Goal: Information Seeking & Learning: Learn about a topic

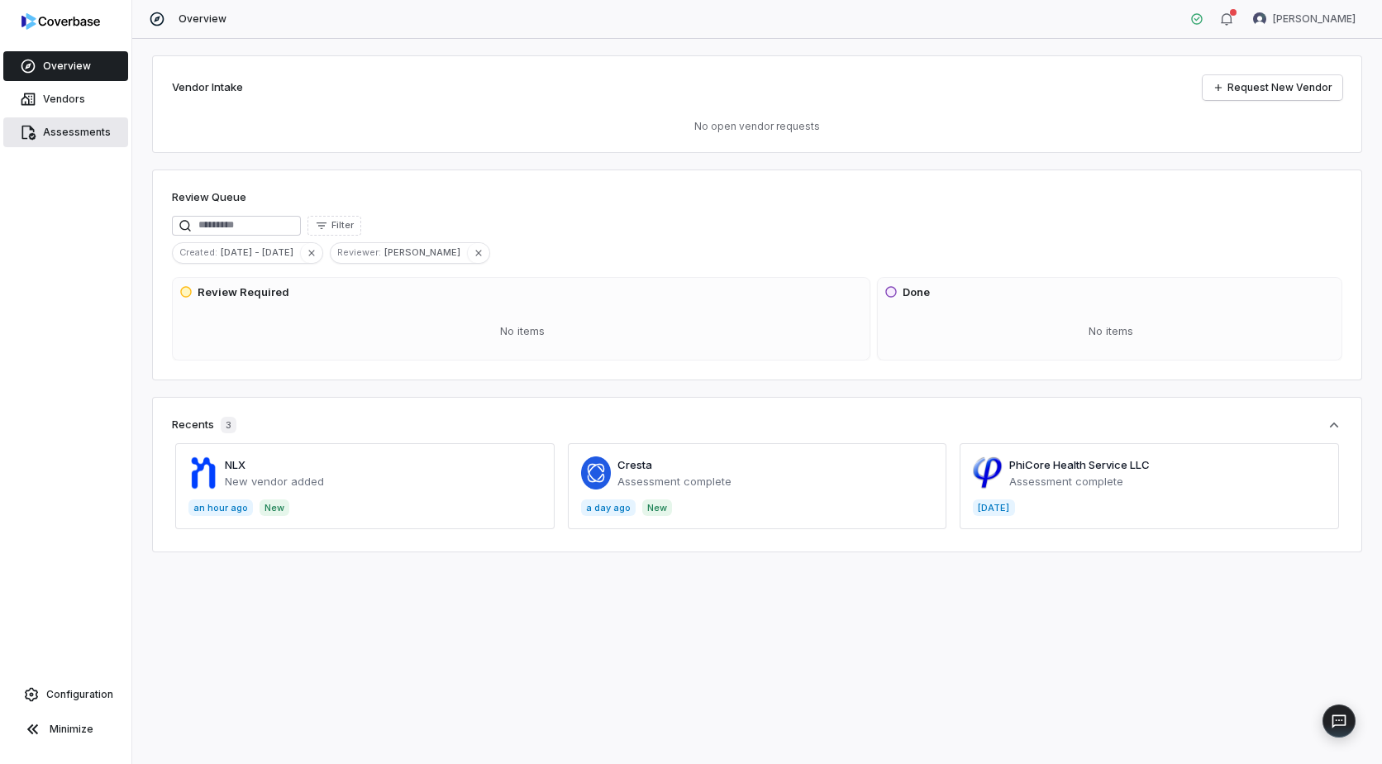
click at [78, 130] on span "Assessments" at bounding box center [77, 132] width 68 height 13
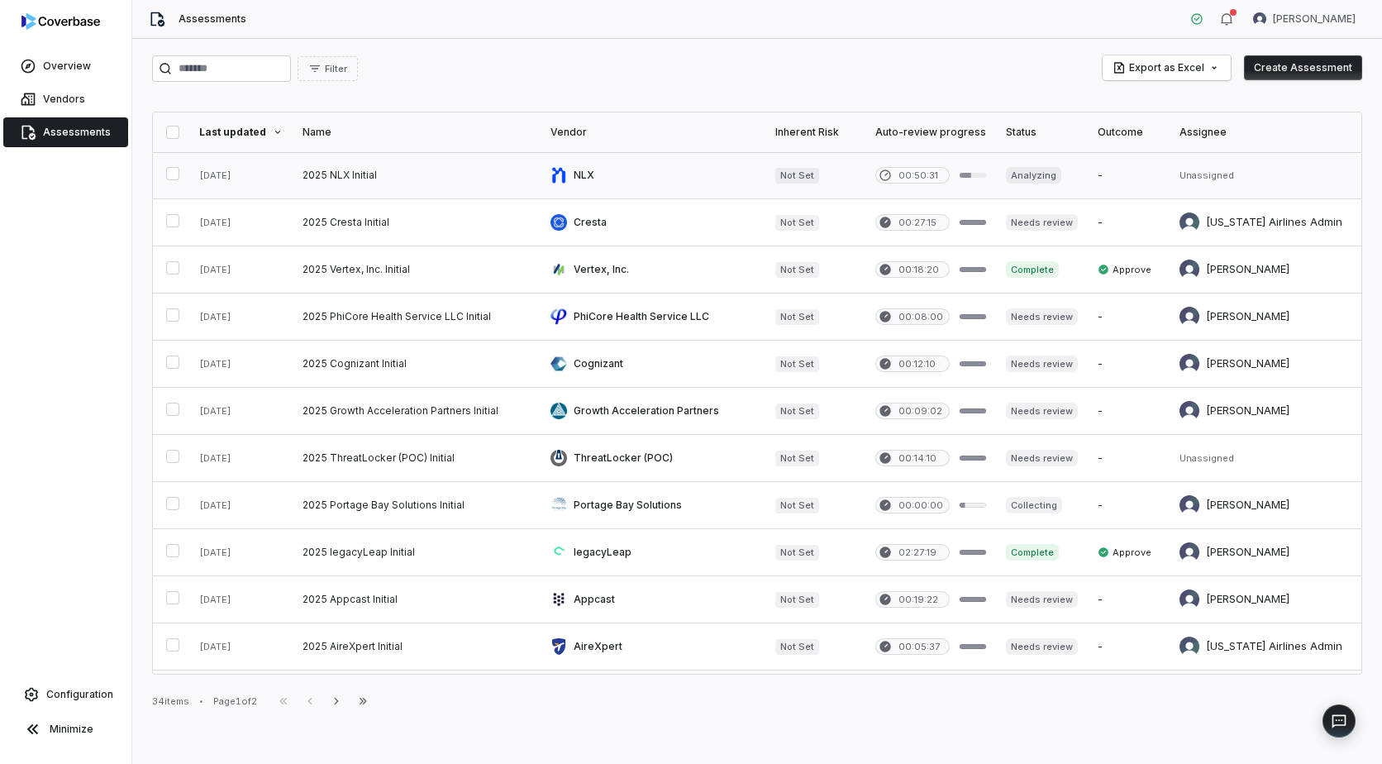
click at [338, 165] on link at bounding box center [417, 175] width 248 height 46
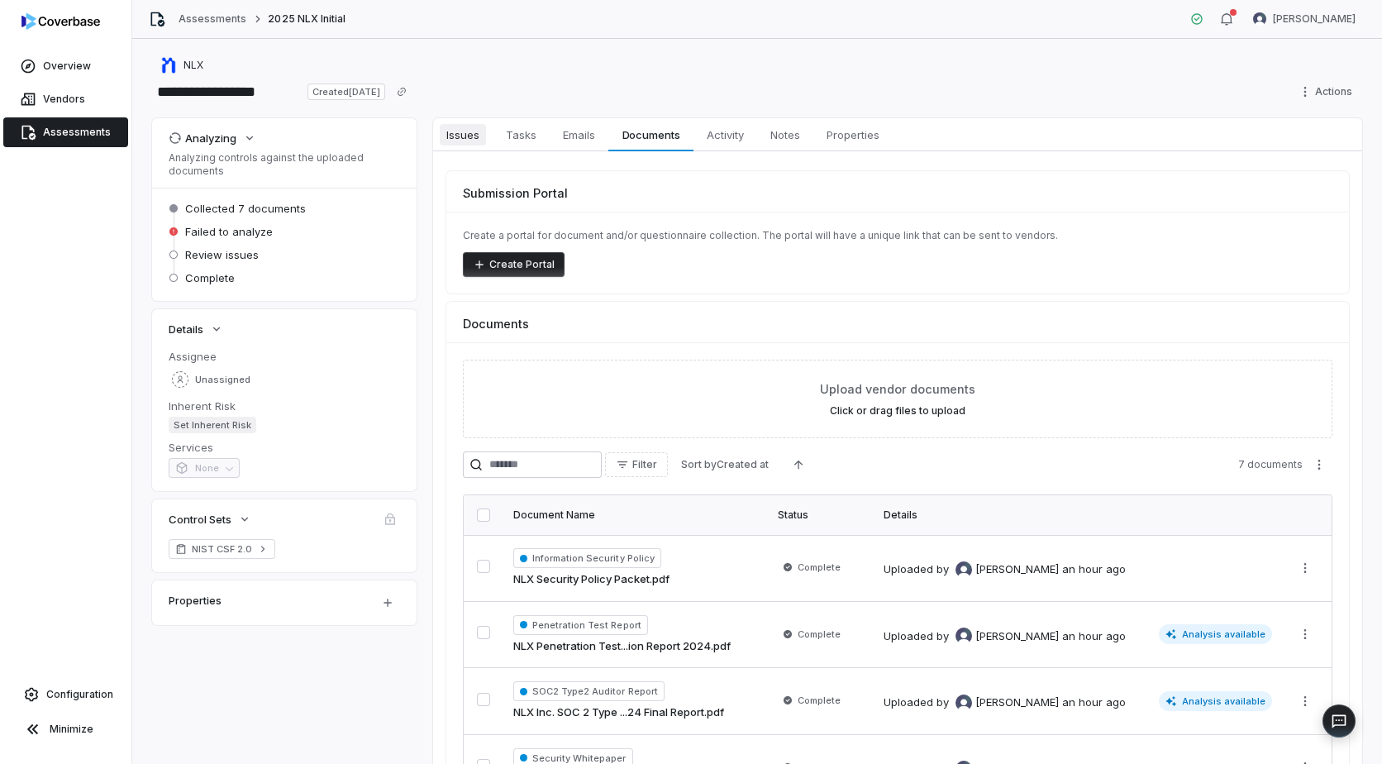
click at [474, 136] on span "Issues" at bounding box center [463, 134] width 46 height 21
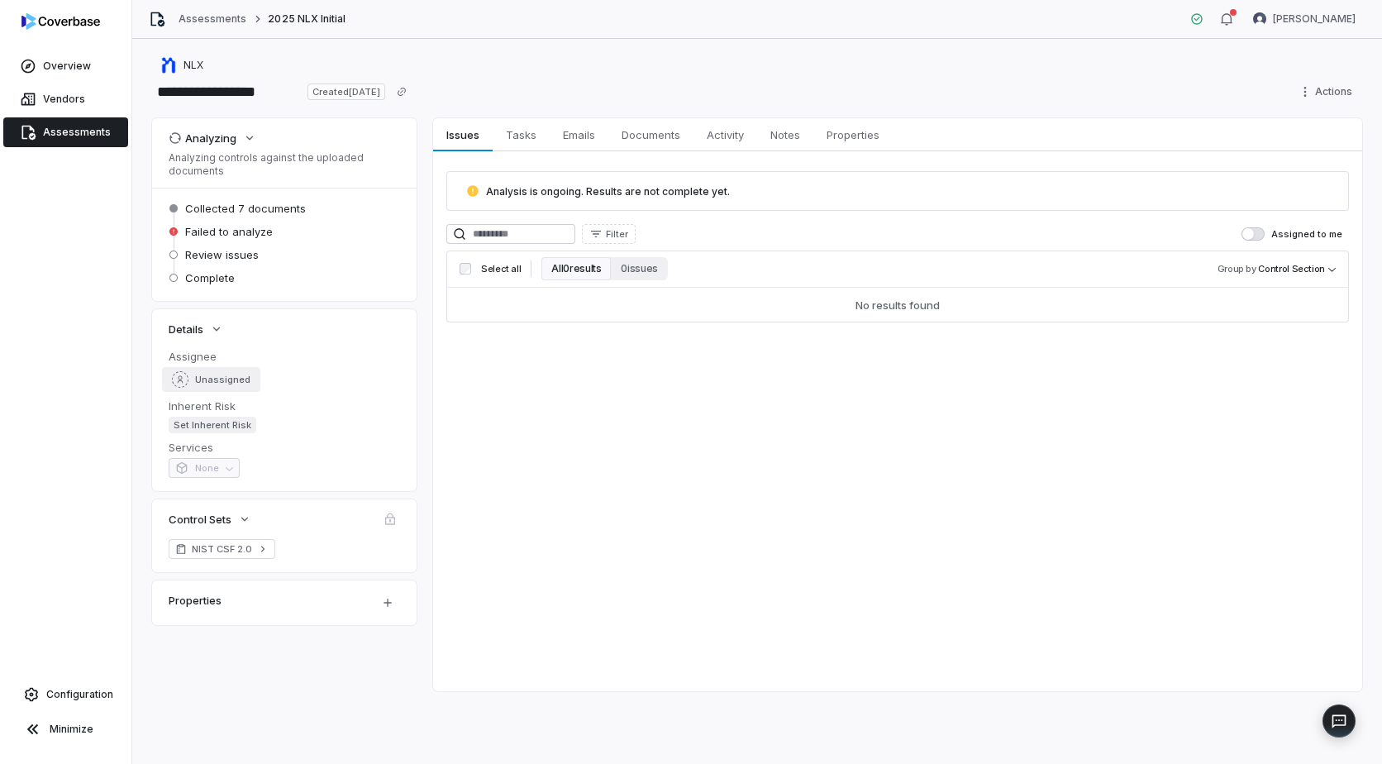
click at [186, 383] on div "button" at bounding box center [180, 379] width 17 height 17
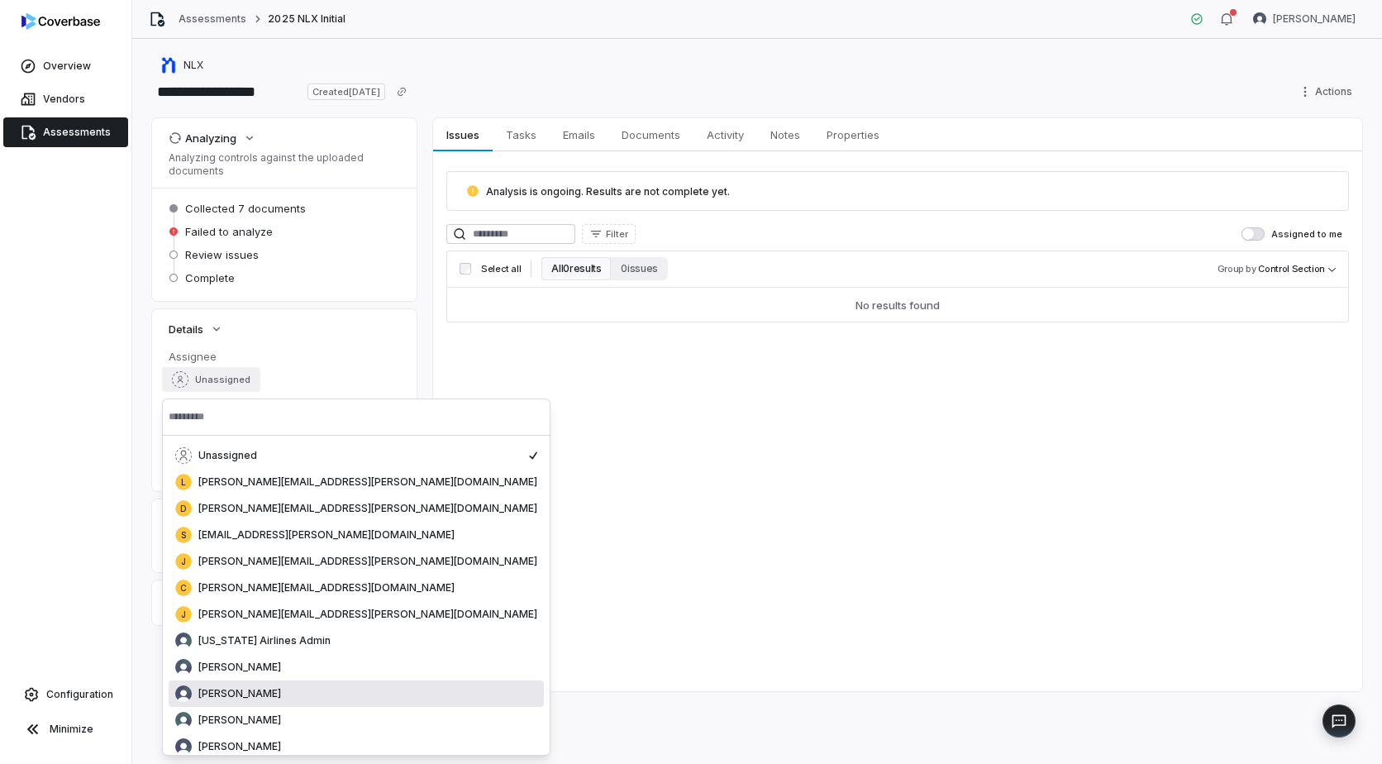
click at [252, 693] on span "[PERSON_NAME]" at bounding box center [239, 693] width 83 height 13
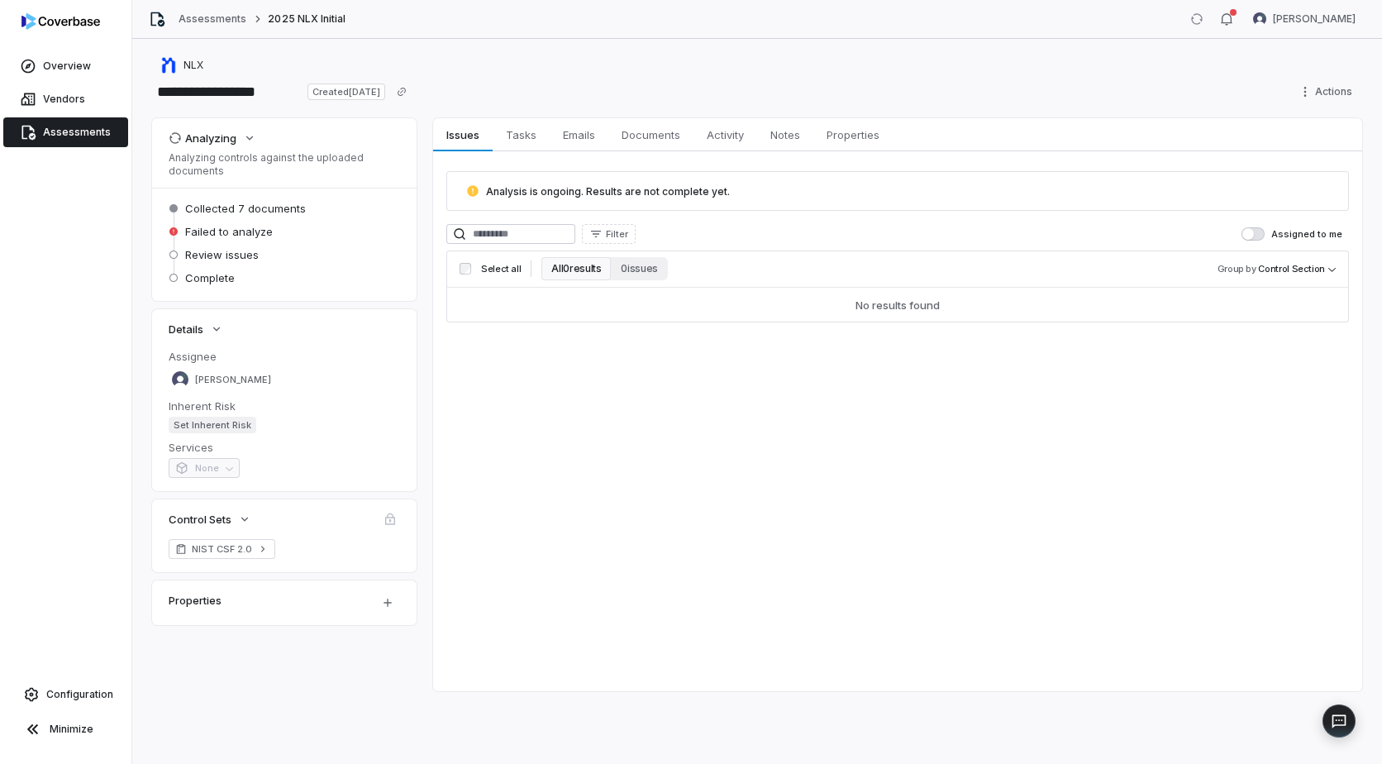
click at [686, 479] on div "Issues Issues Tasks Tasks Emails Emails Documents Documents Activity Activity N…" at bounding box center [897, 404] width 929 height 573
click at [564, 193] on span "Analysis is ongoing. Results are not complete yet." at bounding box center [608, 191] width 244 height 12
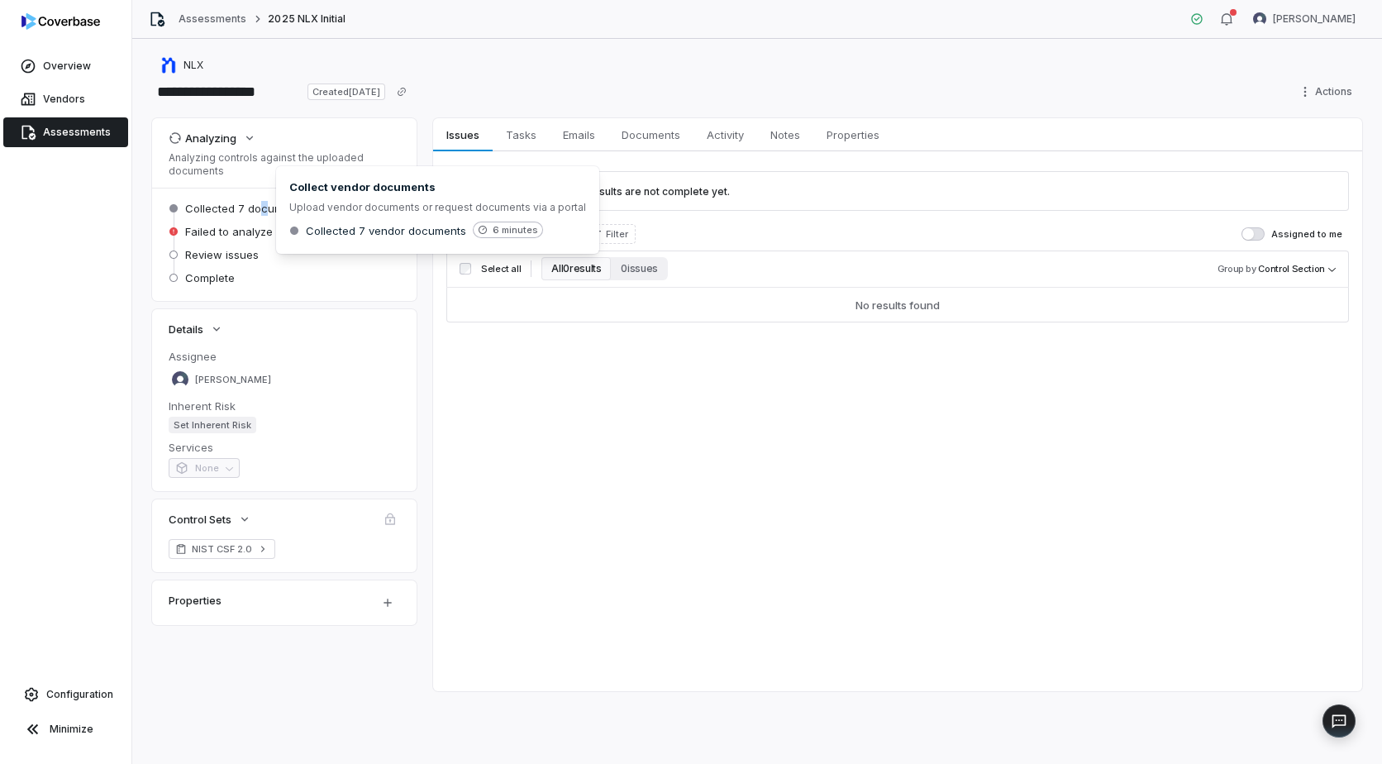
click at [261, 207] on span "Collected 7 documents" at bounding box center [245, 208] width 121 height 15
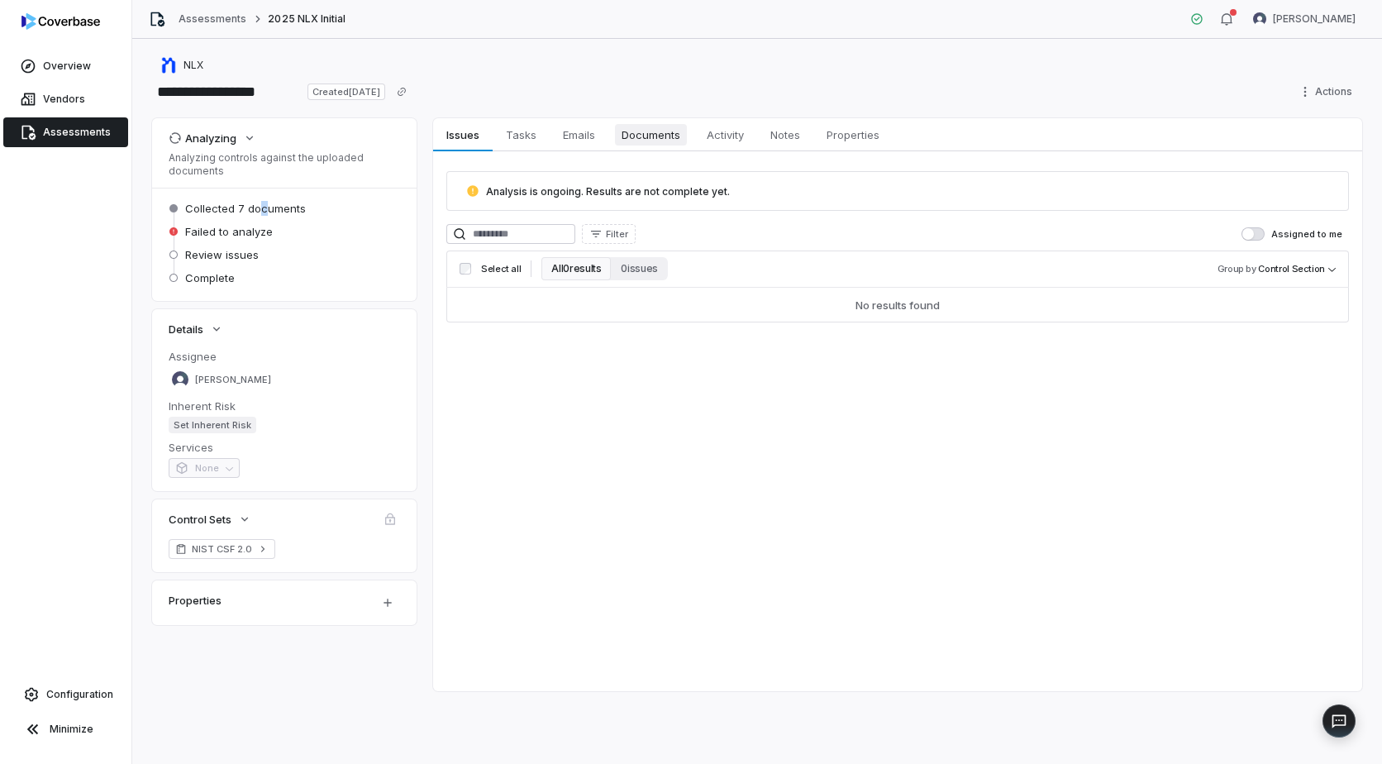
click at [658, 140] on span "Documents" at bounding box center [651, 134] width 72 height 21
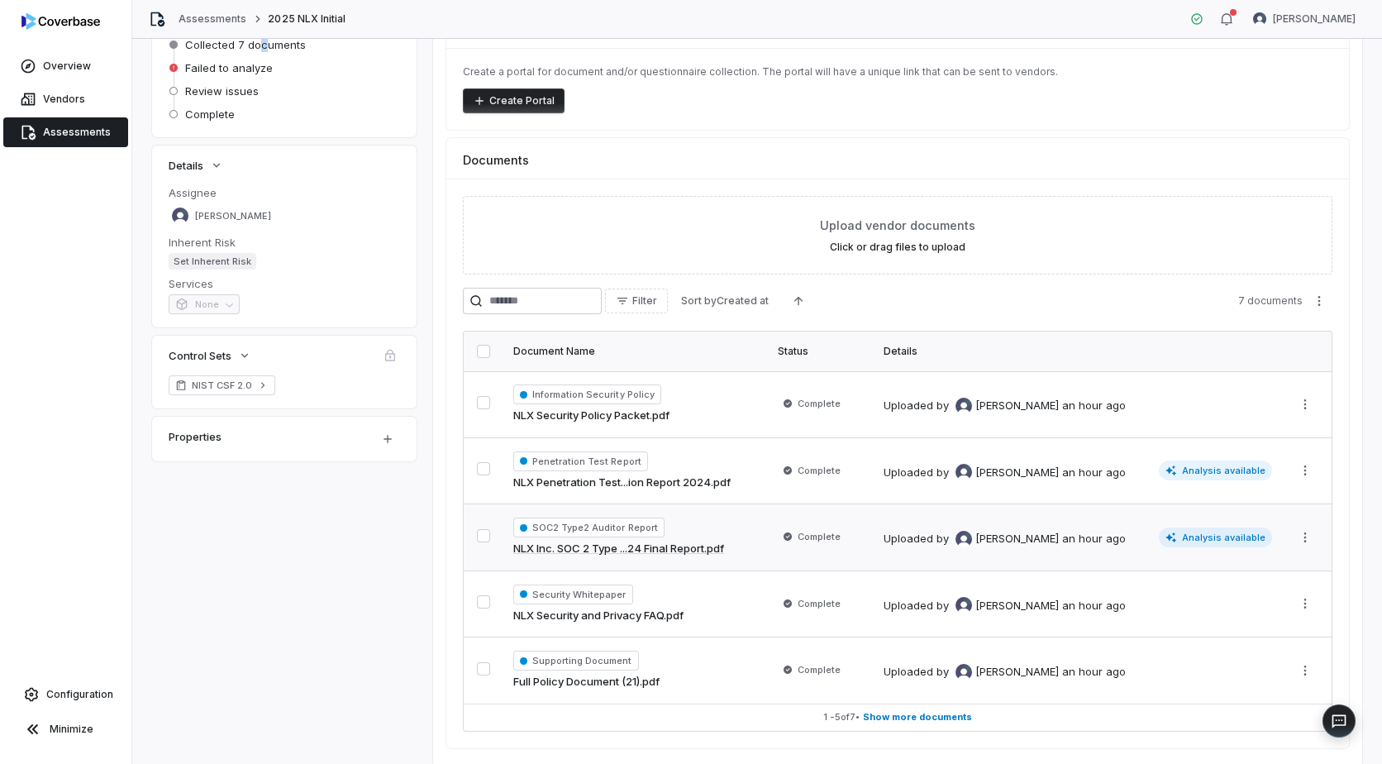
scroll to position [165, 0]
click at [1108, 416] on td "Uploaded by Luke Taylor an hour ago" at bounding box center [1078, 402] width 408 height 66
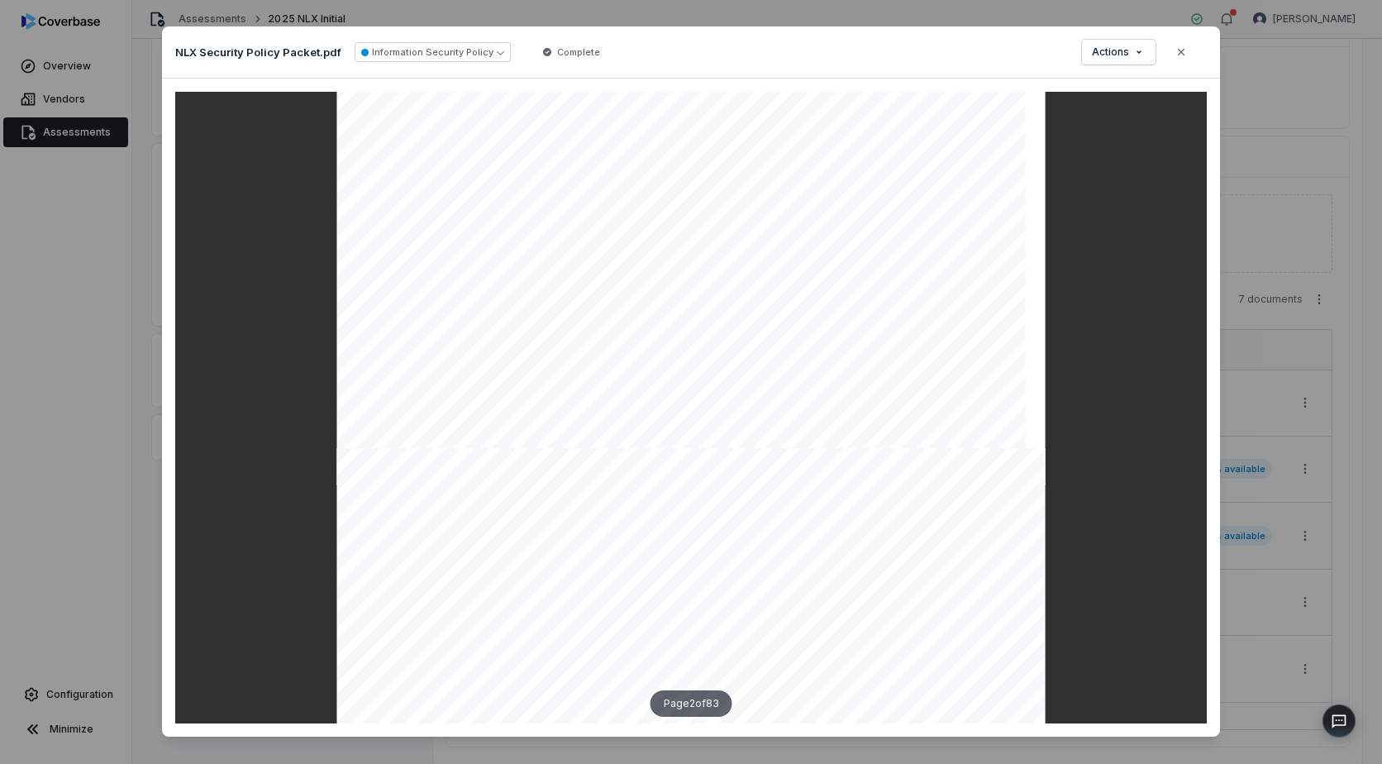
scroll to position [1570, 0]
click at [1175, 49] on icon "button" at bounding box center [1181, 51] width 13 height 13
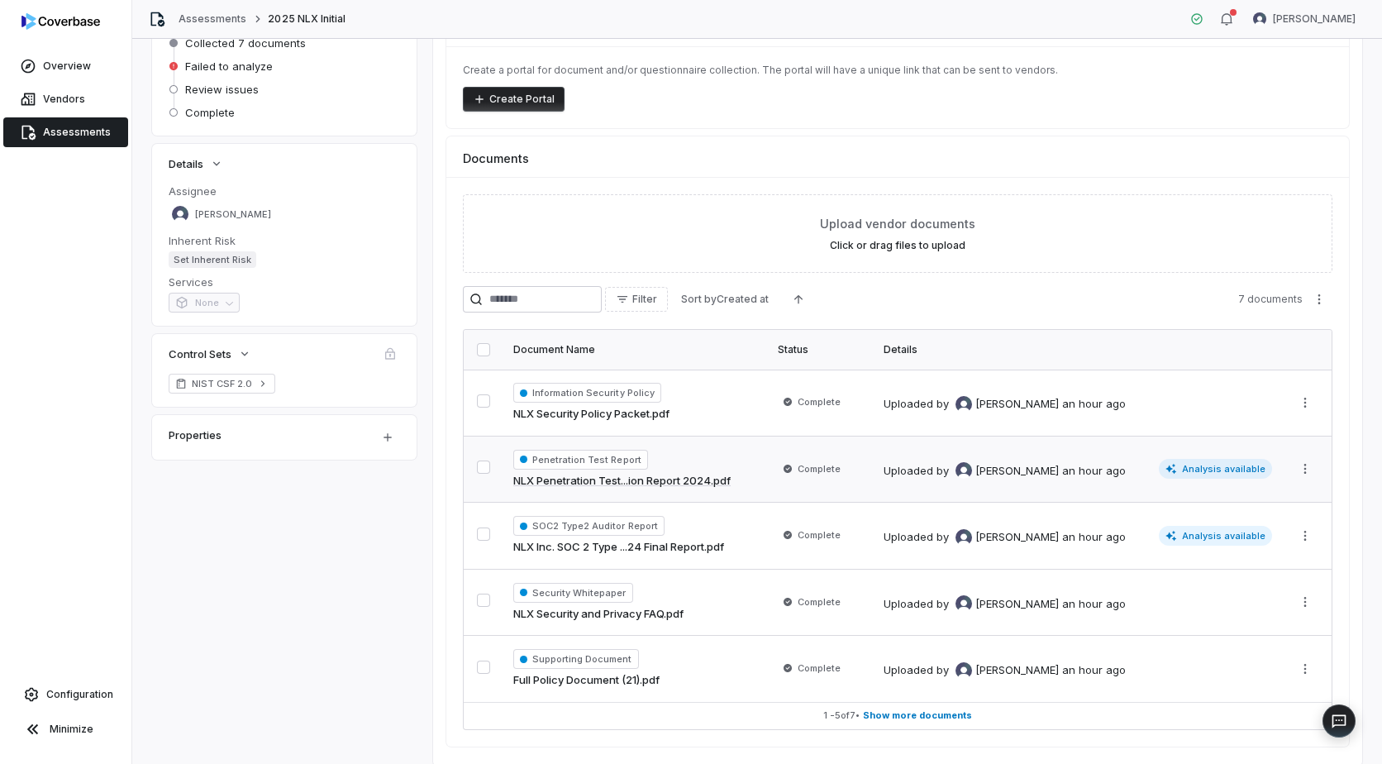
click at [741, 460] on div "Penetration Test Report NLX Penetration Test...ion Report 2024.pdf" at bounding box center [635, 470] width 245 height 40
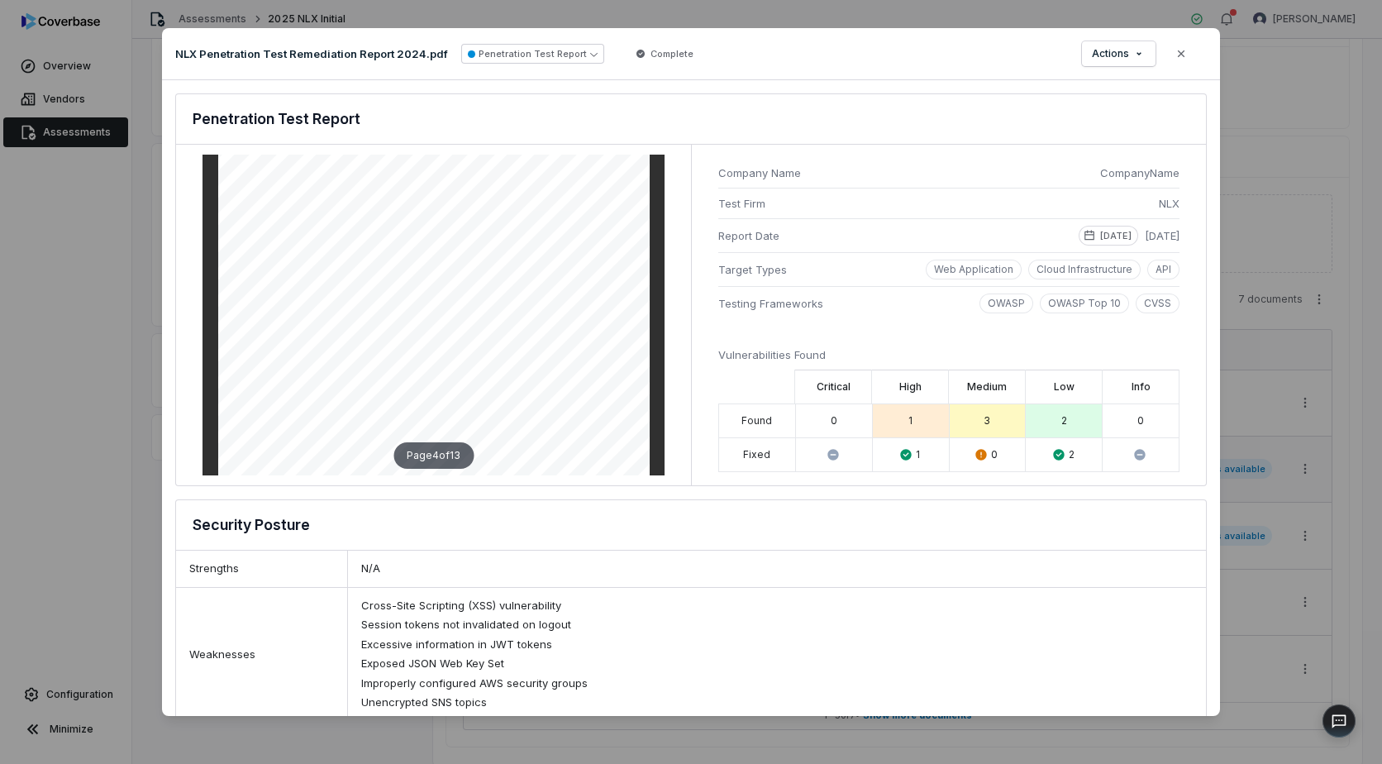
scroll to position [1818, 0]
click at [1193, 56] on button "Close" at bounding box center [1181, 53] width 35 height 35
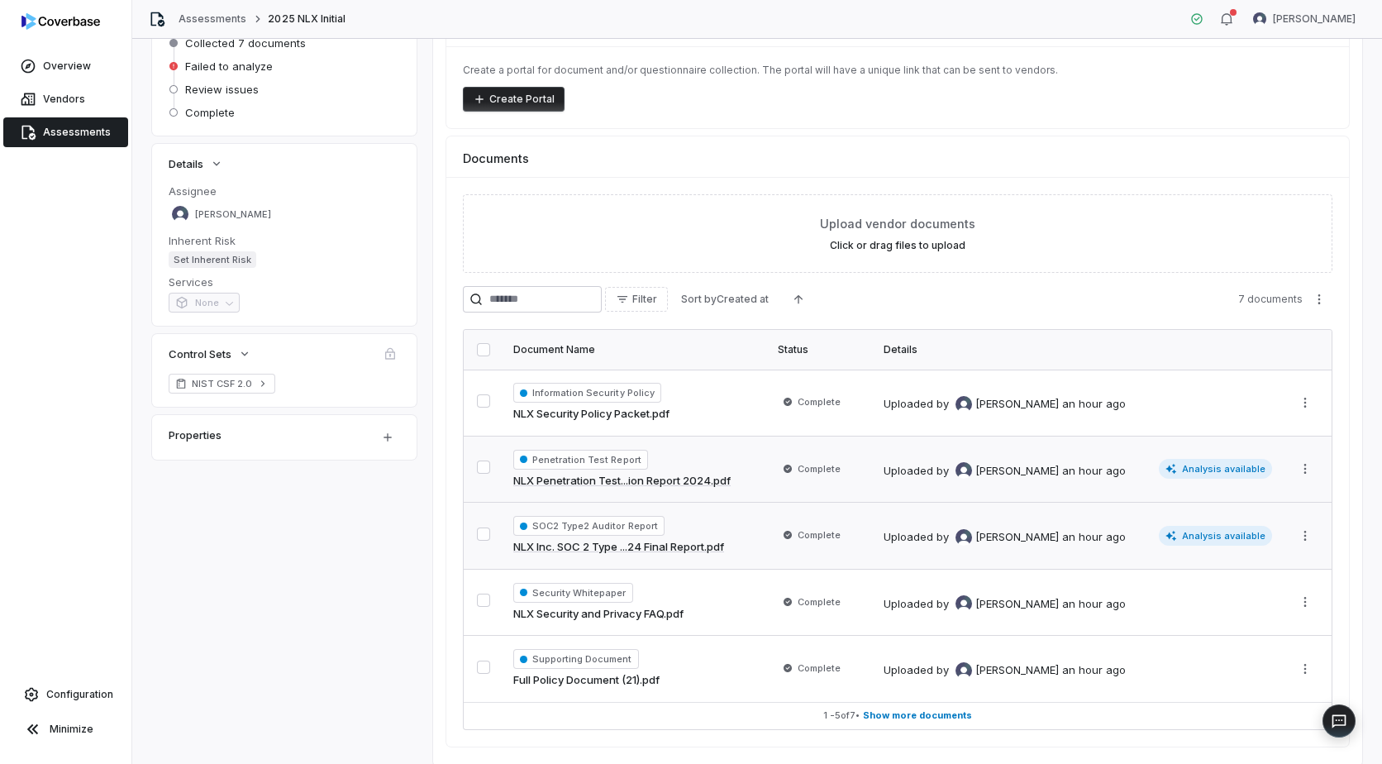
scroll to position [221, 0]
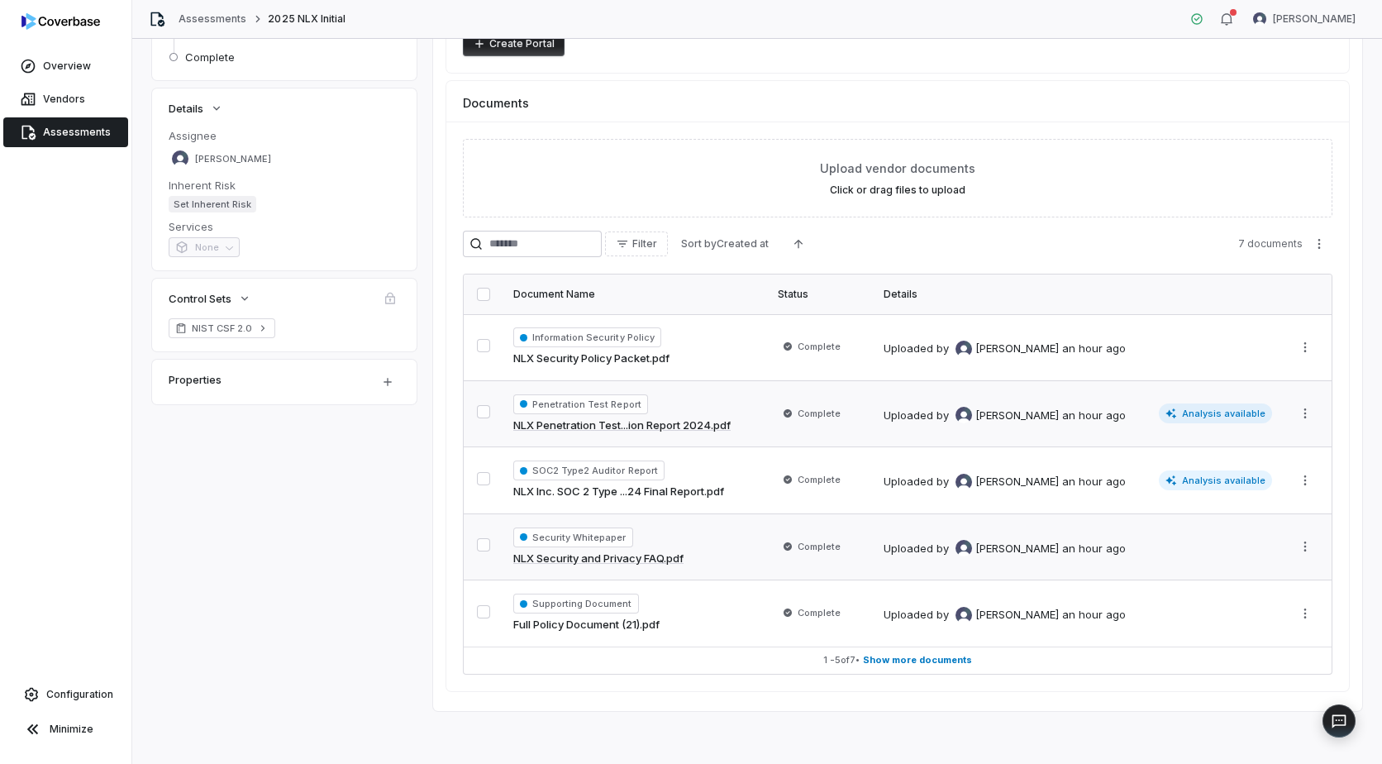
click at [710, 530] on div "Security Whitepaper NLX Security and Privacy FAQ.pdf" at bounding box center [635, 547] width 245 height 40
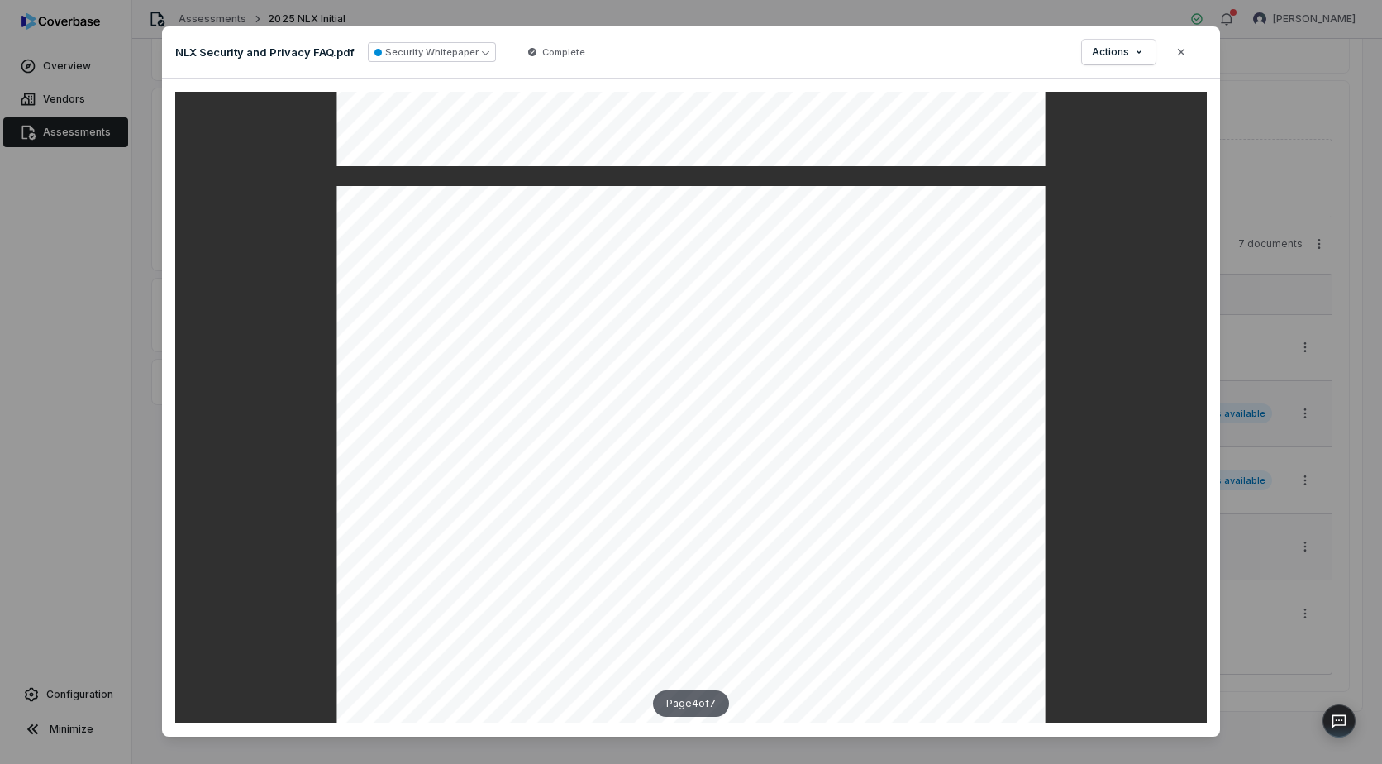
scroll to position [3223, 0]
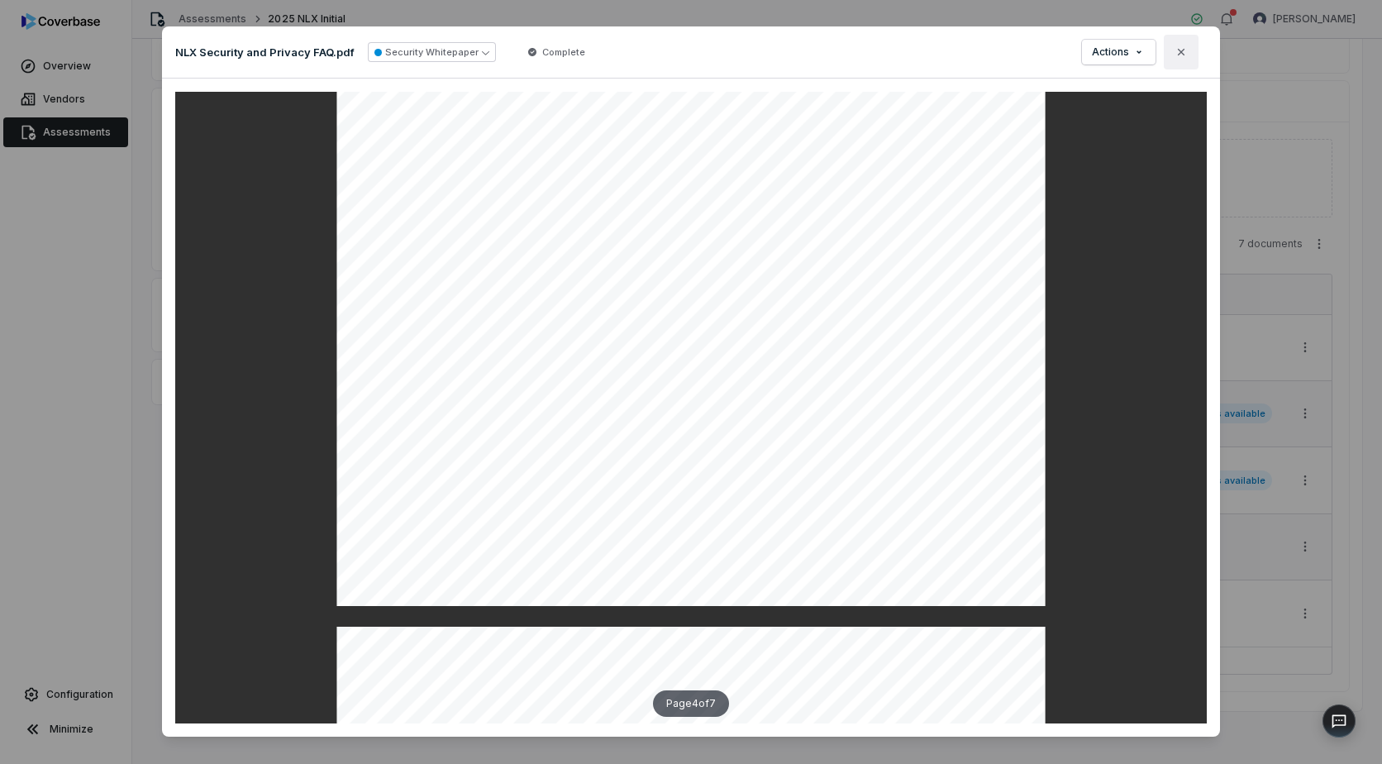
click at [1179, 51] on icon "button" at bounding box center [1181, 51] width 13 height 13
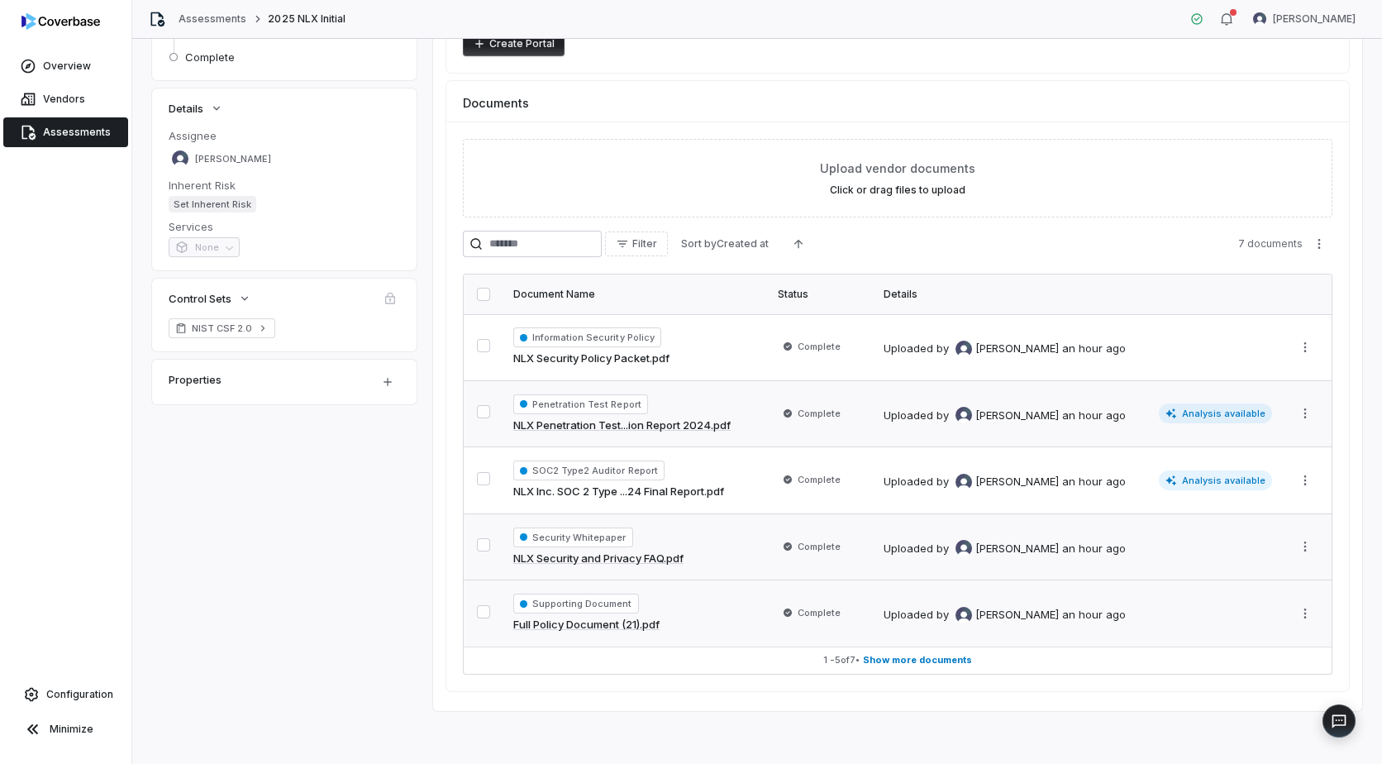
click at [712, 609] on div "Supporting Document Full Policy Document (21).pdf" at bounding box center [635, 613] width 245 height 40
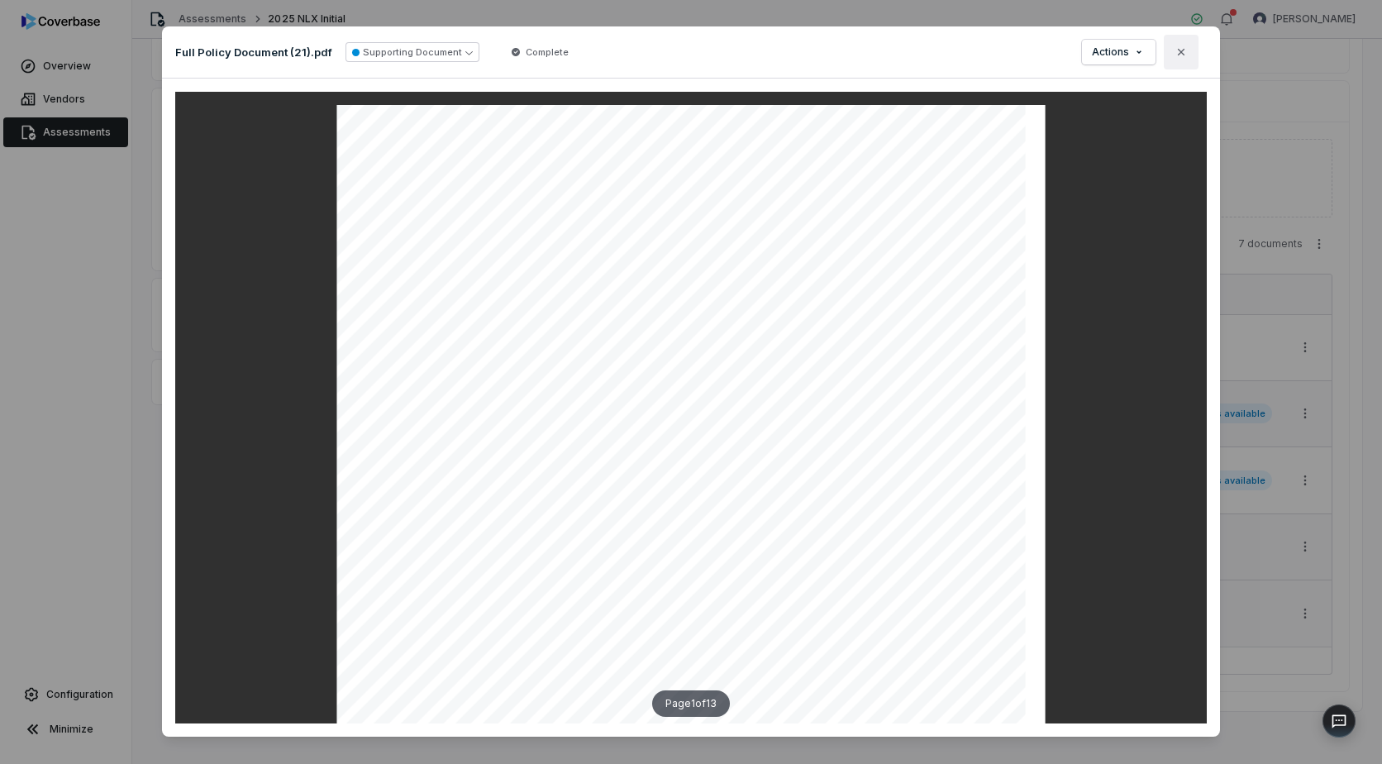
click at [1182, 42] on button "Close" at bounding box center [1181, 52] width 35 height 35
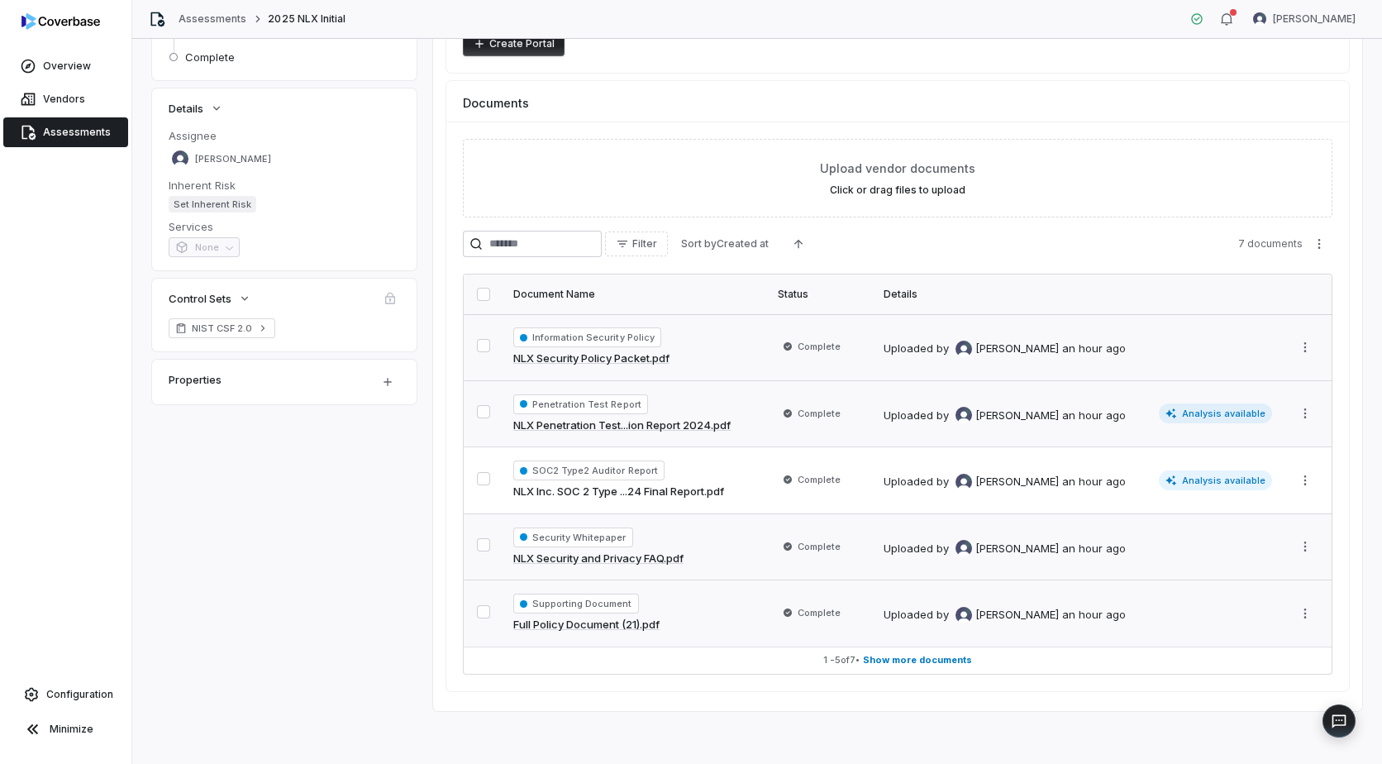
click at [714, 346] on div "Information Security Policy NLX Security Policy Packet.pdf" at bounding box center [635, 347] width 245 height 40
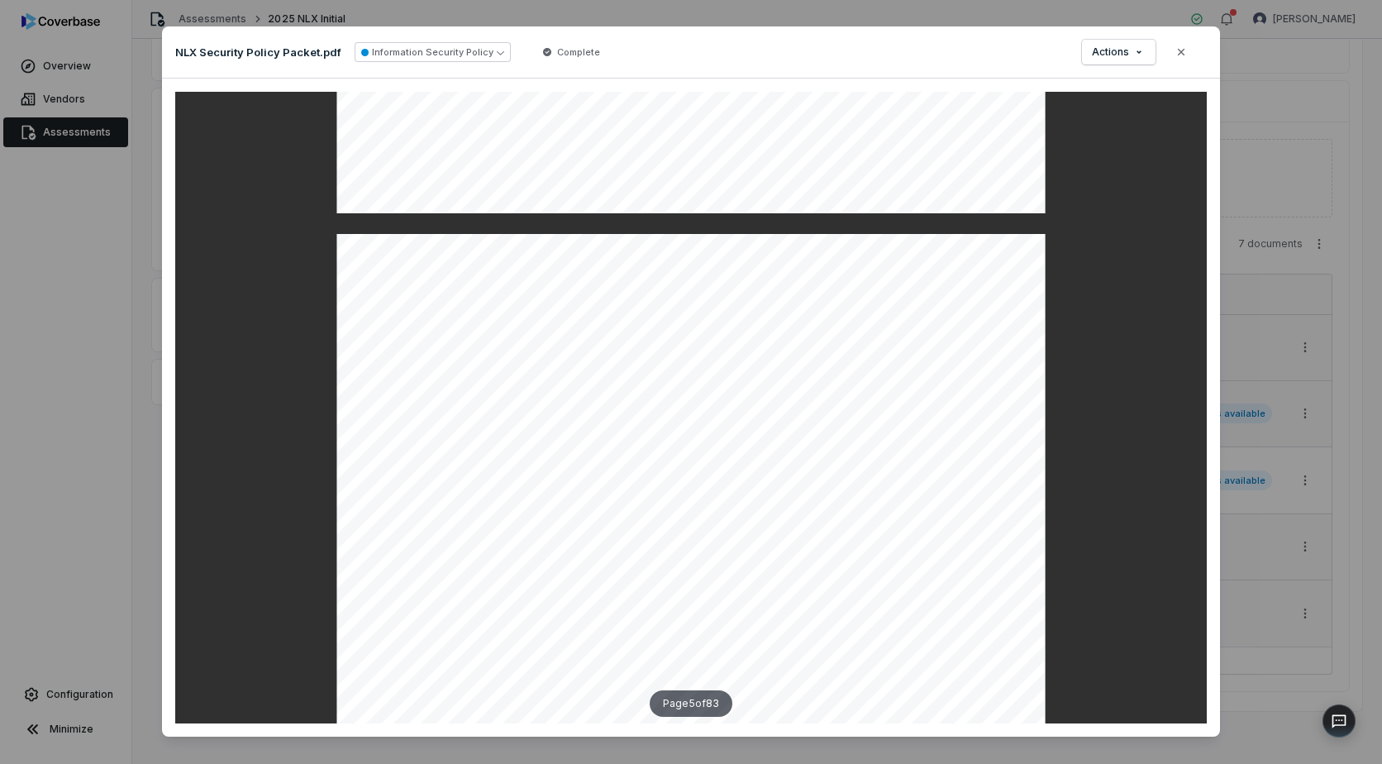
scroll to position [4629, 0]
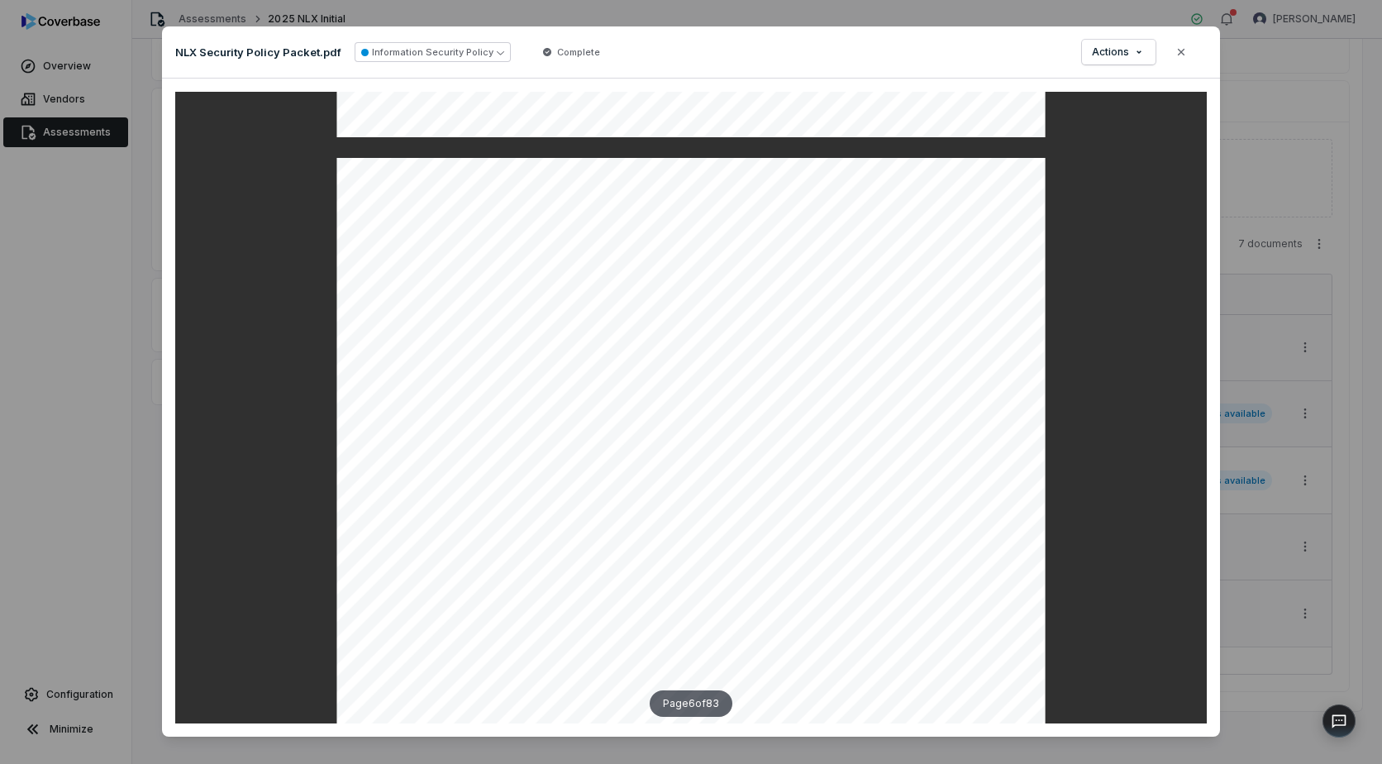
drag, startPoint x: 627, startPoint y: 54, endPoint x: 584, endPoint y: 28, distance: 50.7
click at [579, 26] on div "NLX Security Policy Packet.pdf Information Security Policy Complete Actions Clo…" at bounding box center [691, 52] width 1058 height 52
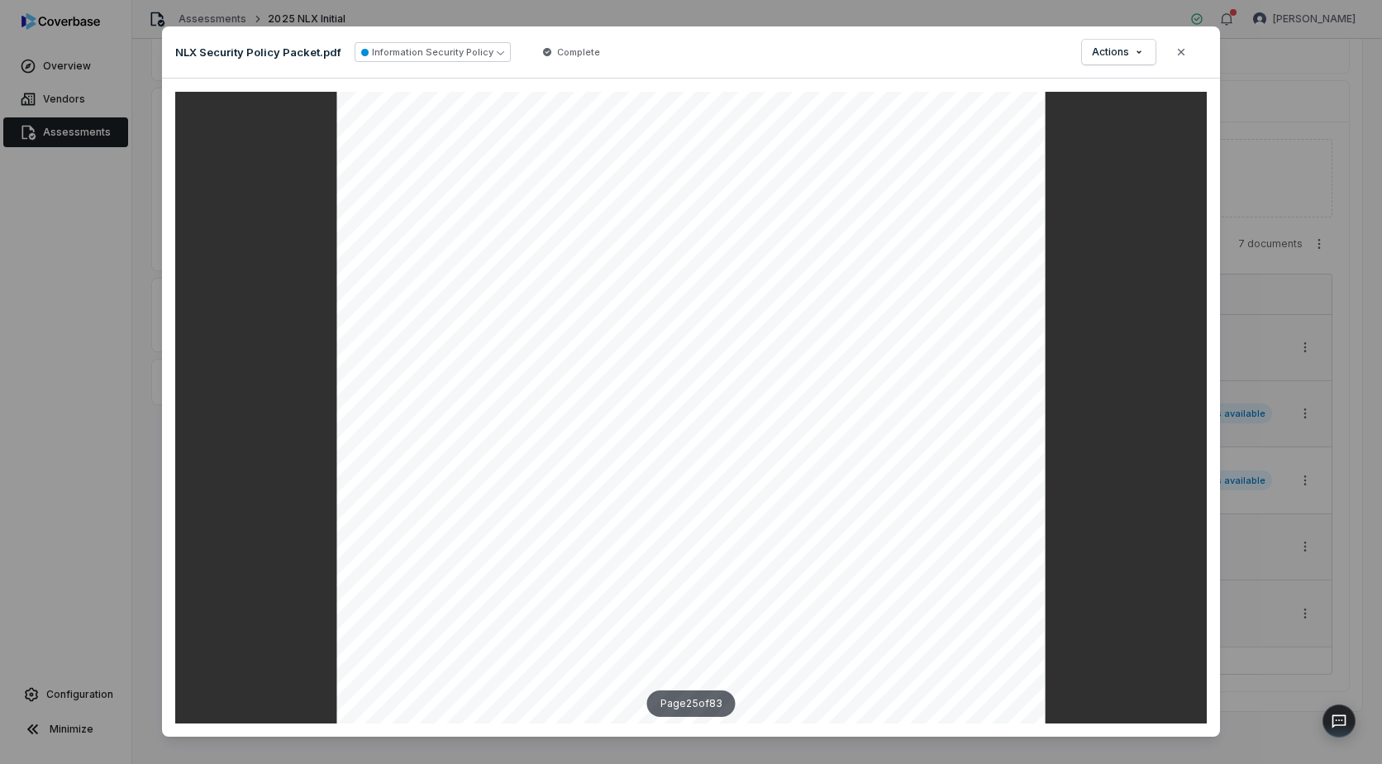
scroll to position [22730, 0]
click at [1179, 50] on icon "button" at bounding box center [1181, 52] width 7 height 7
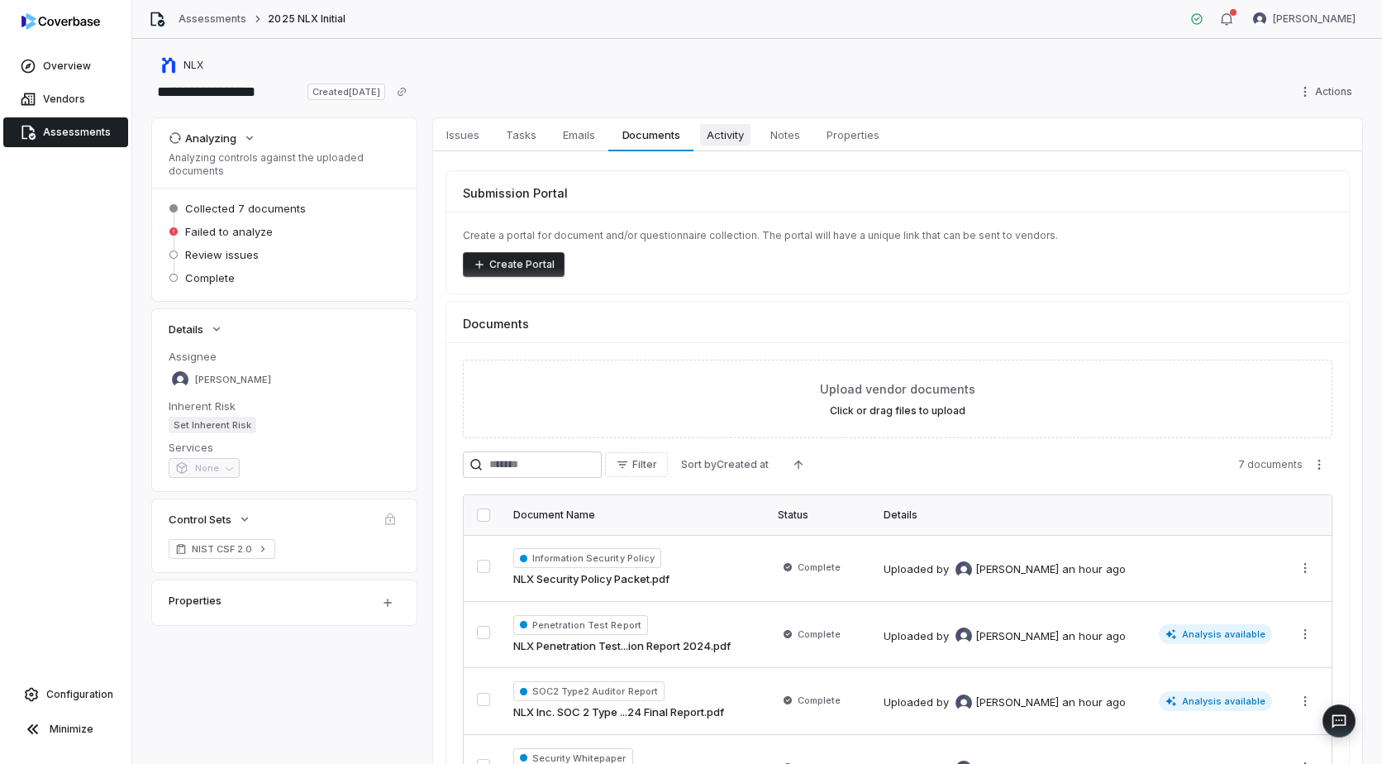
click at [720, 131] on span "Activity" at bounding box center [725, 134] width 50 height 21
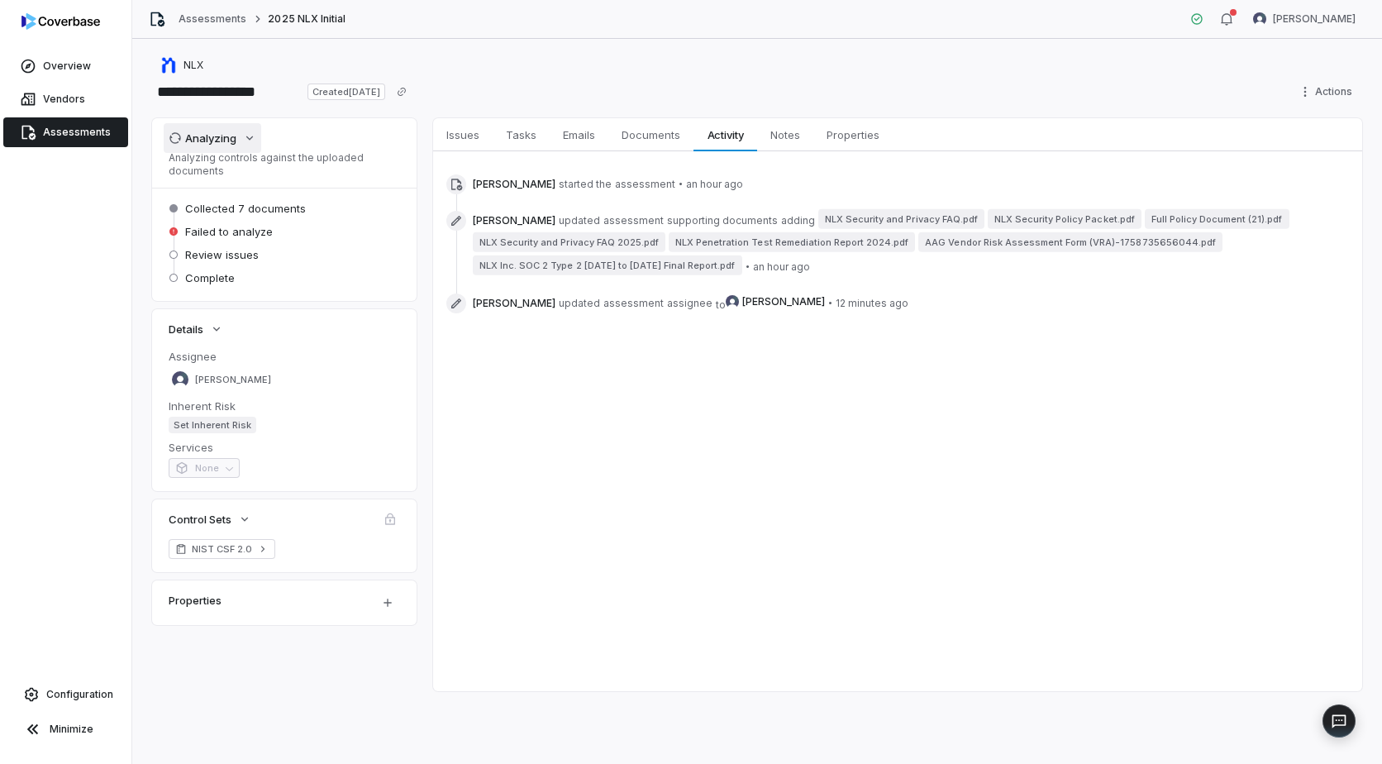
click at [228, 140] on div "Analyzing" at bounding box center [203, 138] width 68 height 15
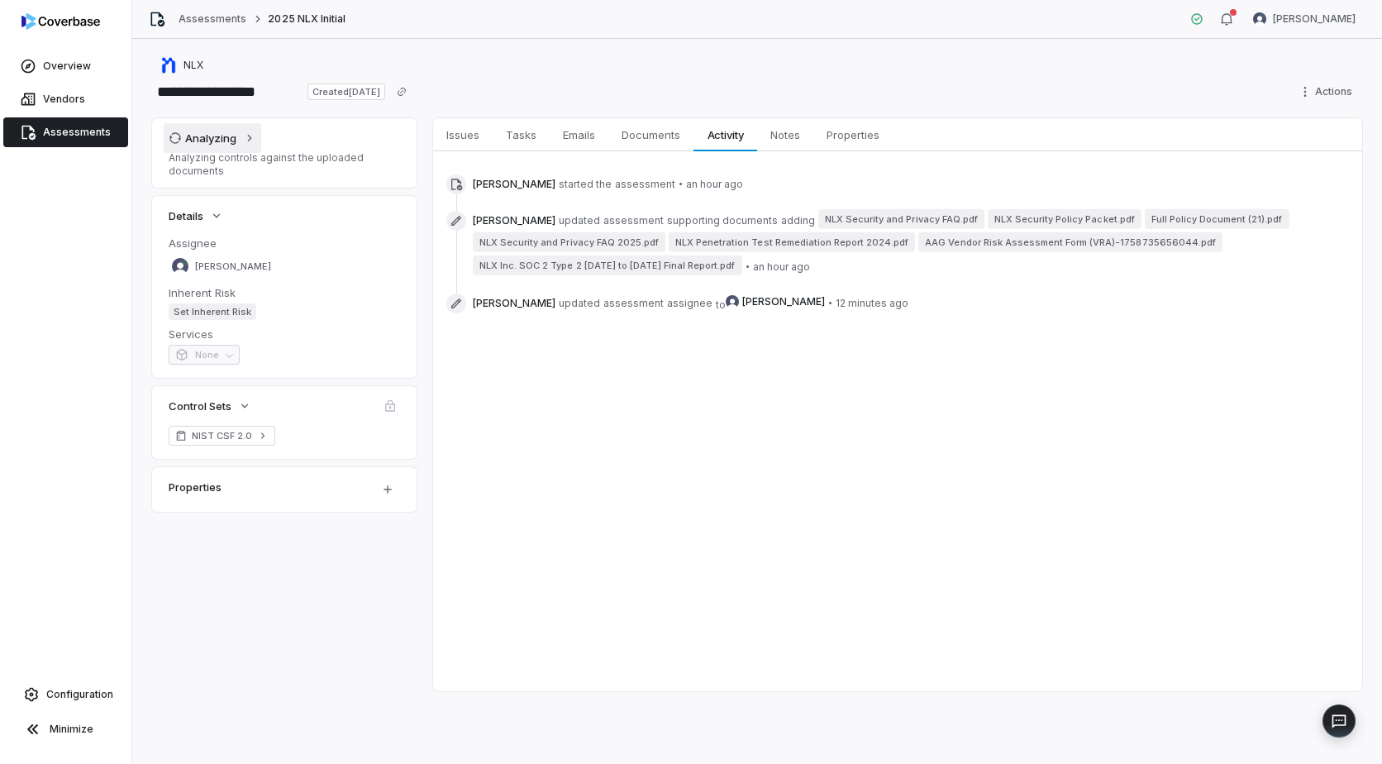
click at [228, 140] on div "Analyzing" at bounding box center [203, 138] width 68 height 15
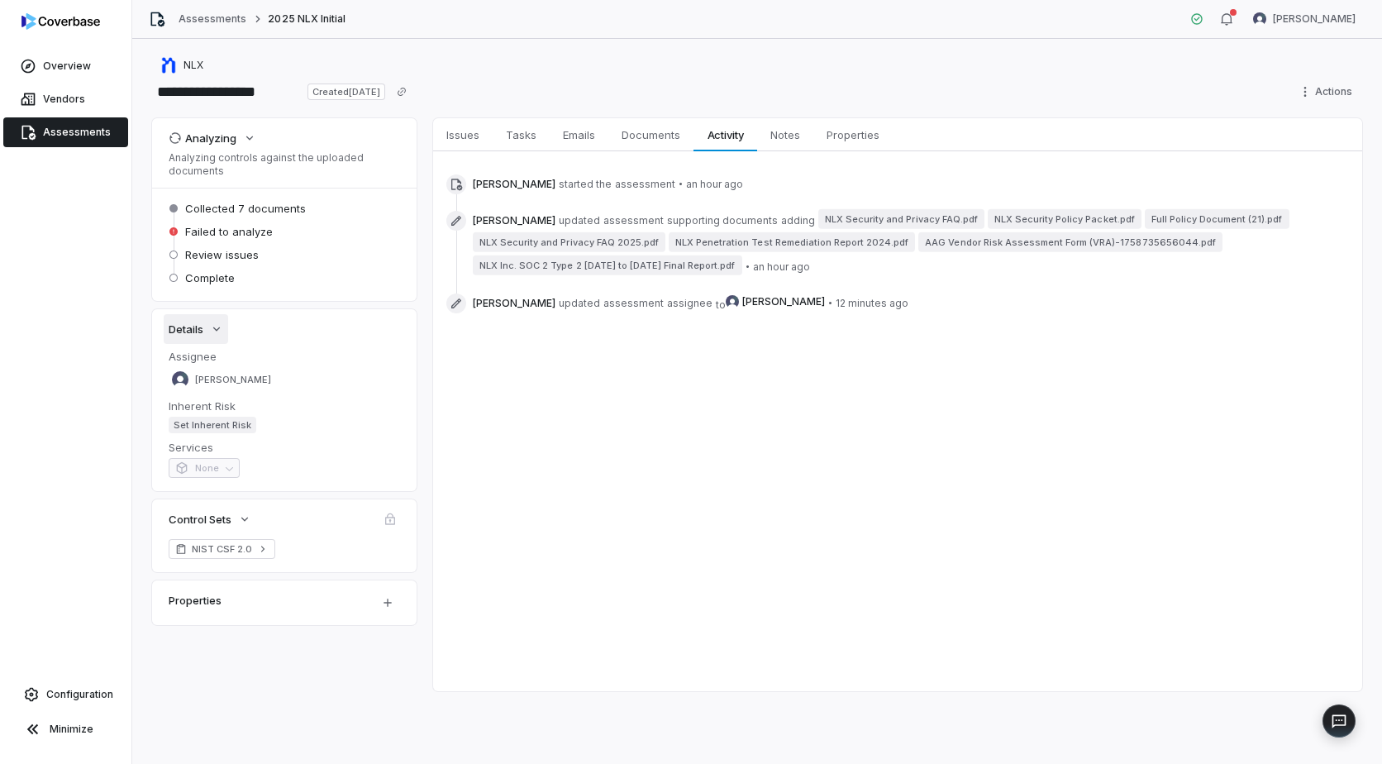
click at [209, 333] on button "Details" at bounding box center [196, 329] width 64 height 30
click at [228, 598] on div "Properties" at bounding box center [264, 600] width 190 height 20
click at [389, 598] on html "**********" at bounding box center [691, 382] width 1382 height 764
click at [502, 574] on html "**********" at bounding box center [691, 382] width 1382 height 764
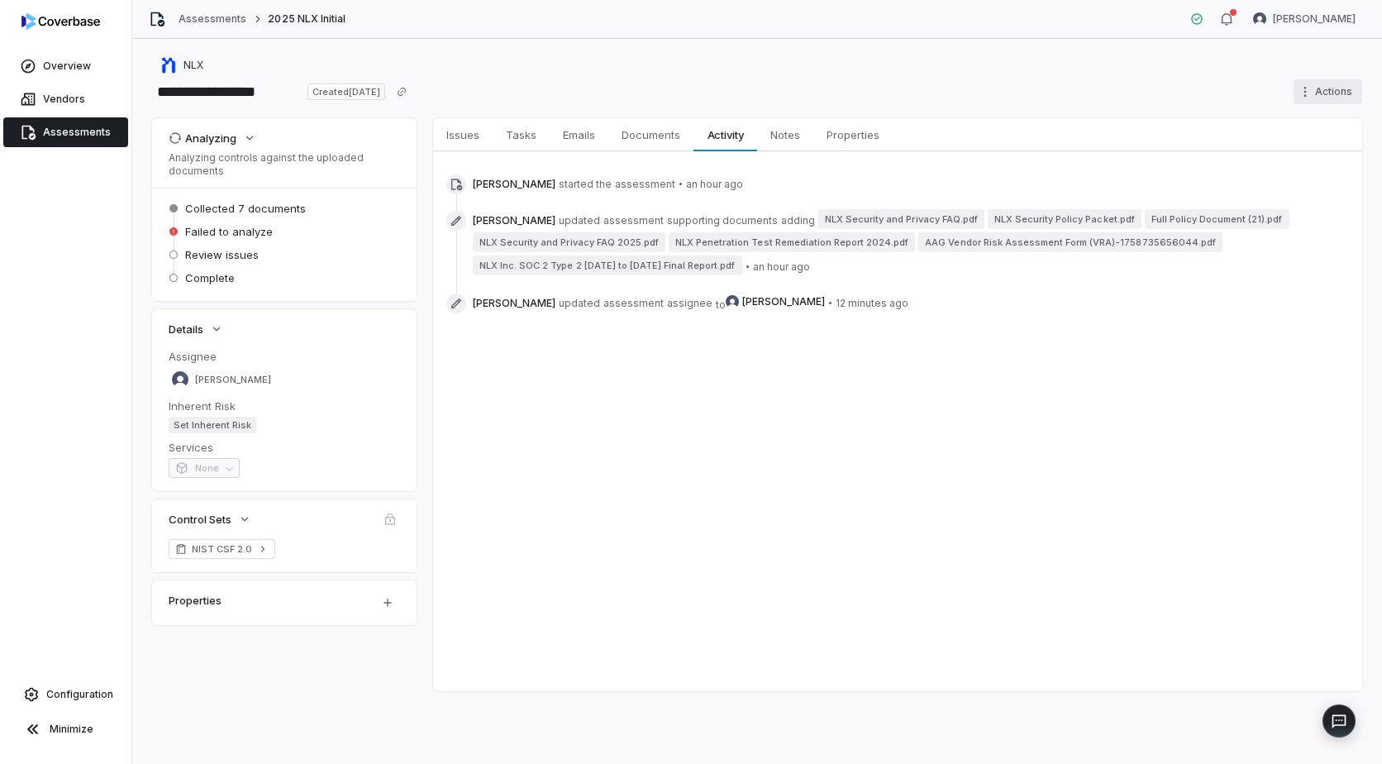
click at [1318, 82] on html "**********" at bounding box center [691, 382] width 1382 height 764
click at [440, 141] on html "**********" at bounding box center [691, 382] width 1382 height 764
click at [461, 135] on span "Issues" at bounding box center [463, 134] width 46 height 21
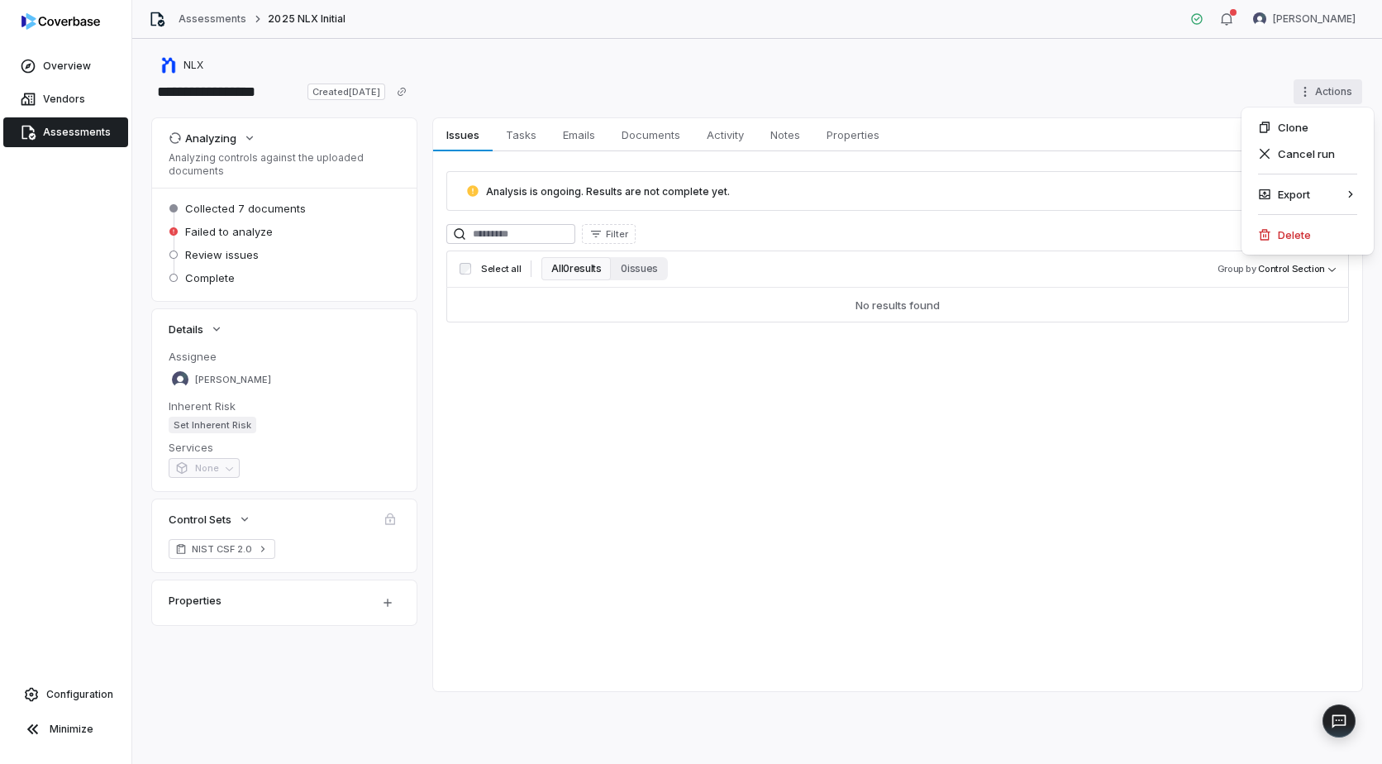
click at [1311, 80] on html "**********" at bounding box center [691, 382] width 1382 height 764
click at [1311, 160] on div "Cancel run" at bounding box center [1307, 154] width 119 height 26
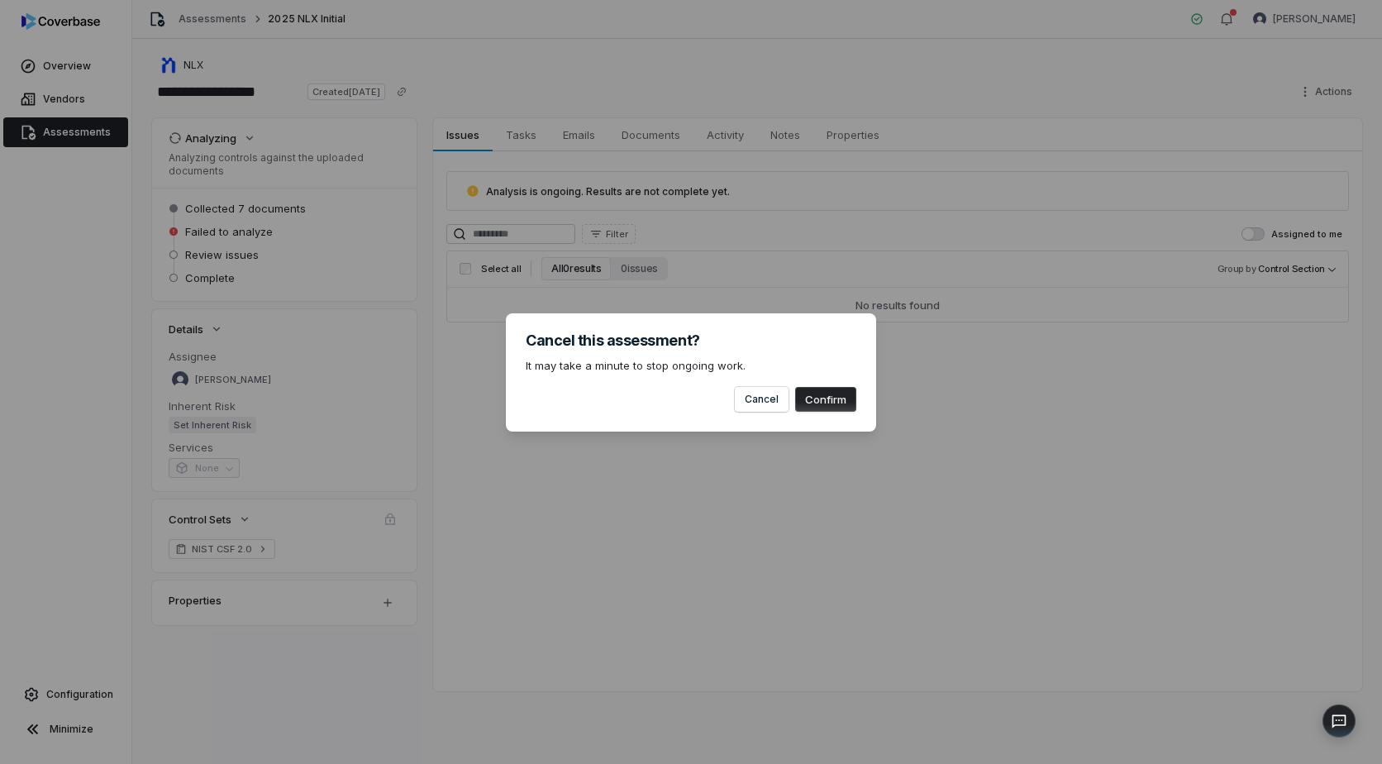
click at [829, 394] on button "Confirm" at bounding box center [825, 399] width 61 height 25
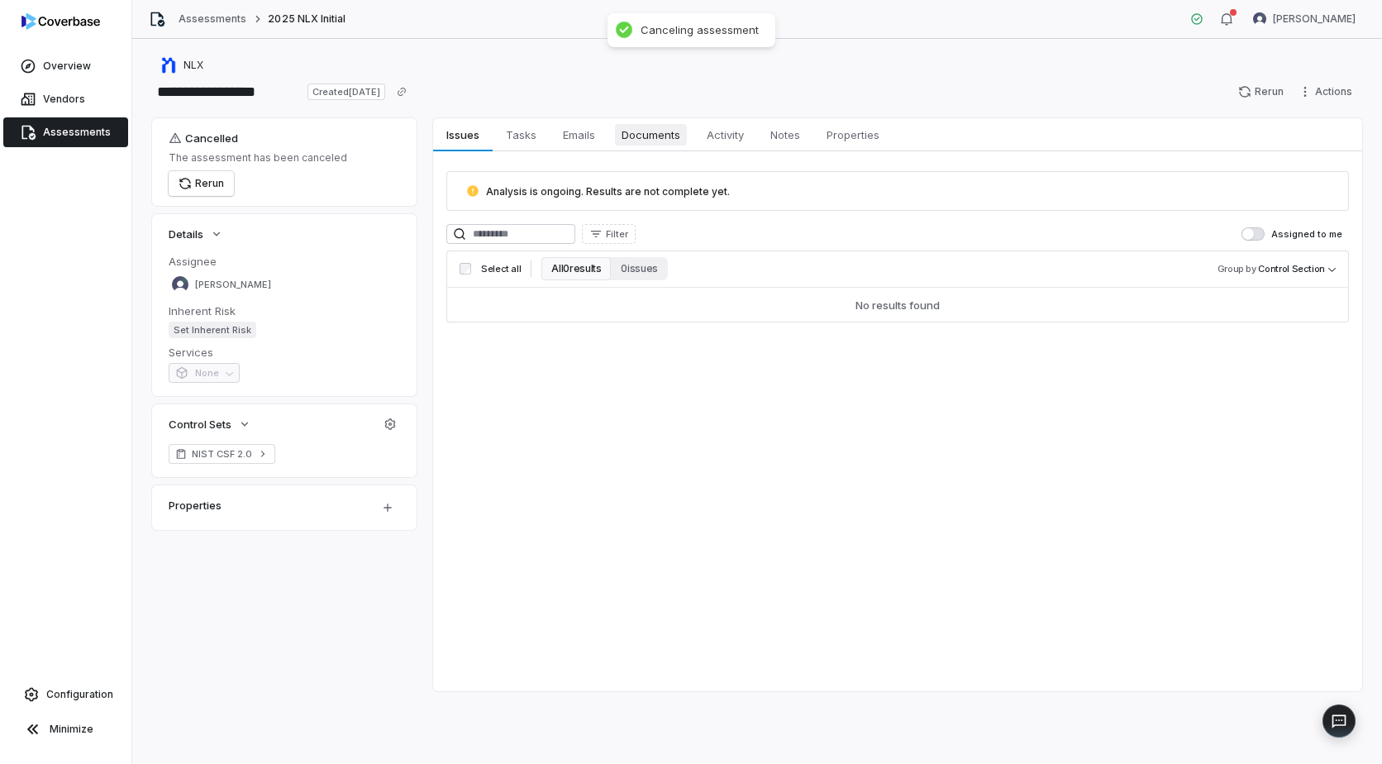
click at [674, 132] on span "Documents" at bounding box center [651, 134] width 72 height 21
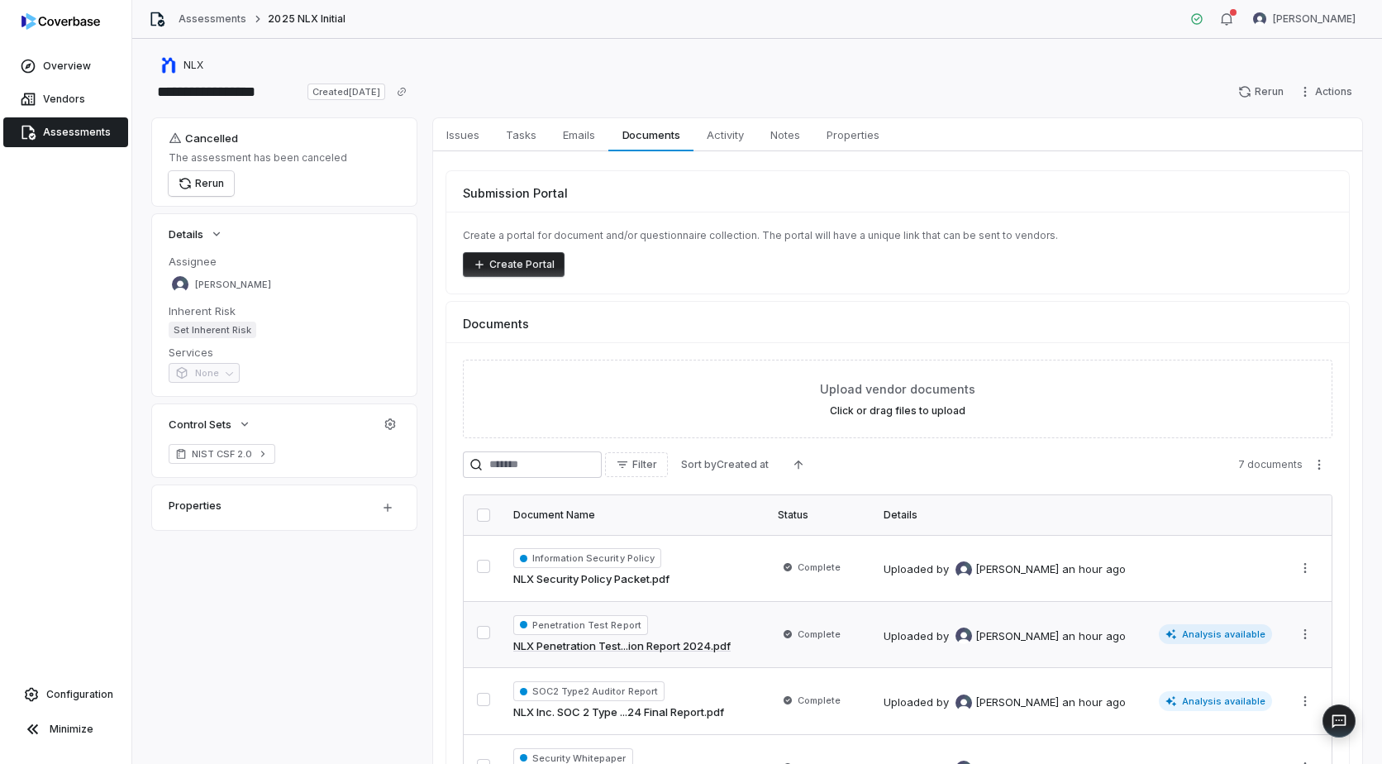
scroll to position [221, 0]
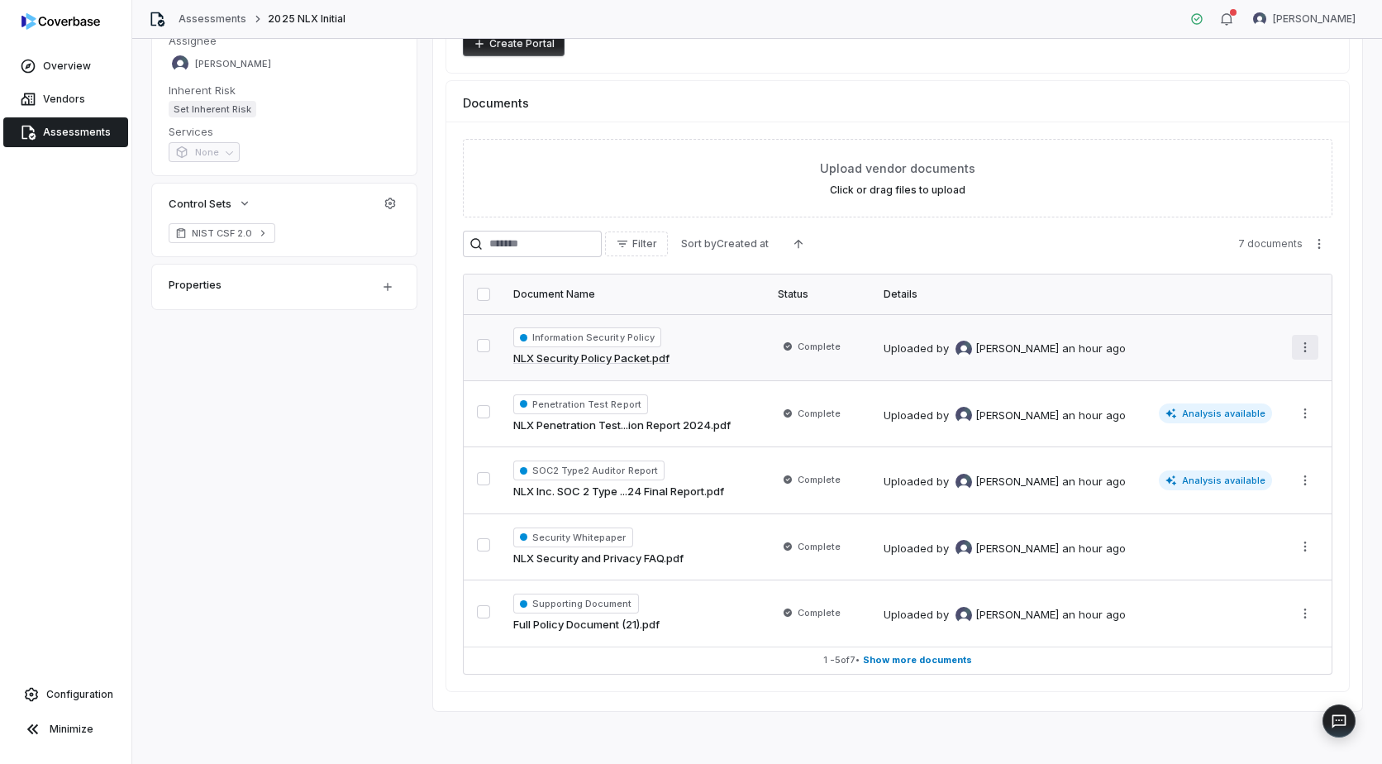
click at [1294, 342] on html "**********" at bounding box center [691, 382] width 1382 height 764
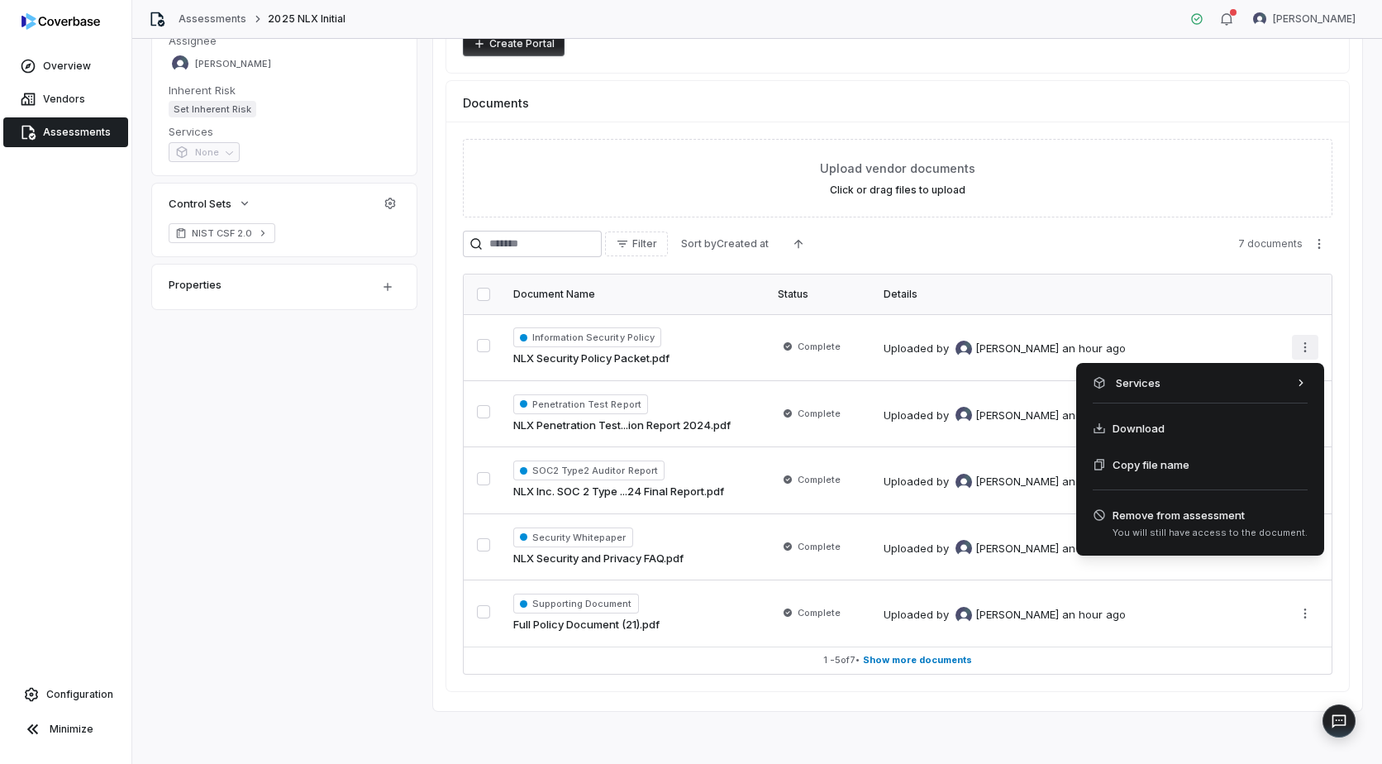
click at [1112, 217] on html "**********" at bounding box center [691, 382] width 1382 height 764
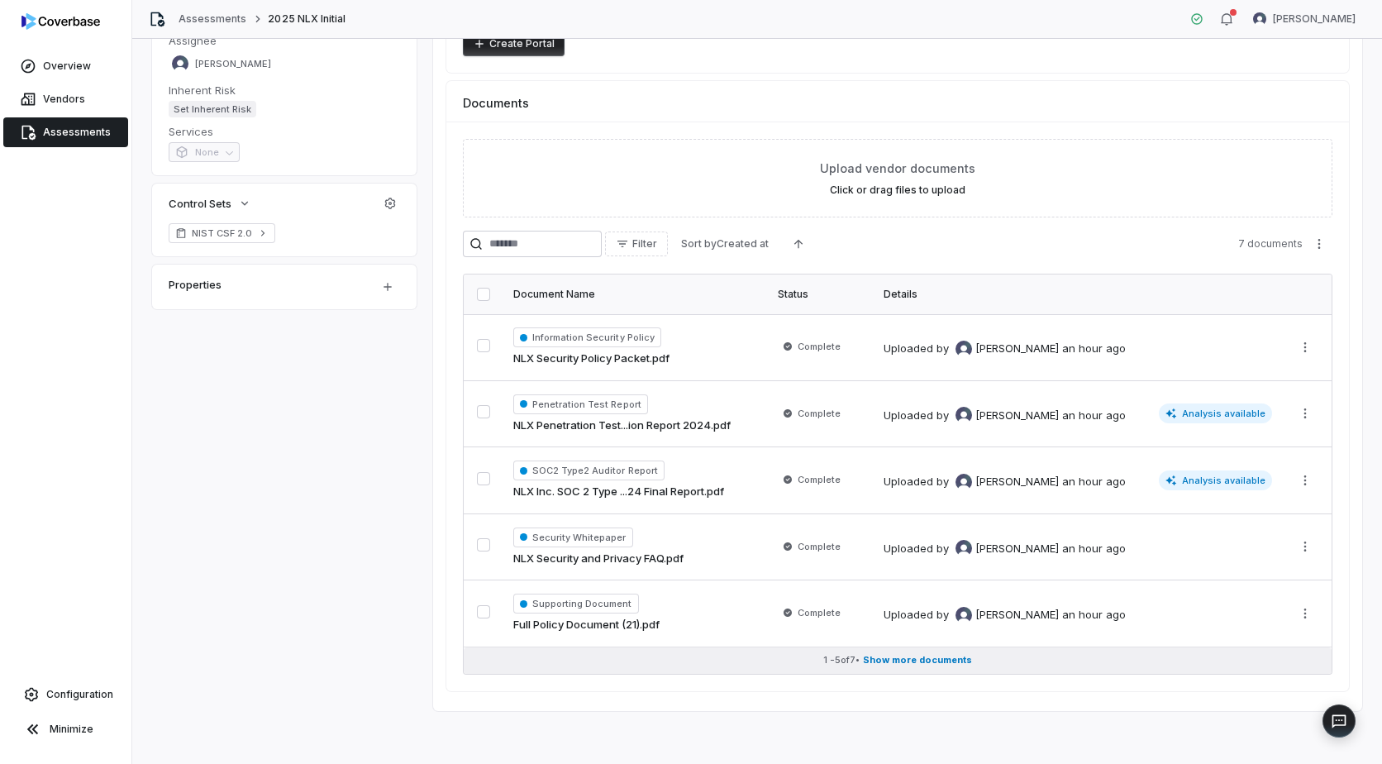
click at [913, 665] on span "Show more documents" at bounding box center [917, 660] width 109 height 12
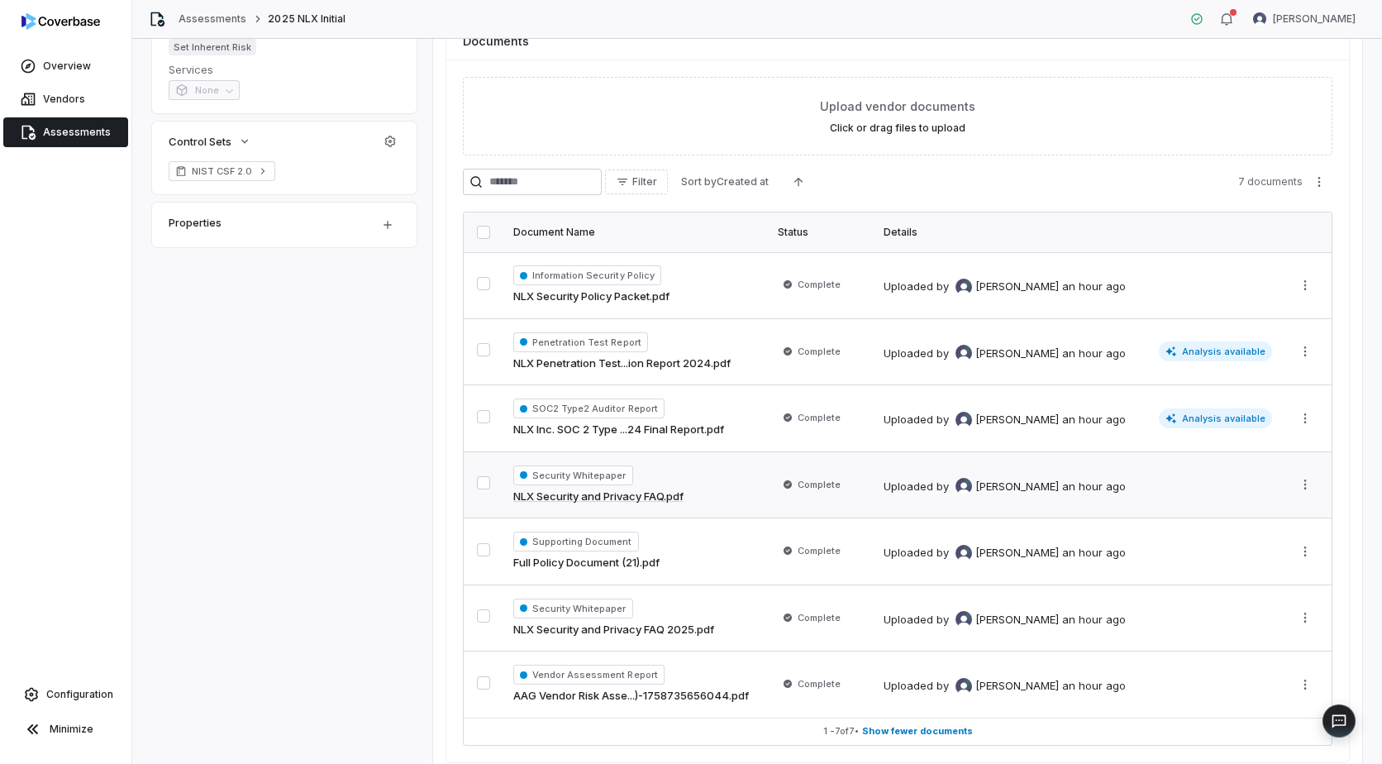
scroll to position [354, 0]
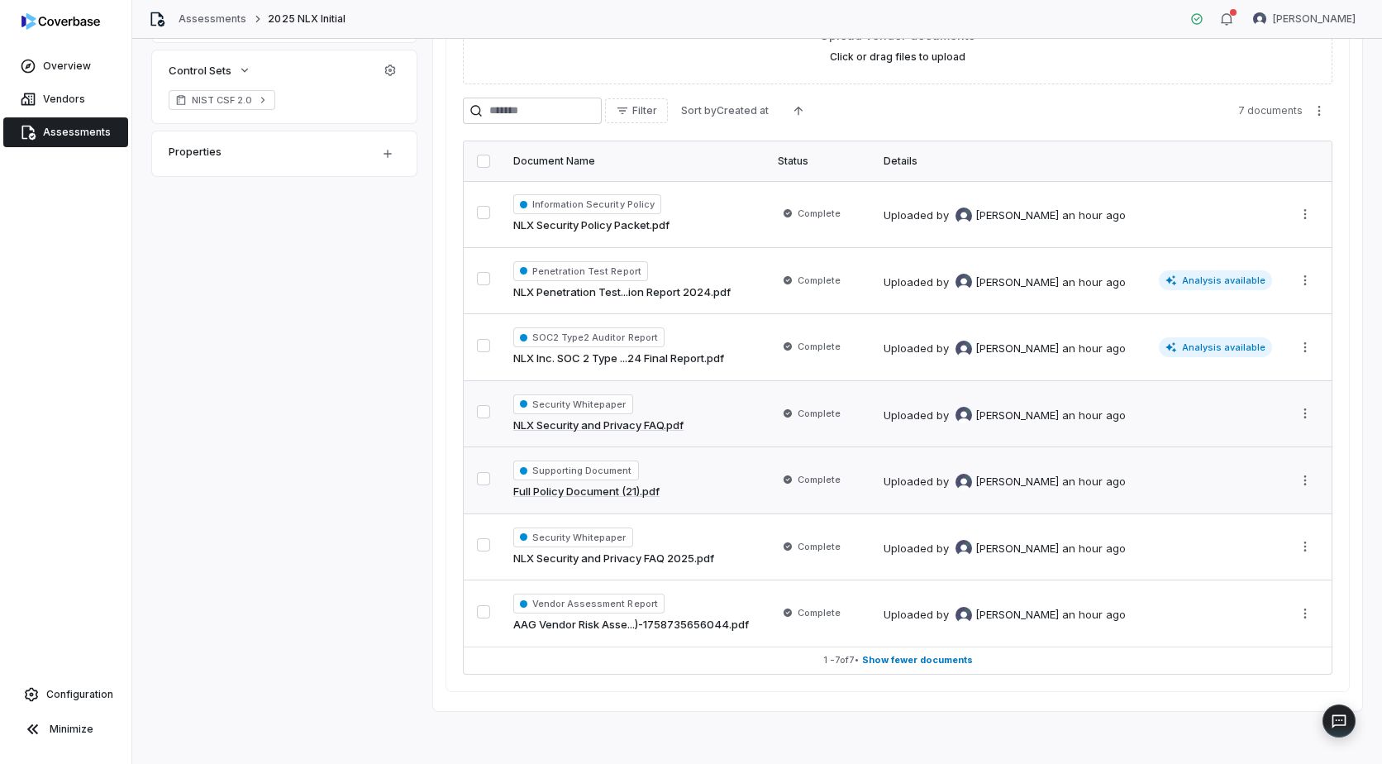
click at [605, 497] on link "Full Policy Document (21).pdf" at bounding box center [586, 492] width 146 height 17
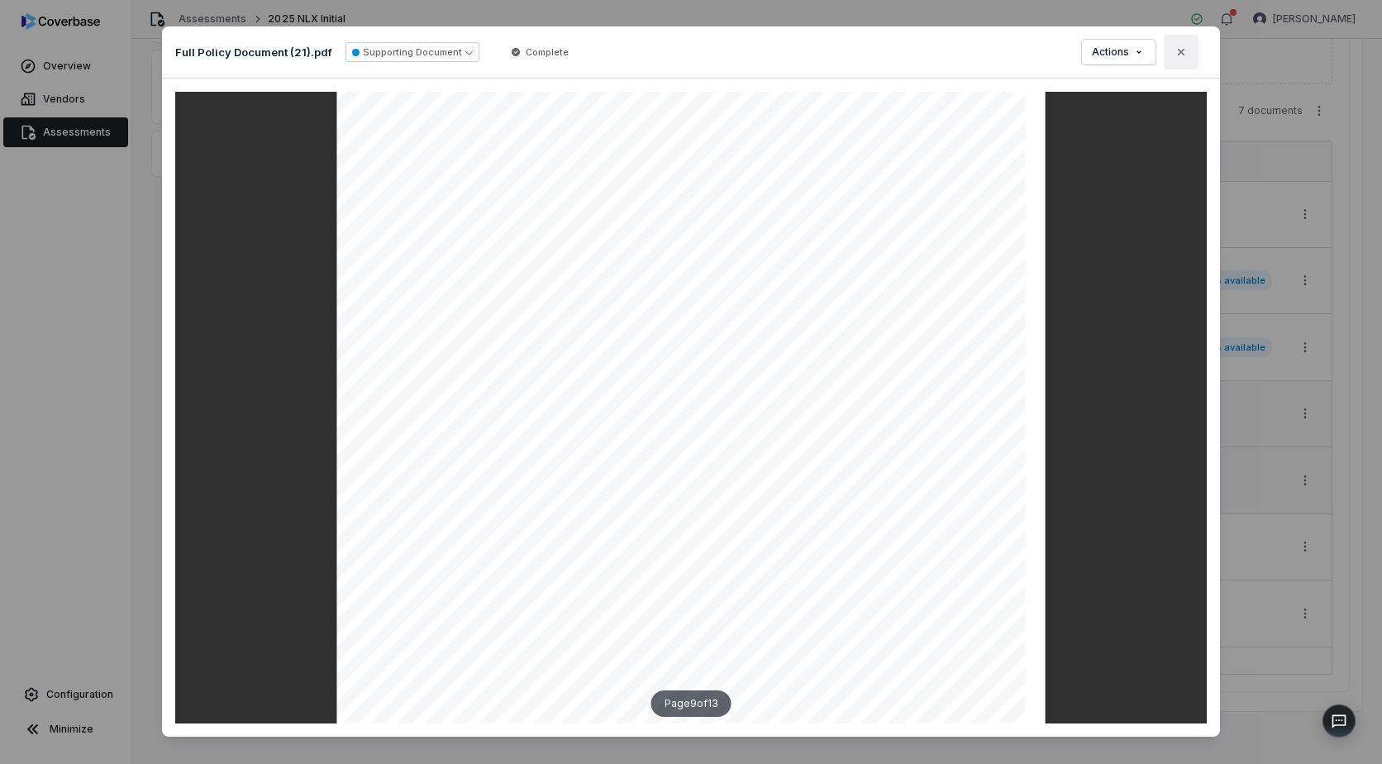
scroll to position [6869, 0]
click at [1179, 55] on icon "button" at bounding box center [1181, 52] width 7 height 7
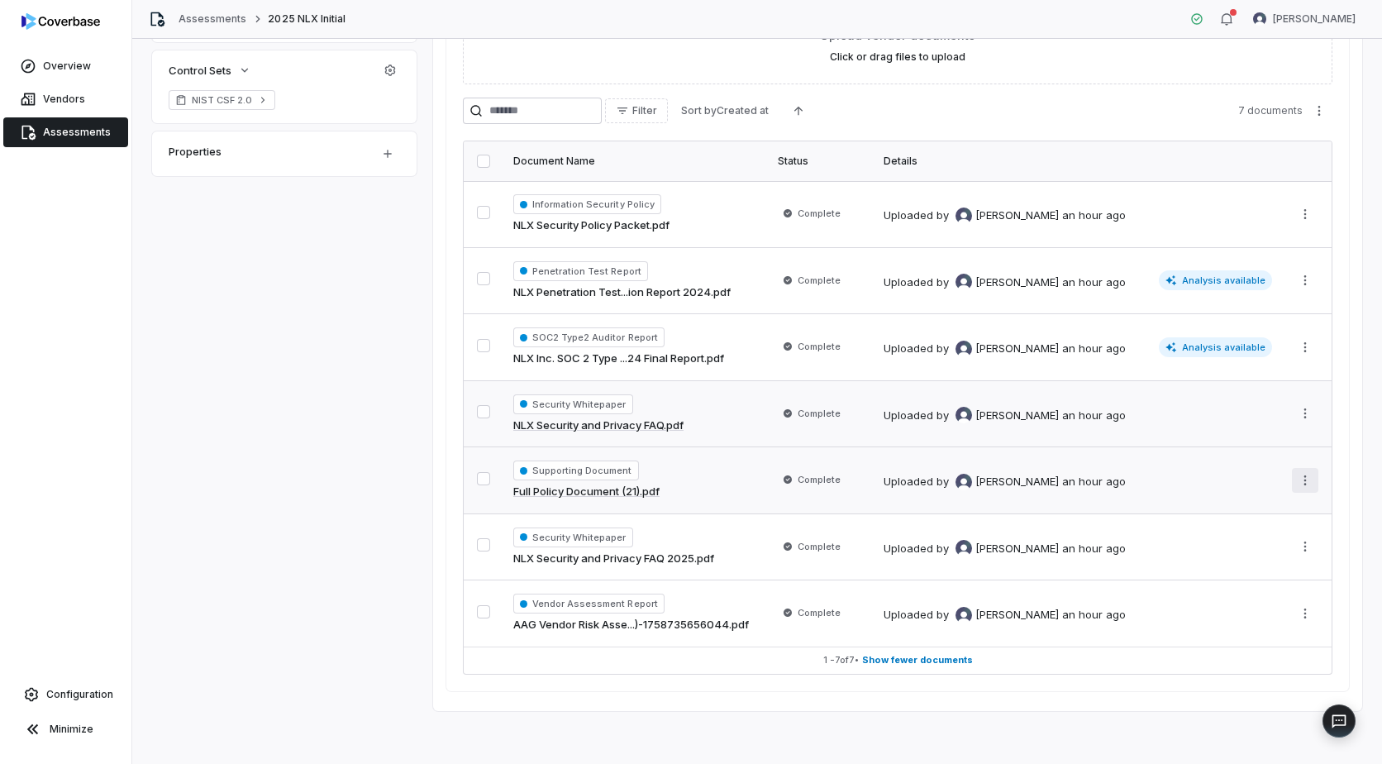
click at [1301, 475] on html "**********" at bounding box center [691, 382] width 1382 height 764
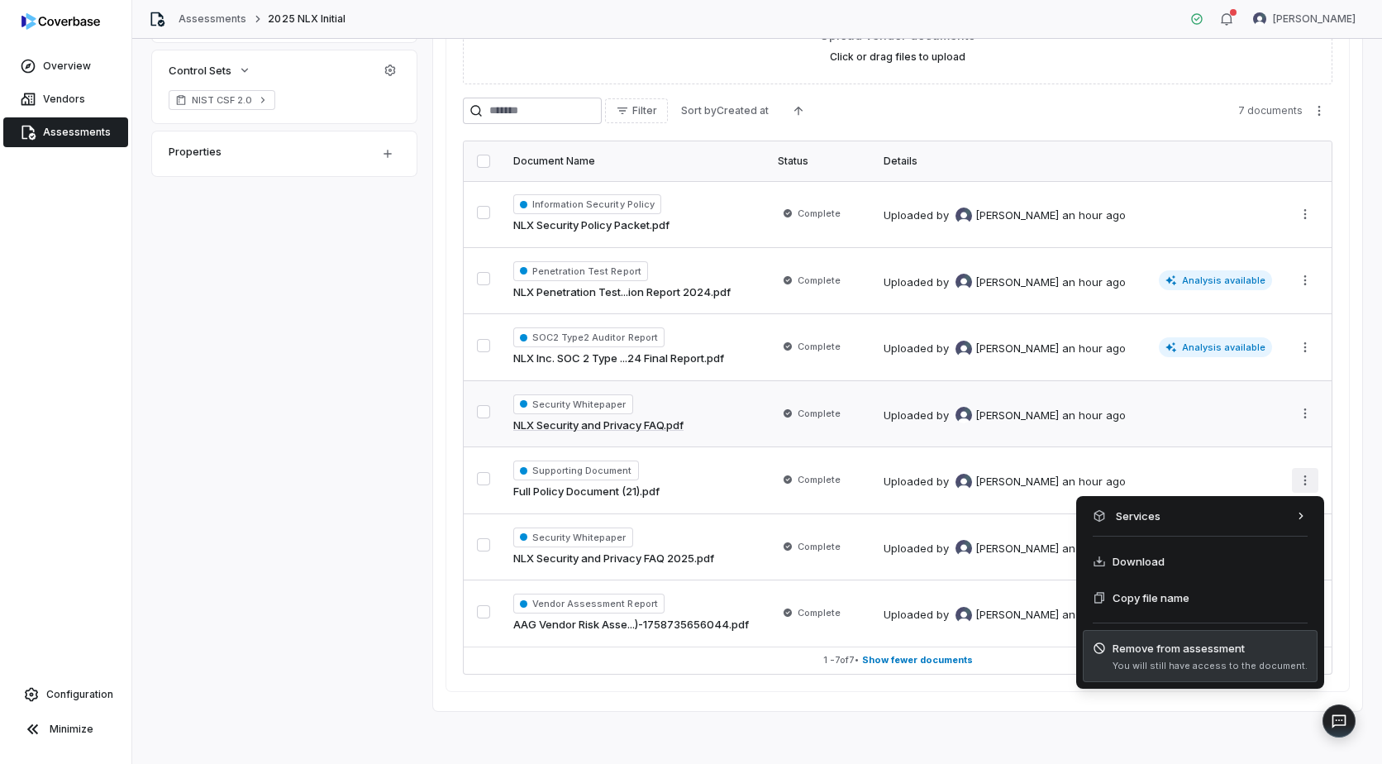
click at [1176, 666] on span "You will still have access to the document." at bounding box center [1210, 666] width 195 height 12
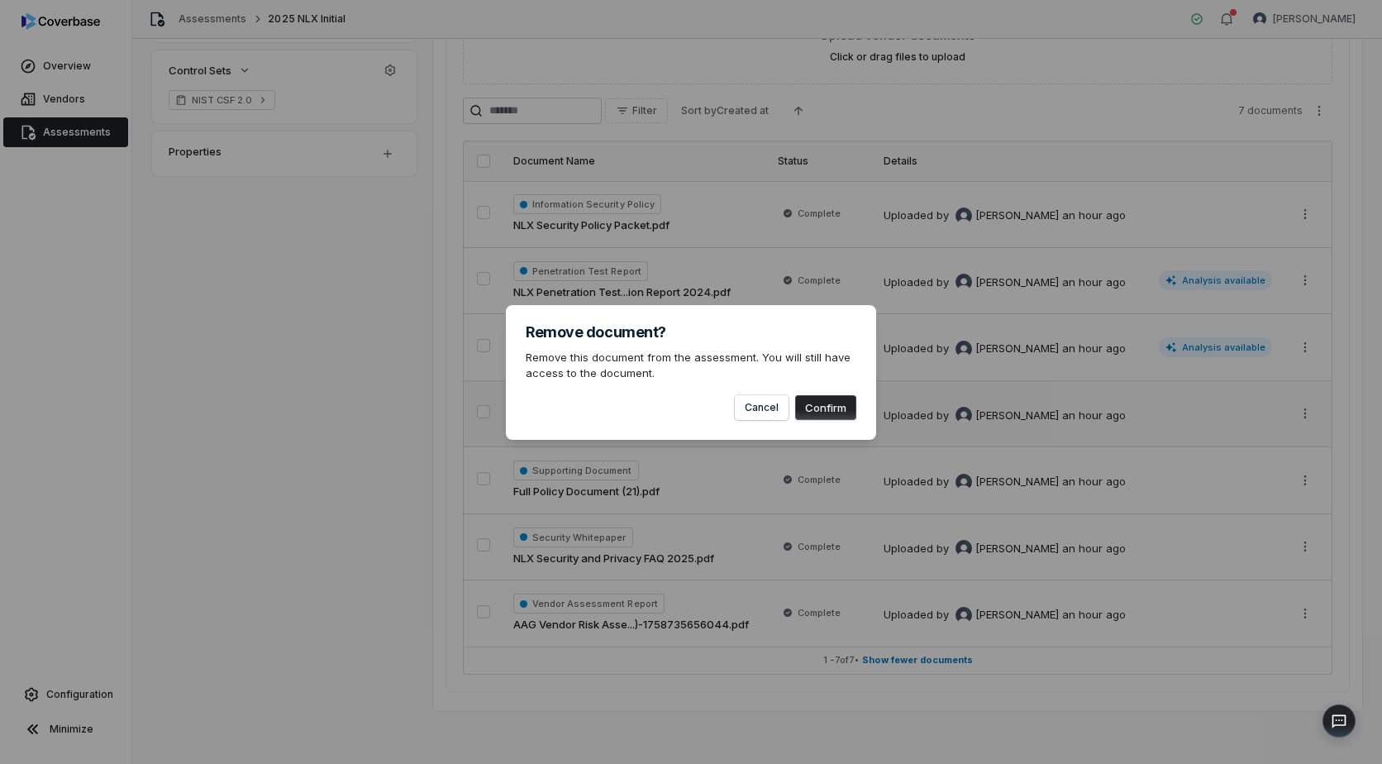
click at [827, 401] on button "Confirm" at bounding box center [825, 407] width 61 height 25
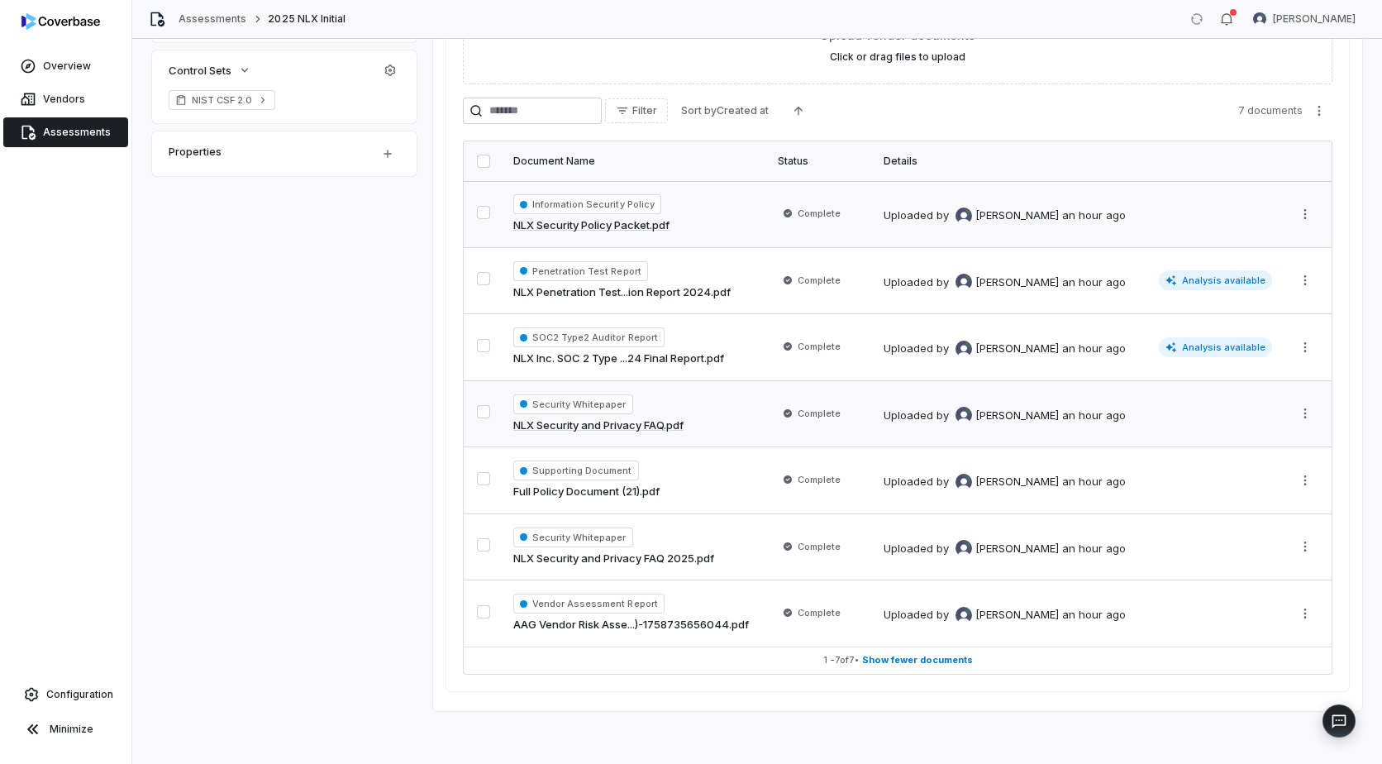
click at [612, 228] on link "NLX Security Policy Packet.pdf" at bounding box center [591, 225] width 156 height 17
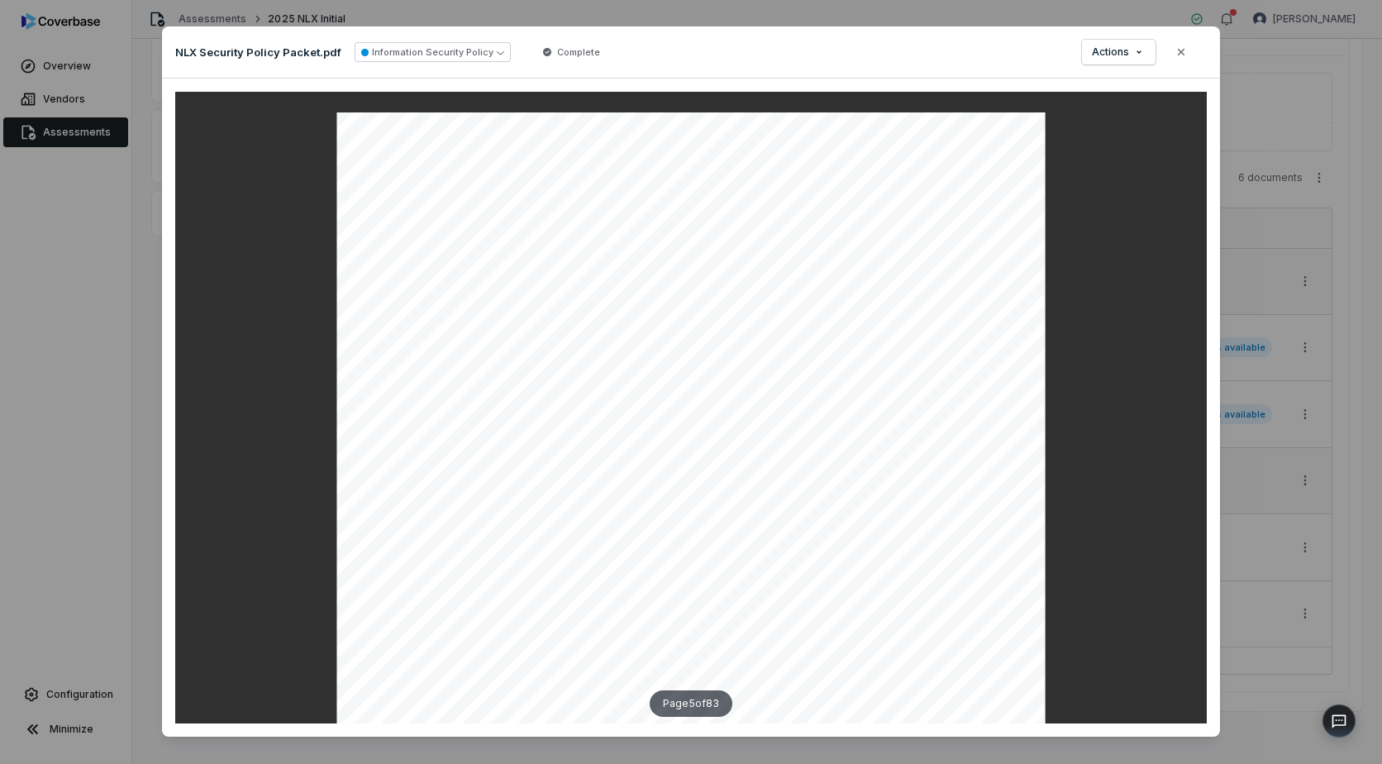
scroll to position [3885, 0]
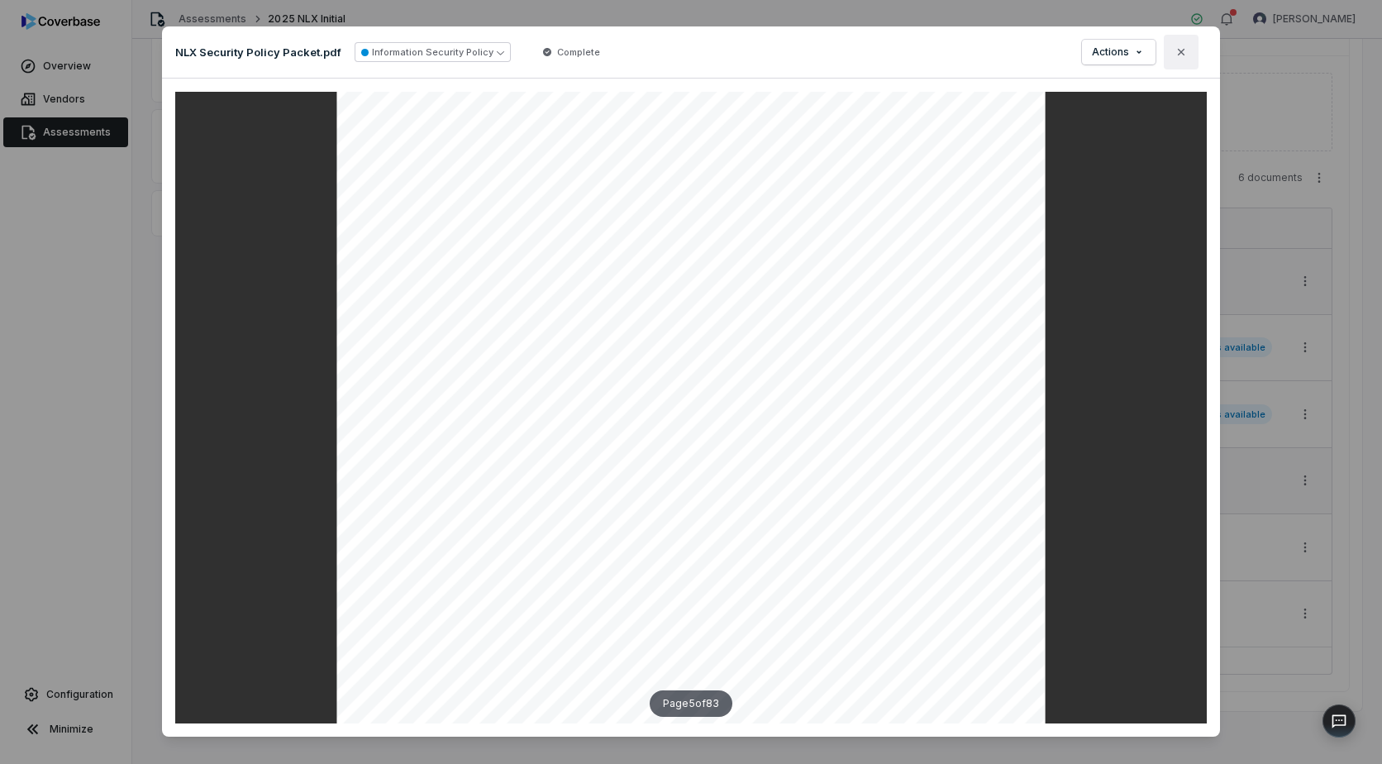
click at [1177, 57] on icon "button" at bounding box center [1181, 51] width 13 height 13
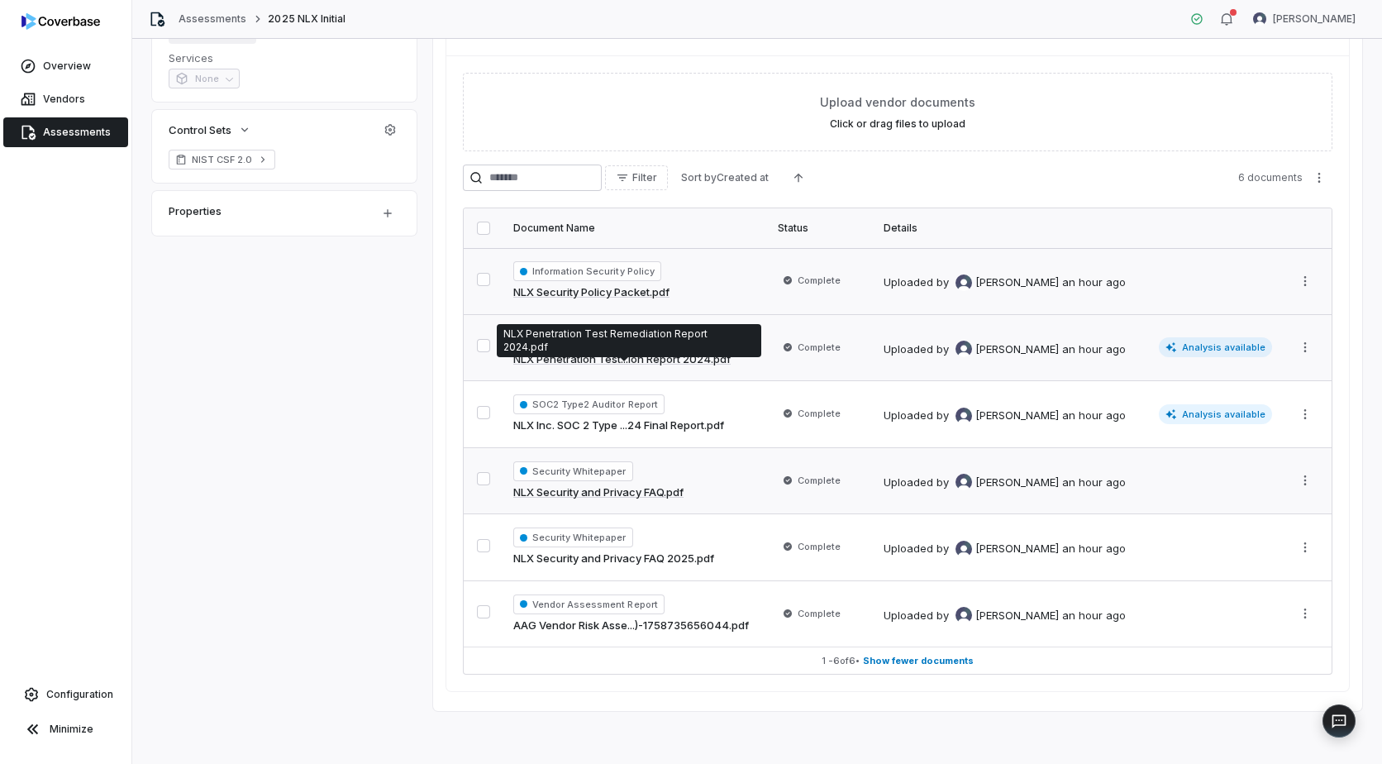
click at [691, 355] on link "NLX Penetration Test...ion Report 2024.pdf" at bounding box center [621, 359] width 217 height 17
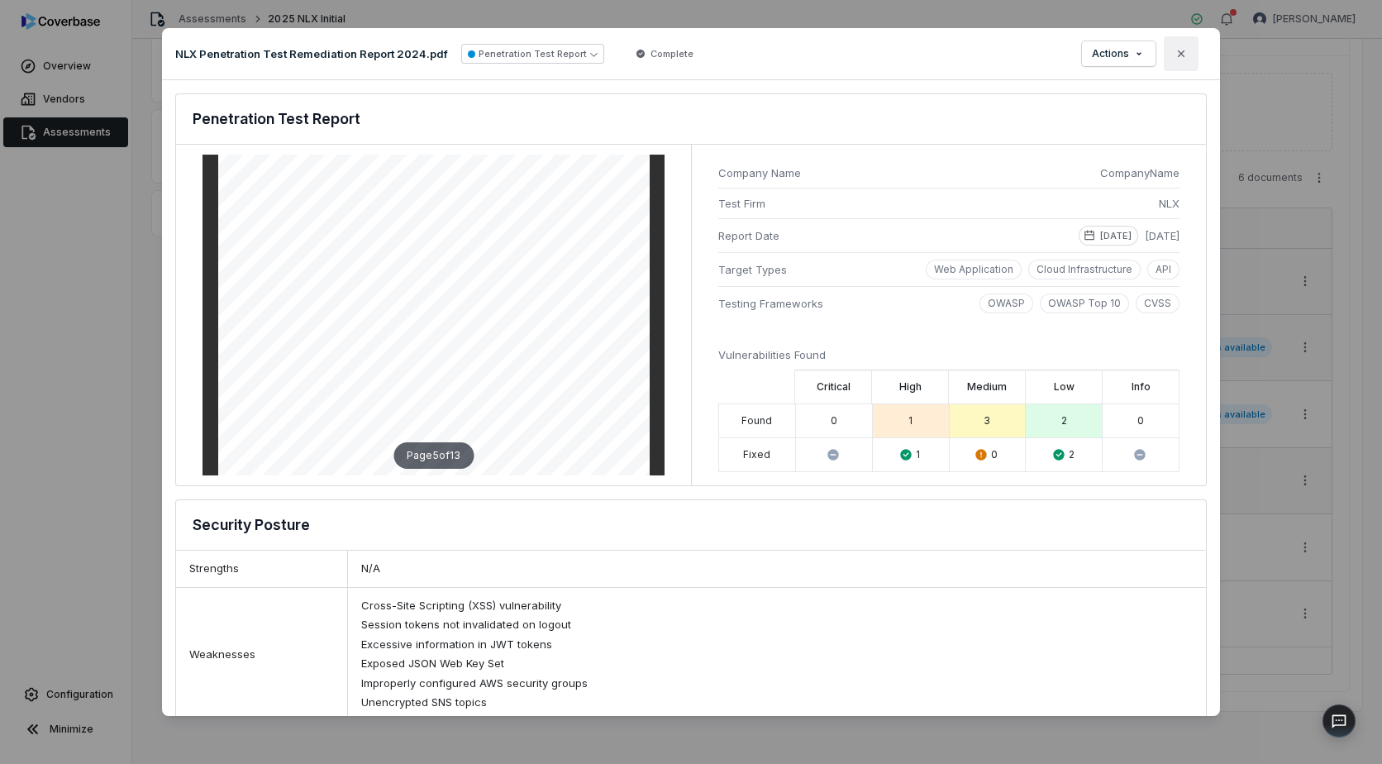
click at [1179, 59] on icon "button" at bounding box center [1181, 53] width 13 height 13
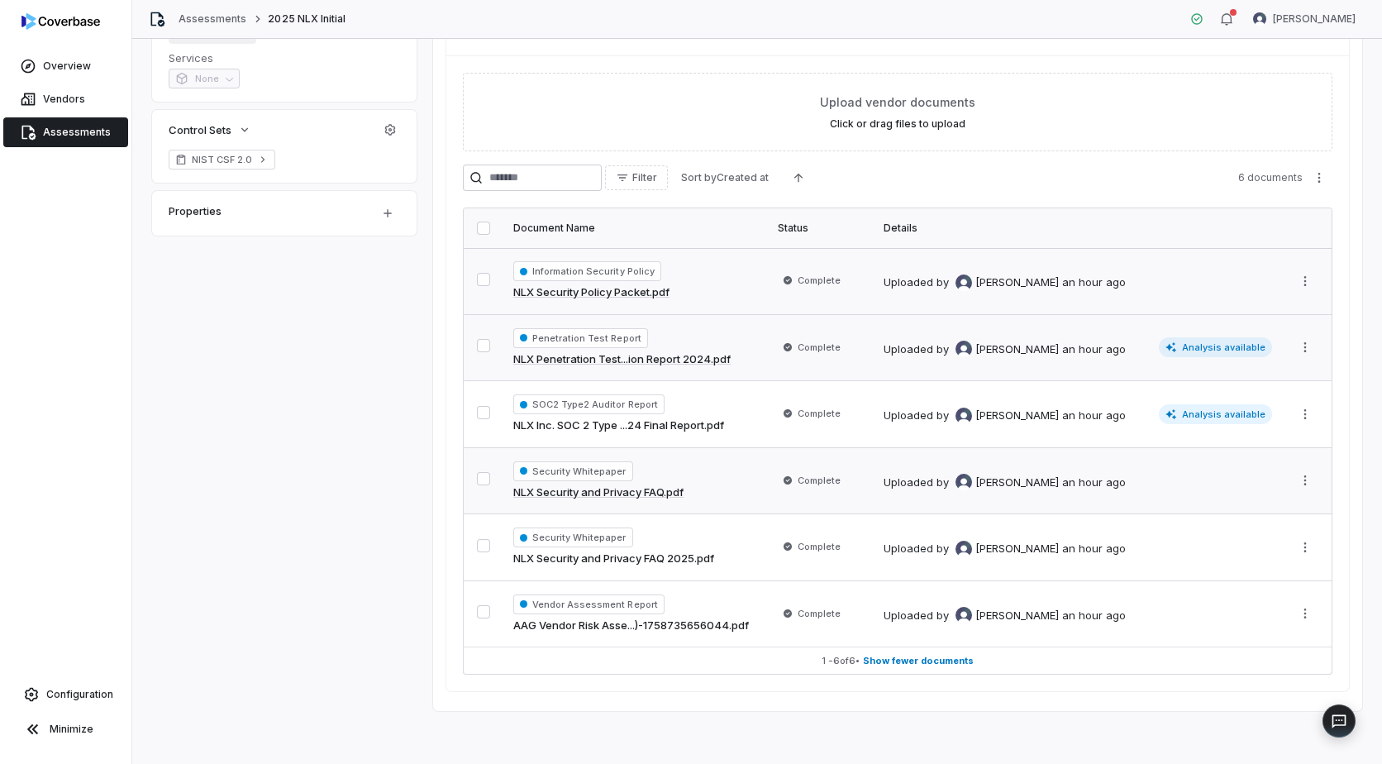
click at [693, 490] on div "Security Whitepaper NLX Security and Privacy FAQ.pdf" at bounding box center [635, 481] width 245 height 40
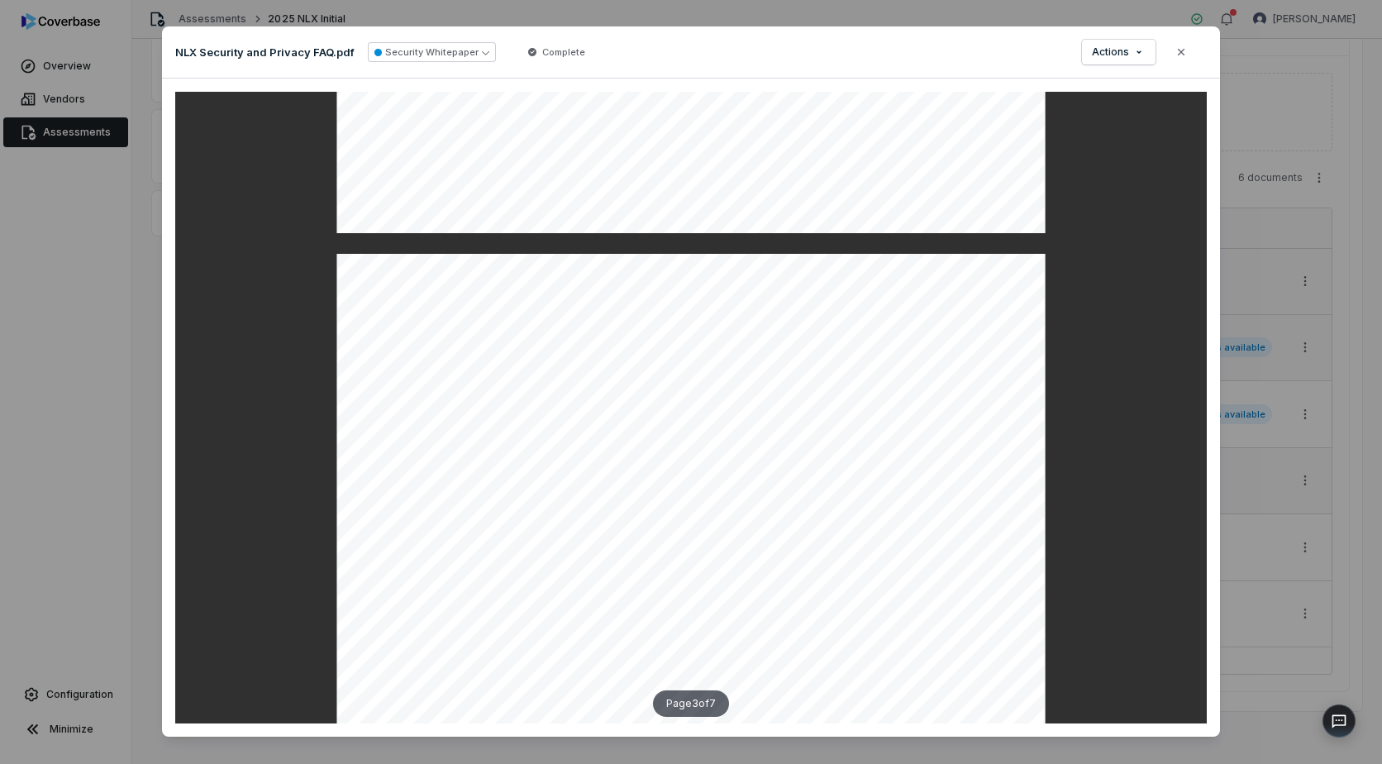
scroll to position [1736, 0]
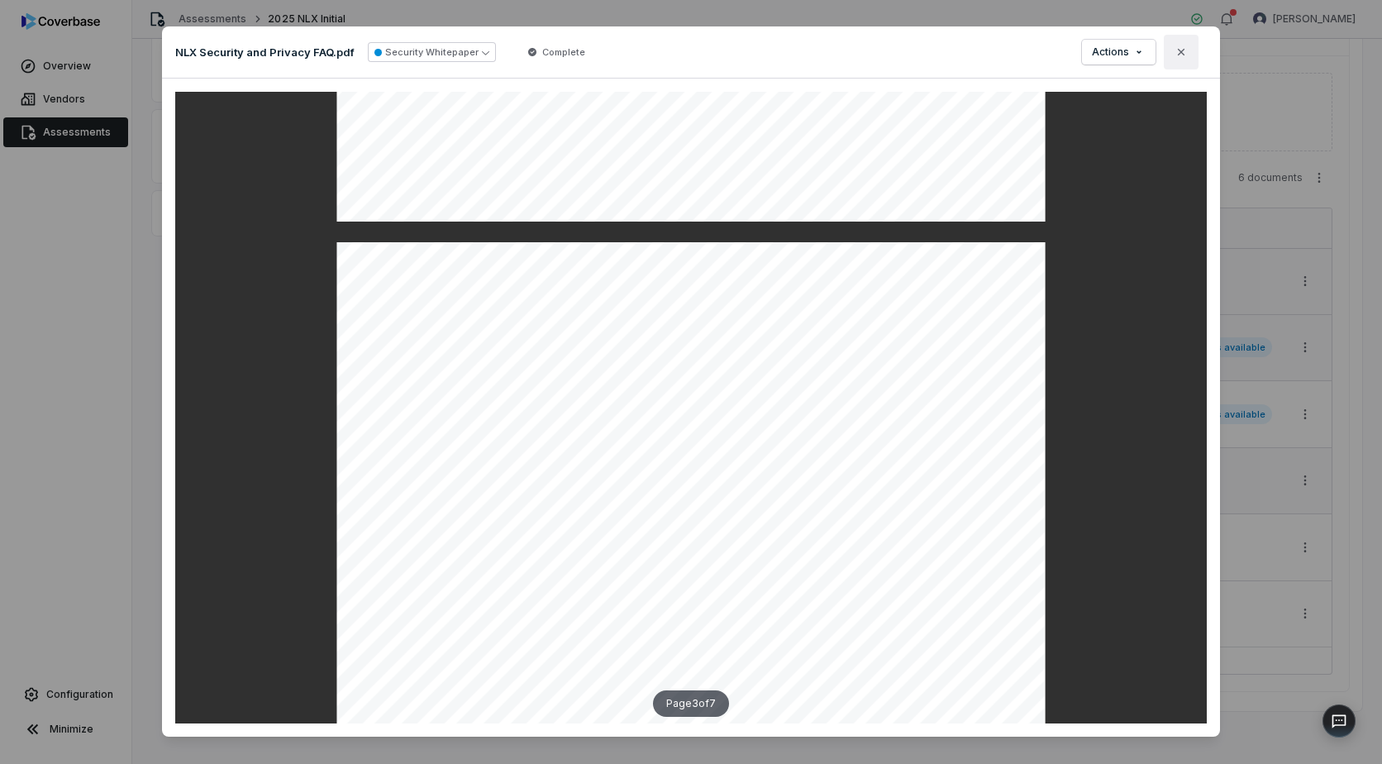
click at [1175, 50] on icon "button" at bounding box center [1181, 51] width 13 height 13
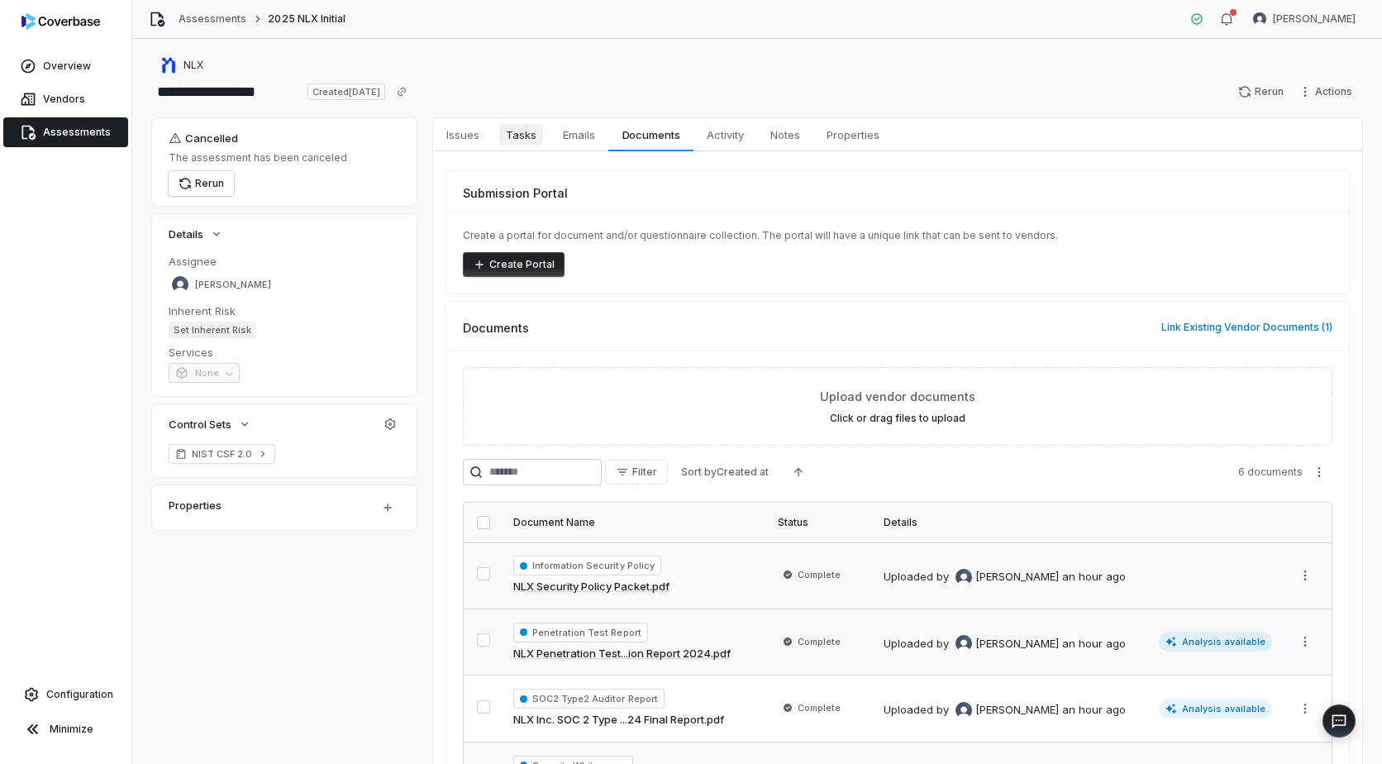
click at [518, 144] on span "Tasks" at bounding box center [521, 134] width 44 height 21
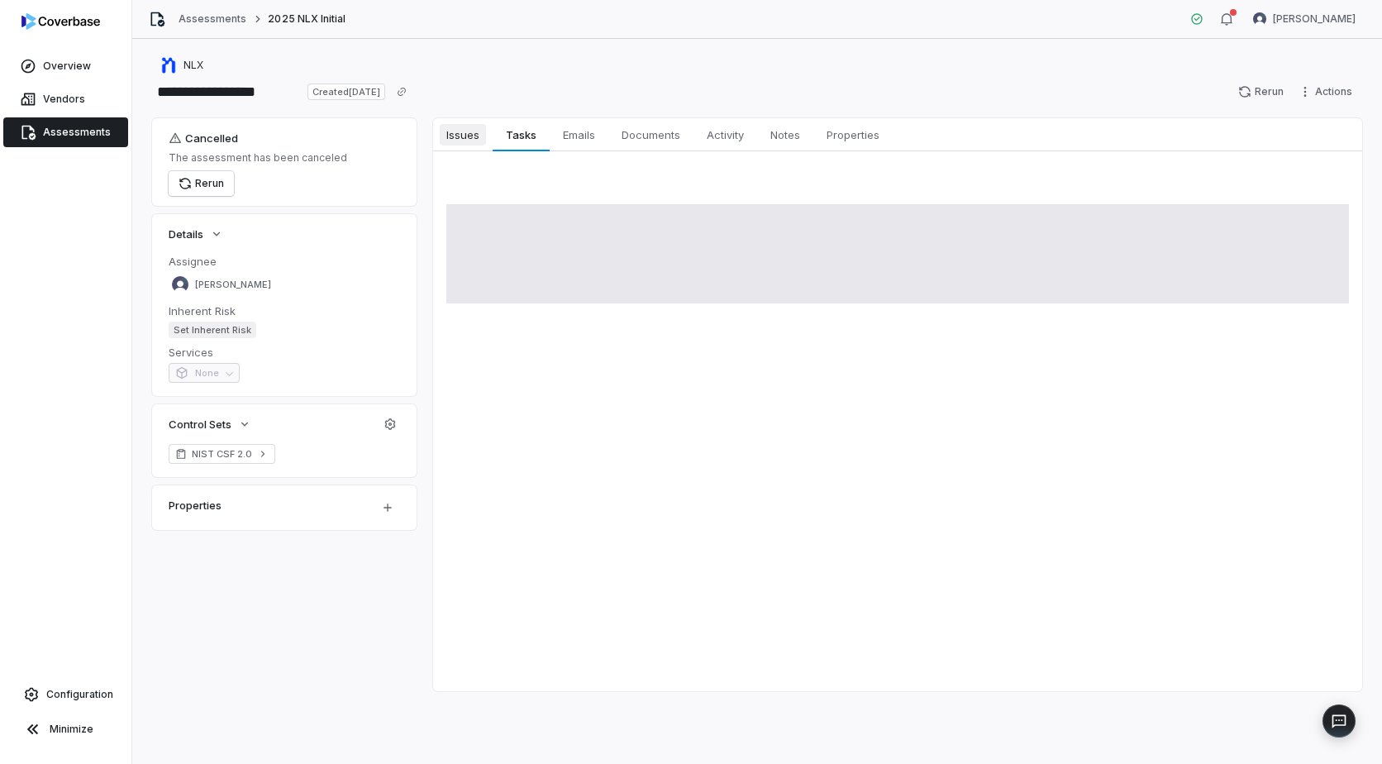
click at [469, 141] on span "Issues" at bounding box center [463, 134] width 46 height 21
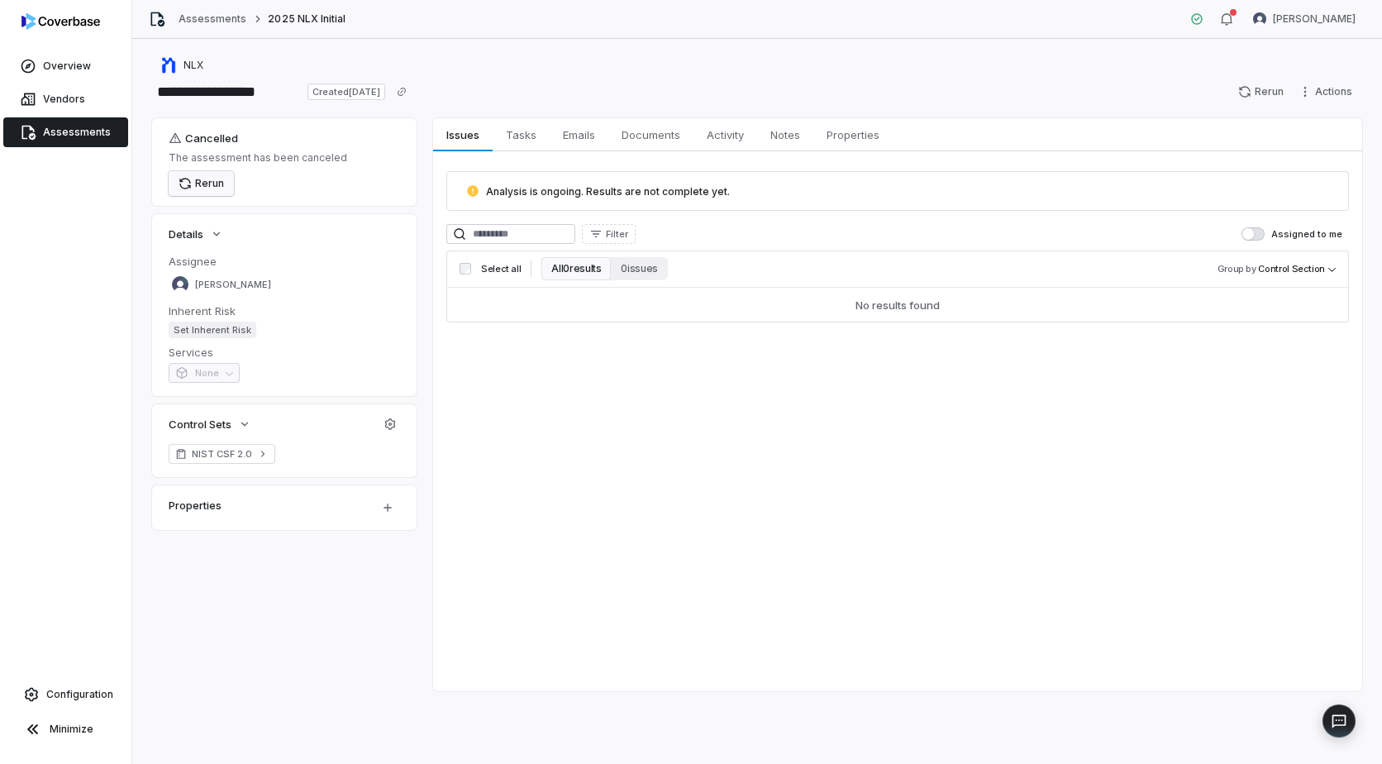
click at [207, 187] on button "Rerun" at bounding box center [201, 183] width 65 height 25
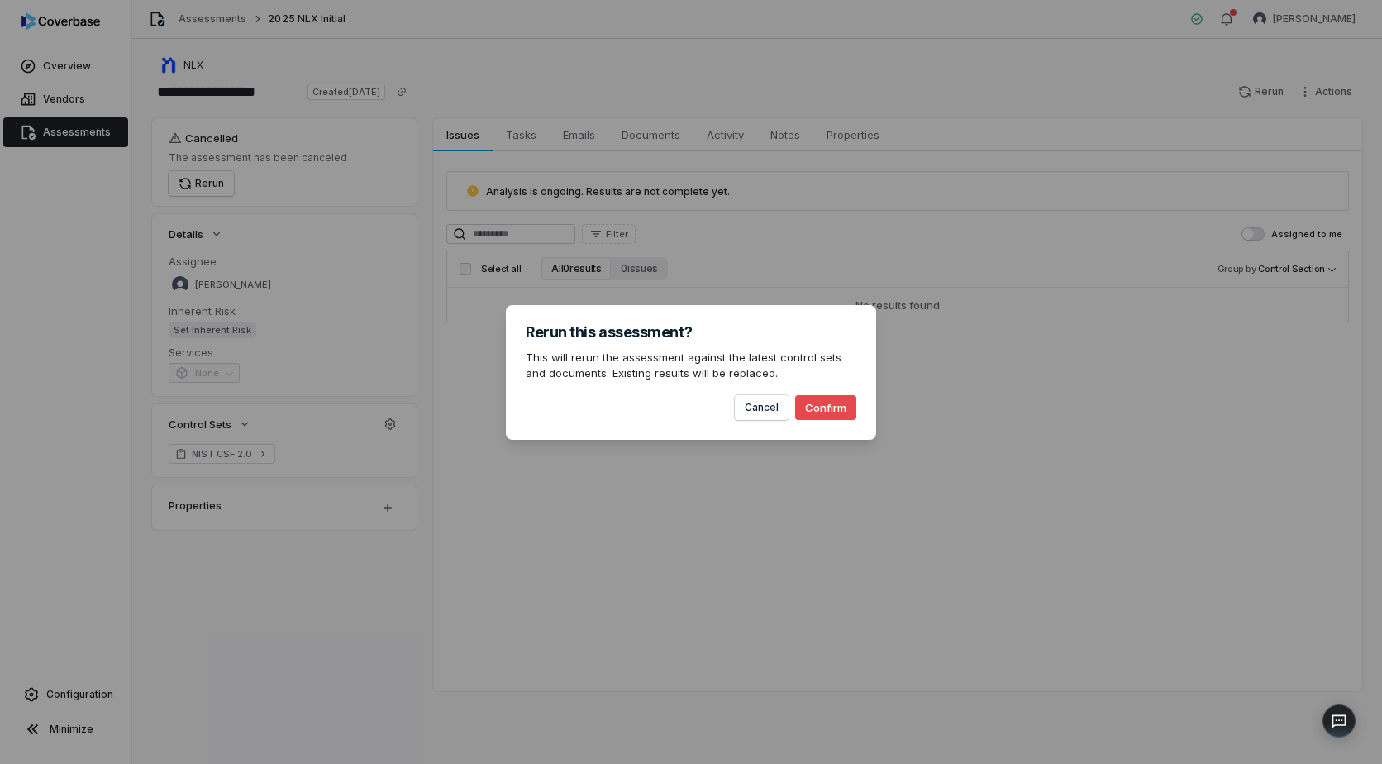
click at [836, 407] on button "Confirm" at bounding box center [825, 407] width 61 height 25
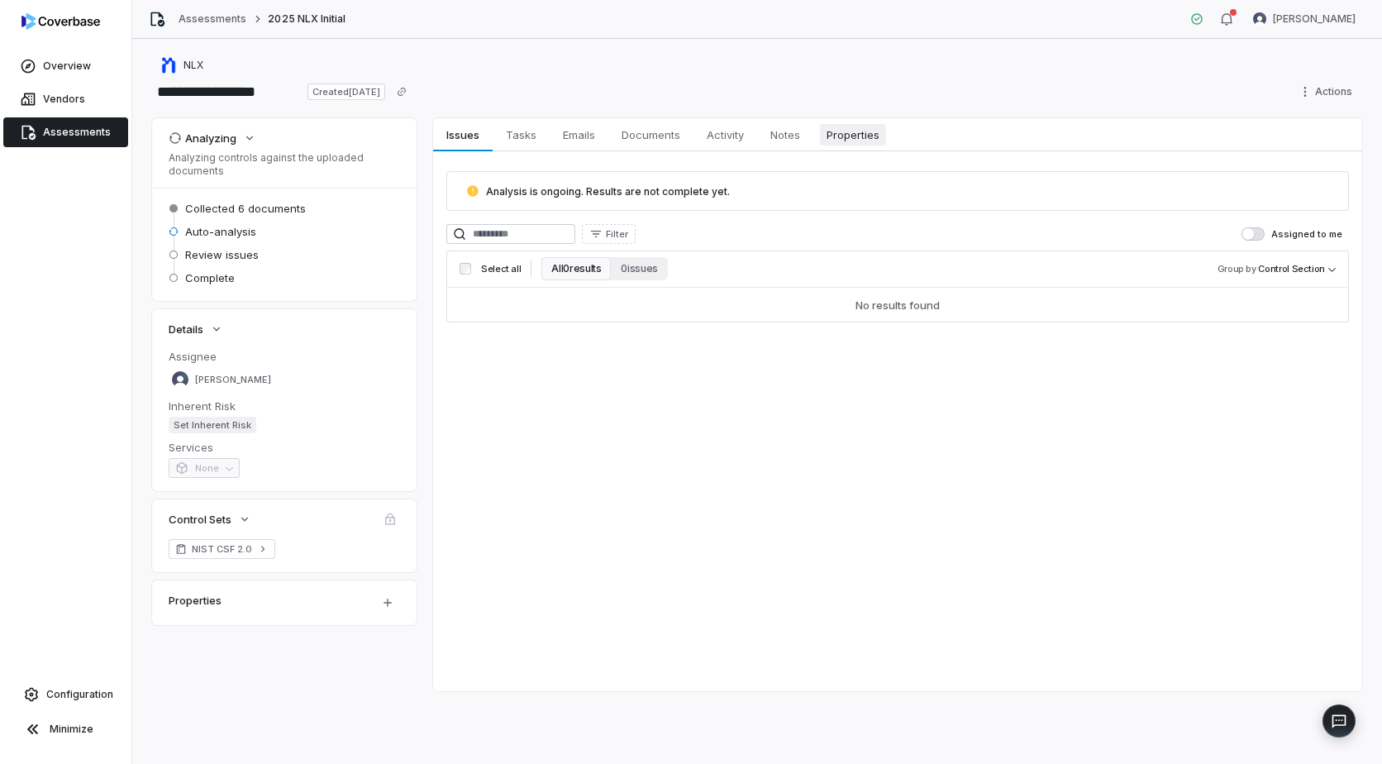
click at [866, 137] on span "Properties" at bounding box center [853, 134] width 66 height 21
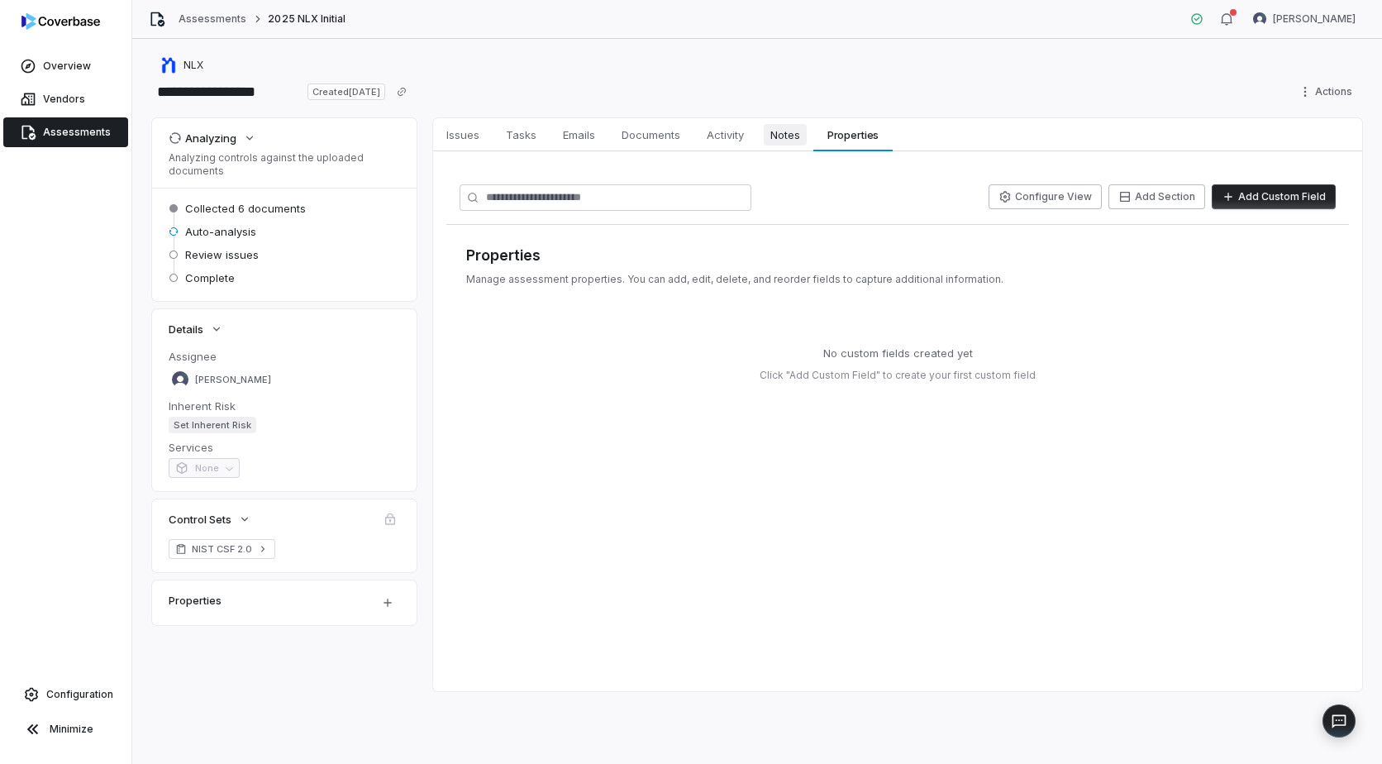
click at [786, 133] on span "Notes" at bounding box center [785, 134] width 43 height 21
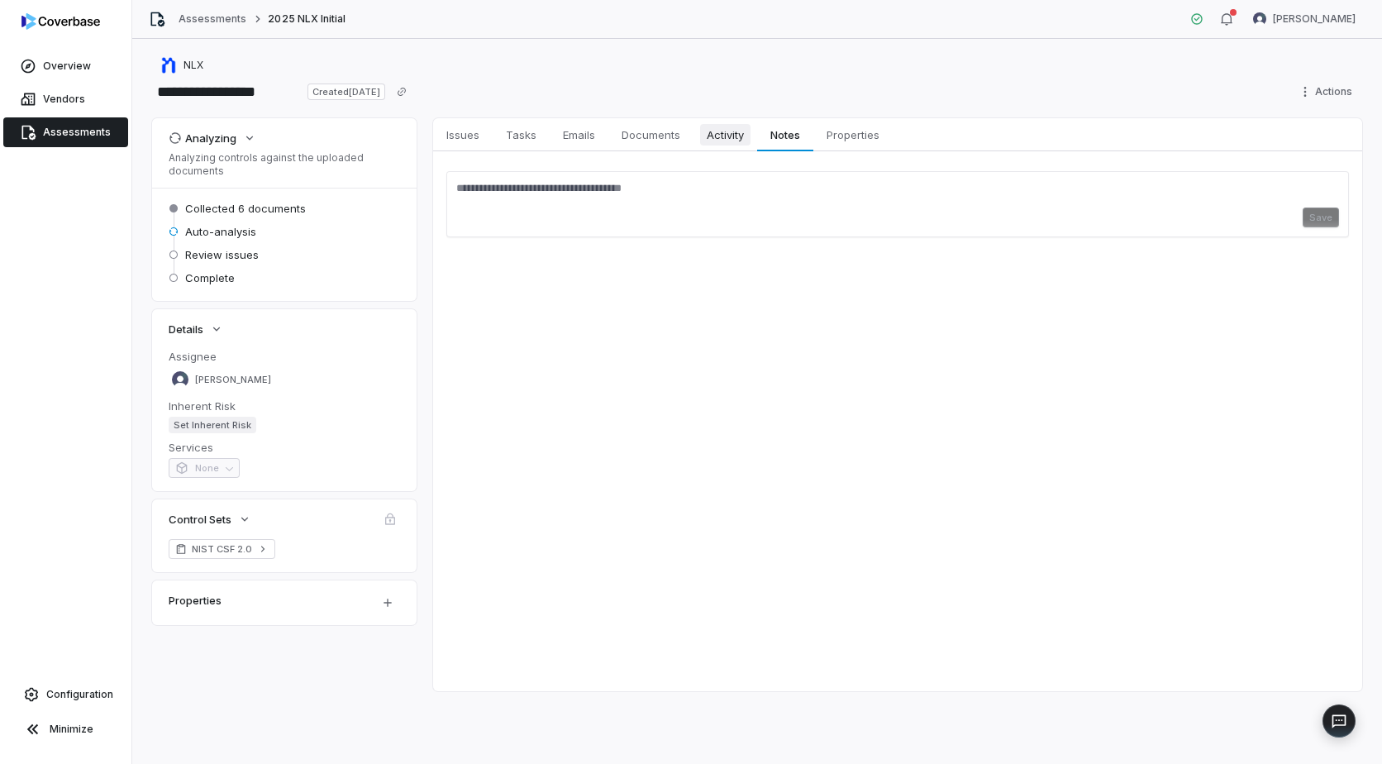
click at [722, 138] on span "Activity" at bounding box center [725, 134] width 50 height 21
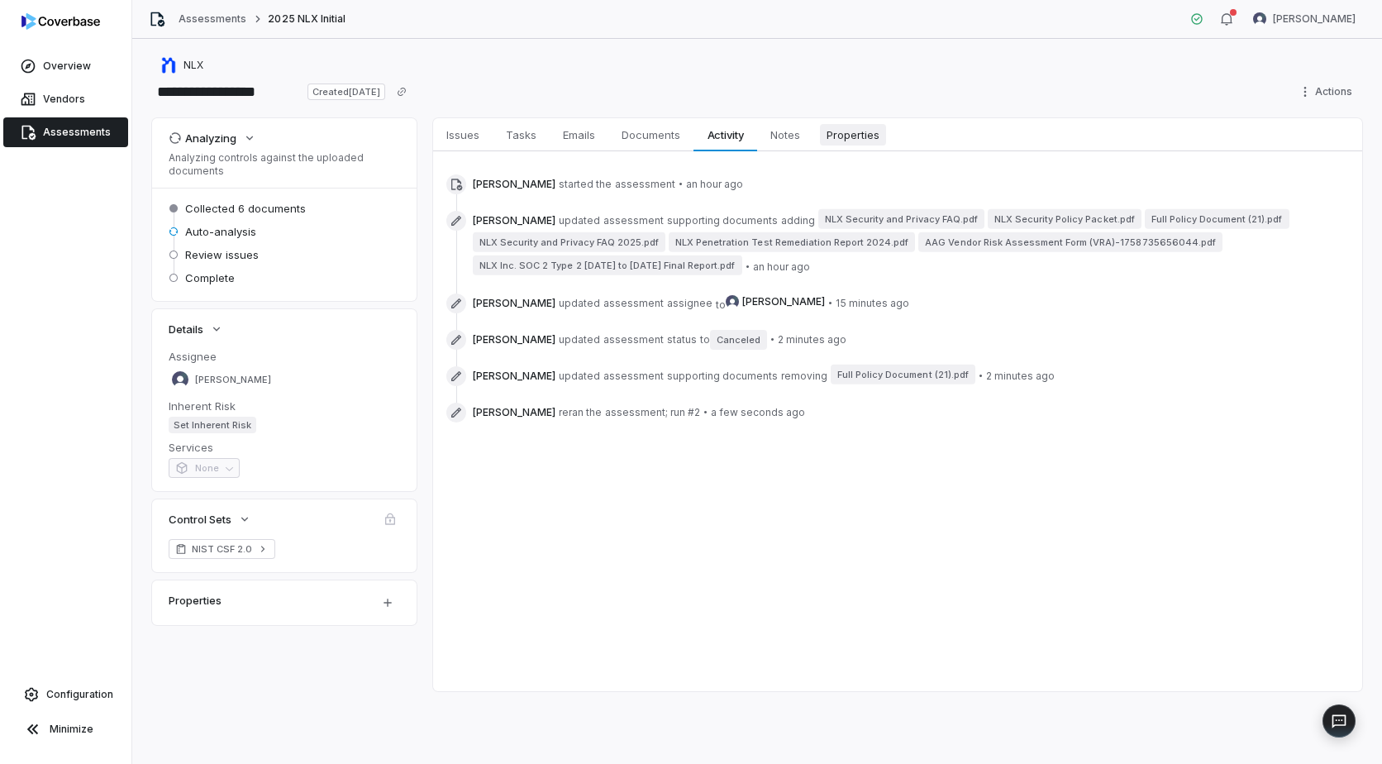
click at [863, 133] on span "Properties" at bounding box center [853, 134] width 66 height 21
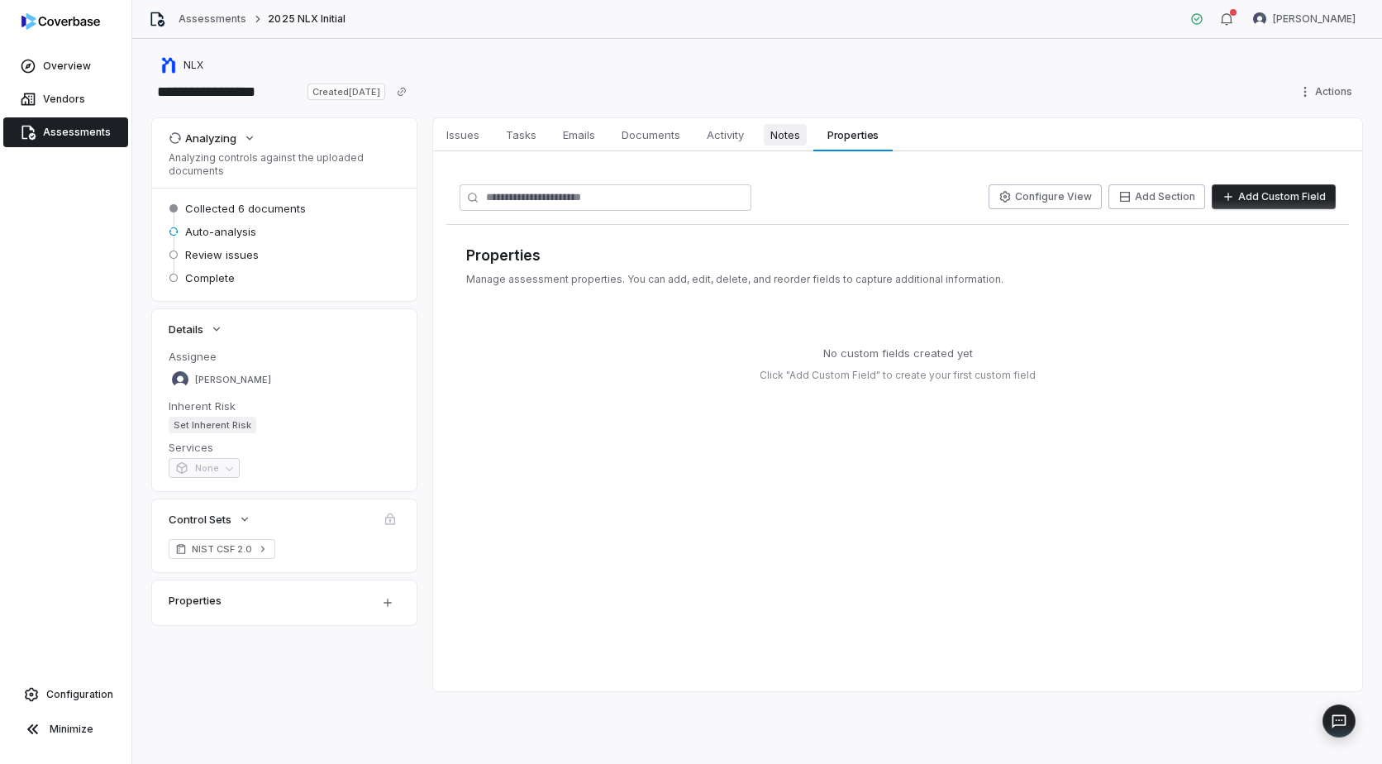
click at [791, 131] on span "Notes" at bounding box center [785, 134] width 43 height 21
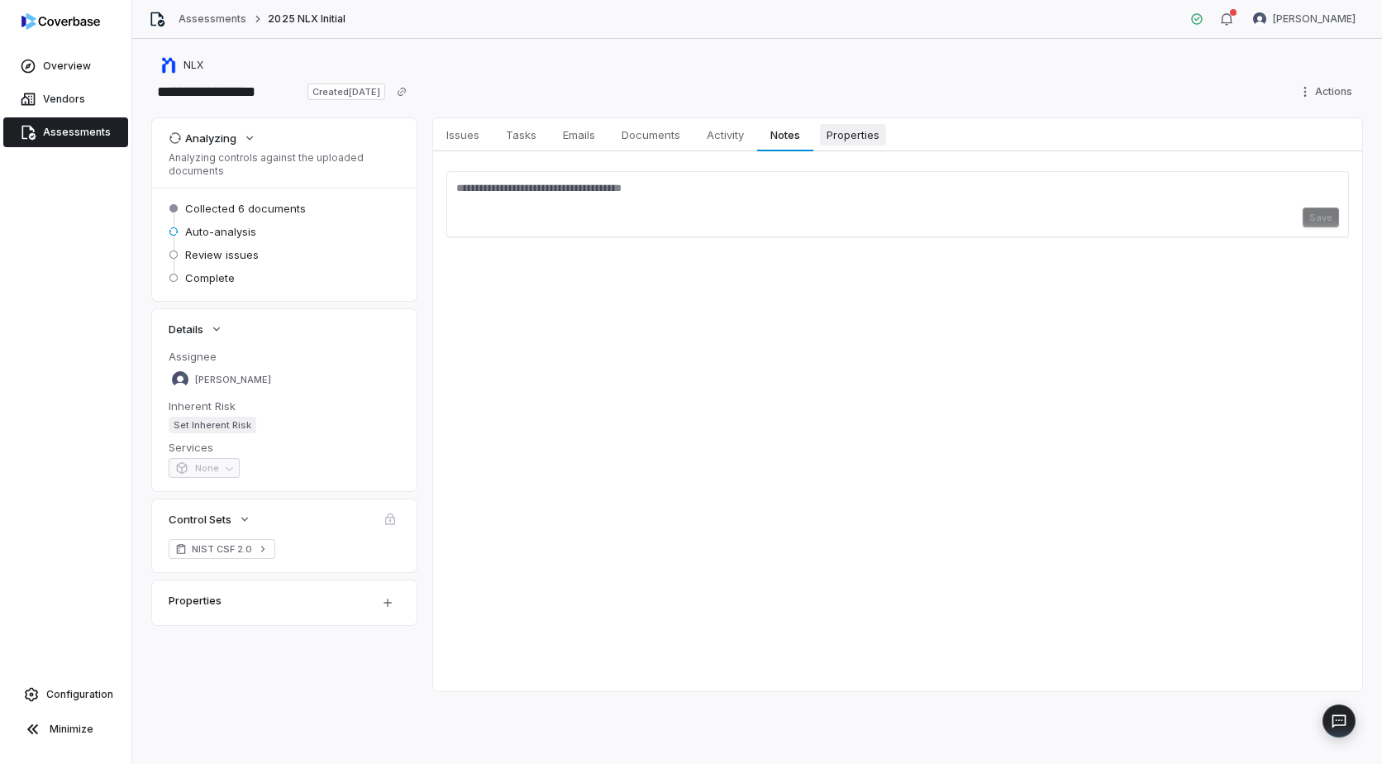
click at [841, 131] on span "Properties" at bounding box center [853, 134] width 66 height 21
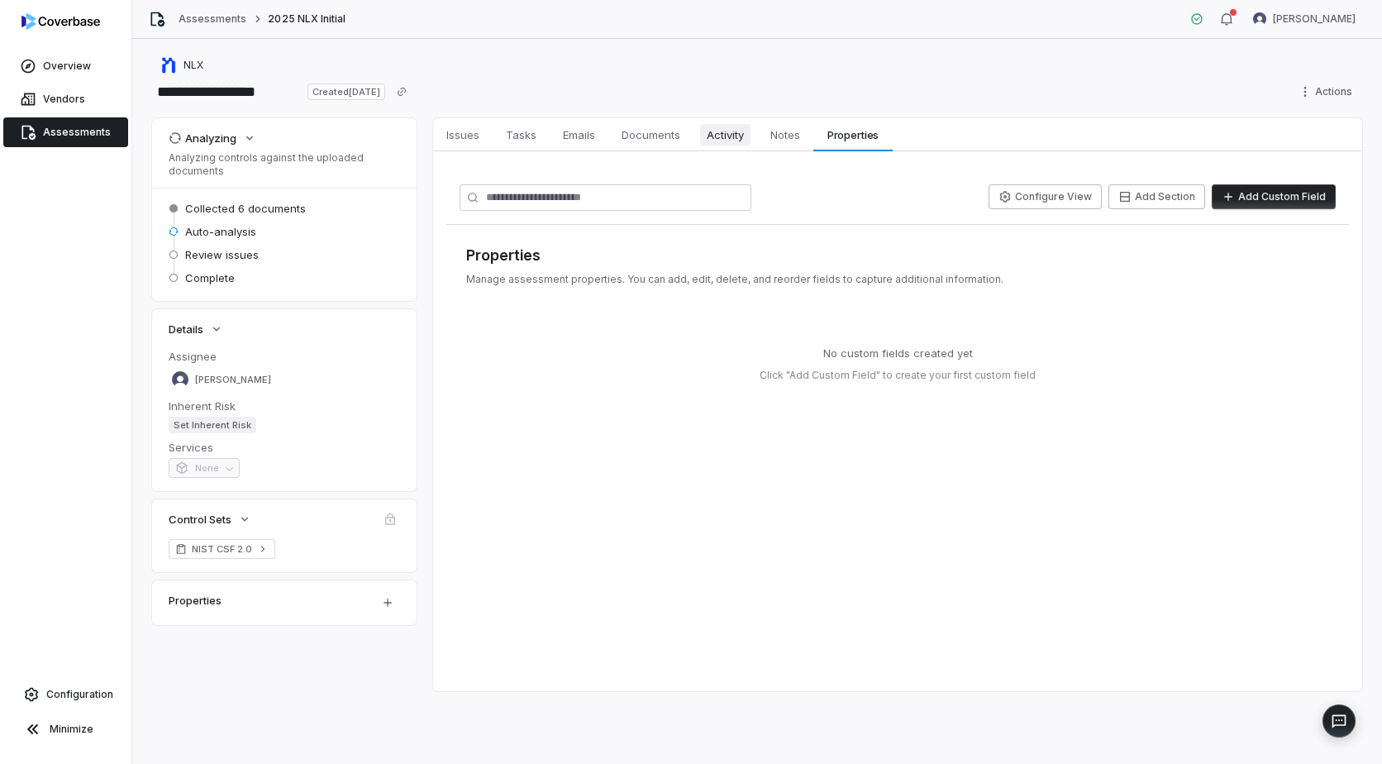
click at [729, 138] on span "Activity" at bounding box center [725, 134] width 50 height 21
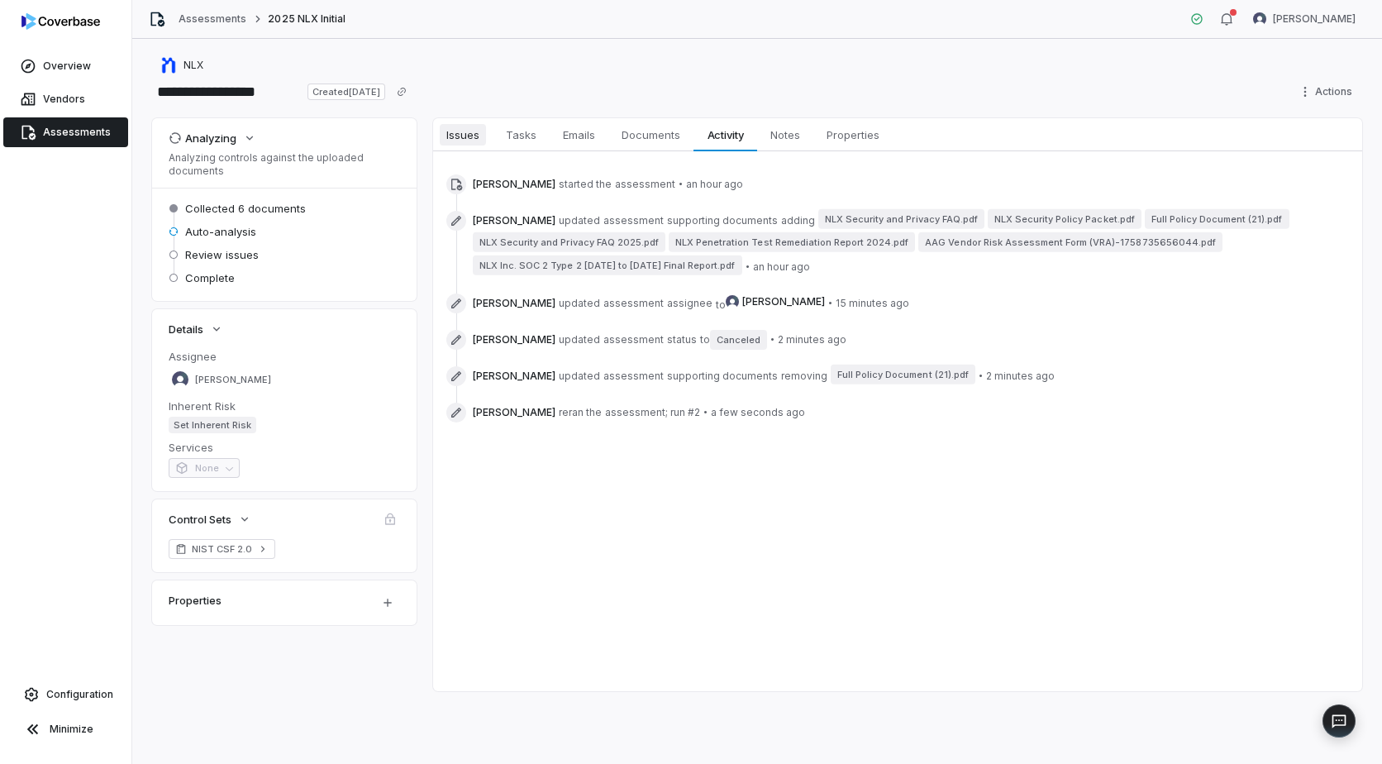
click at [466, 135] on span "Issues" at bounding box center [463, 134] width 46 height 21
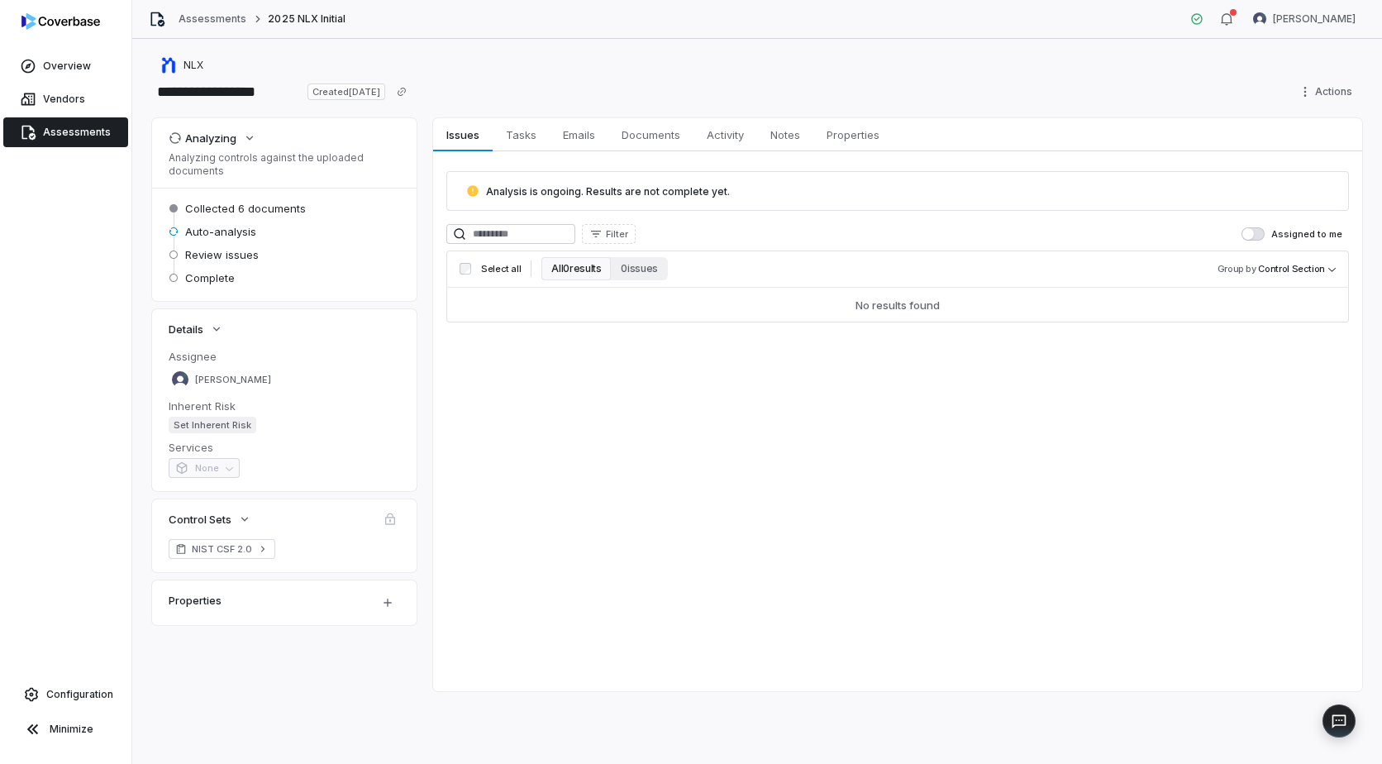
click at [1271, 66] on div "NLX" at bounding box center [757, 65] width 1210 height 20
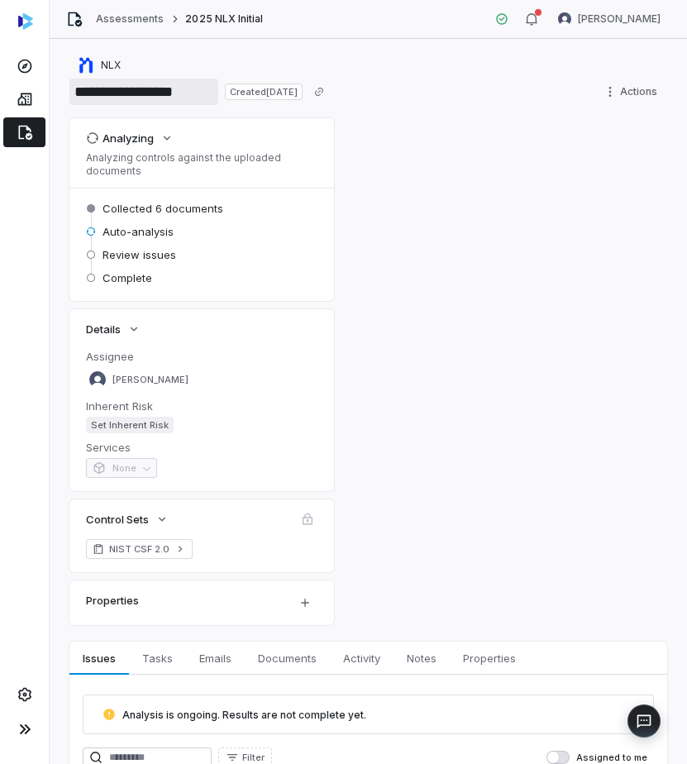
drag, startPoint x: 144, startPoint y: 90, endPoint x: 115, endPoint y: 96, distance: 29.5
click at [115, 96] on input "**********" at bounding box center [143, 92] width 149 height 26
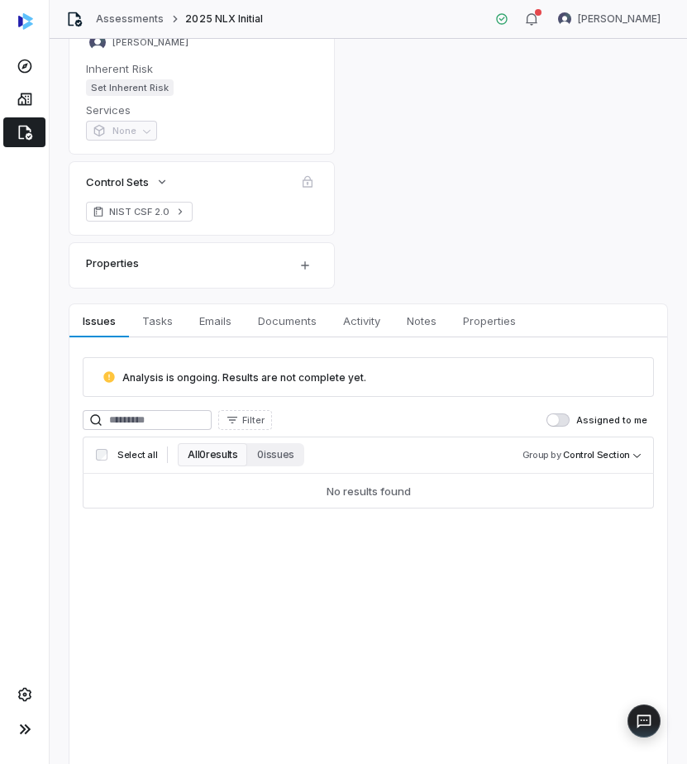
scroll to position [331, 0]
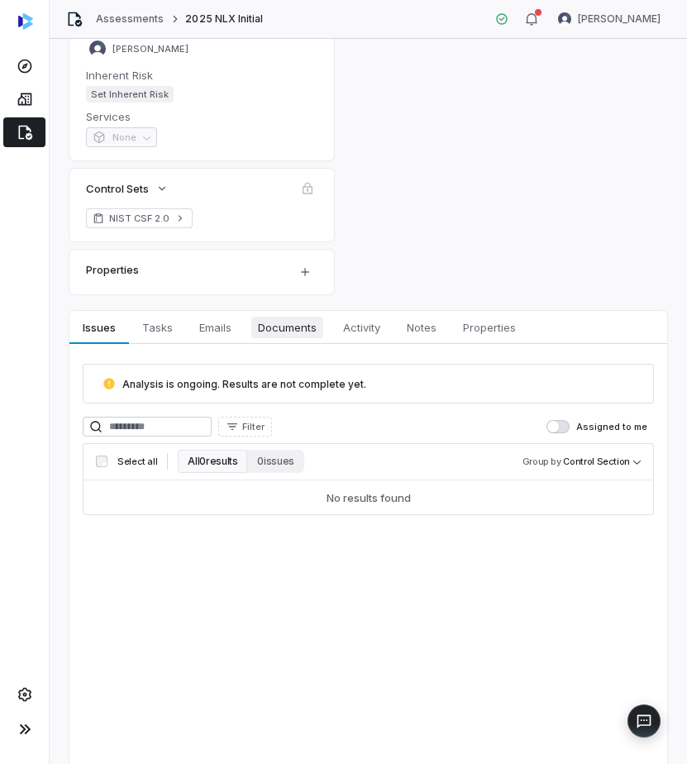
click at [272, 329] on span "Documents" at bounding box center [287, 327] width 72 height 21
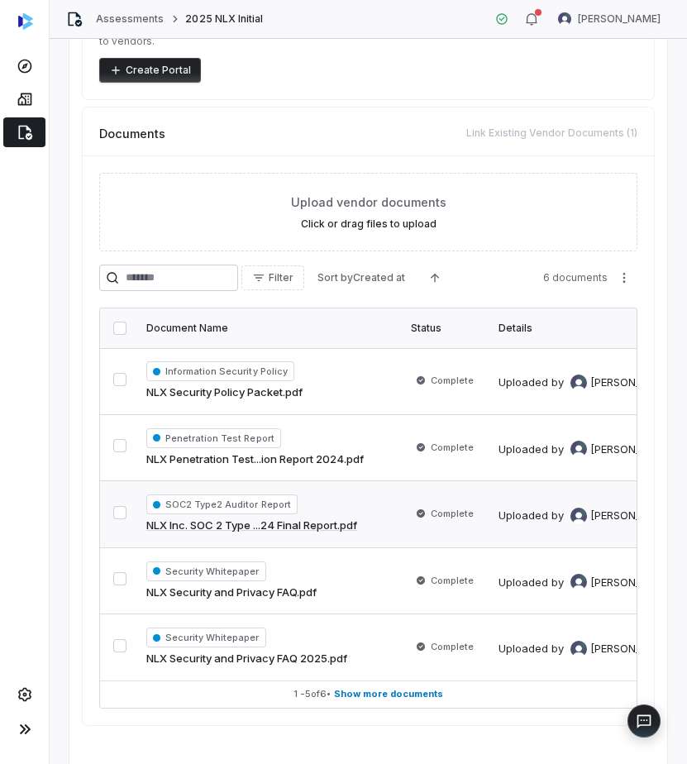
scroll to position [744, 0]
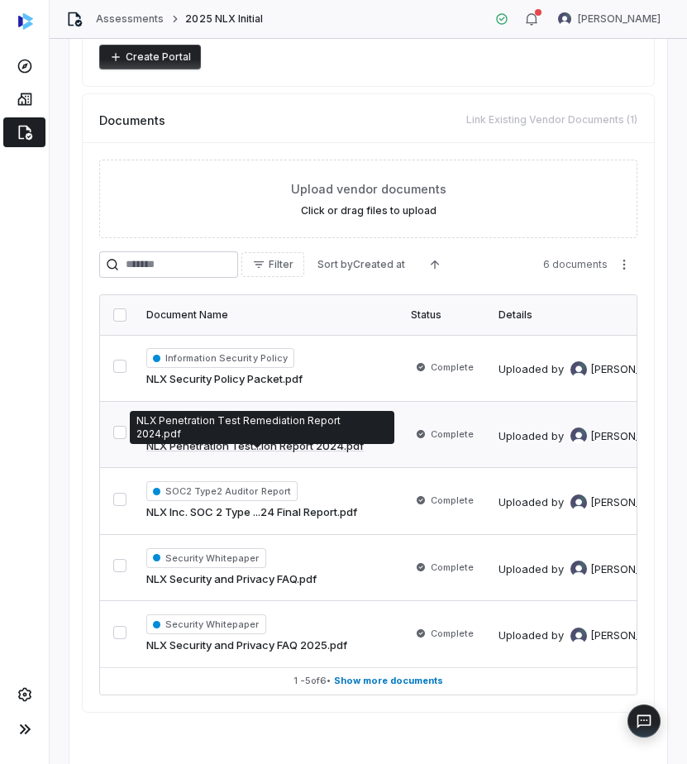
click at [342, 442] on link "NLX Penetration Test...ion Report 2024.pdf" at bounding box center [254, 446] width 217 height 17
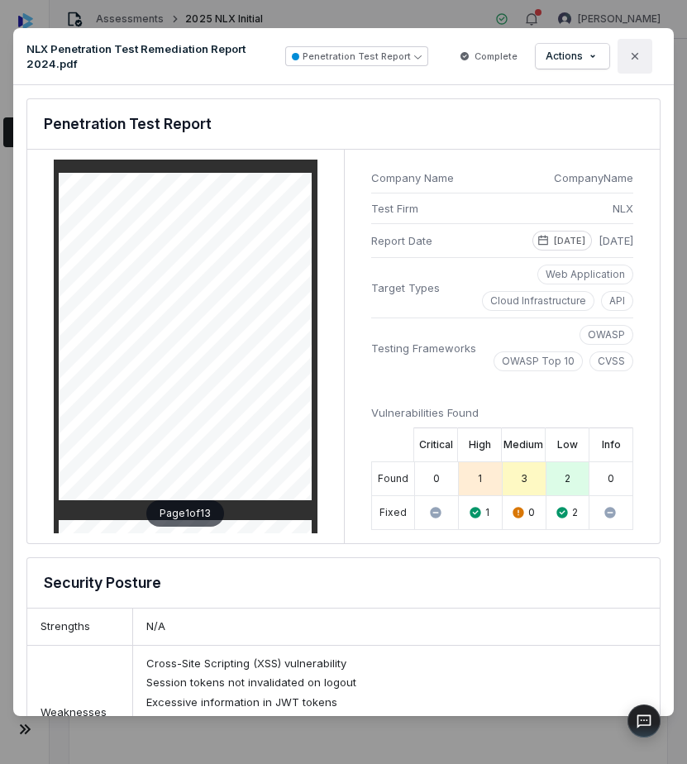
click at [628, 59] on icon "button" at bounding box center [634, 56] width 13 height 13
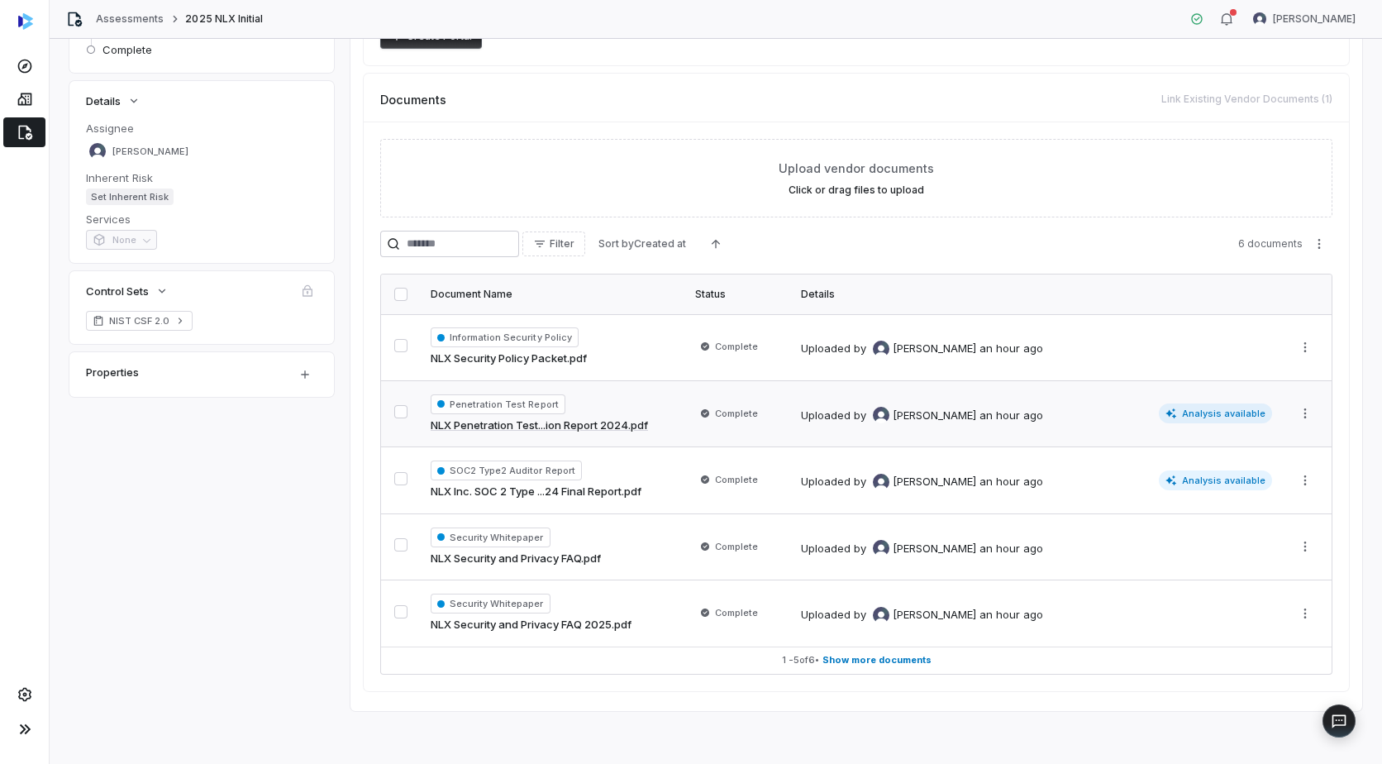
scroll to position [207, 0]
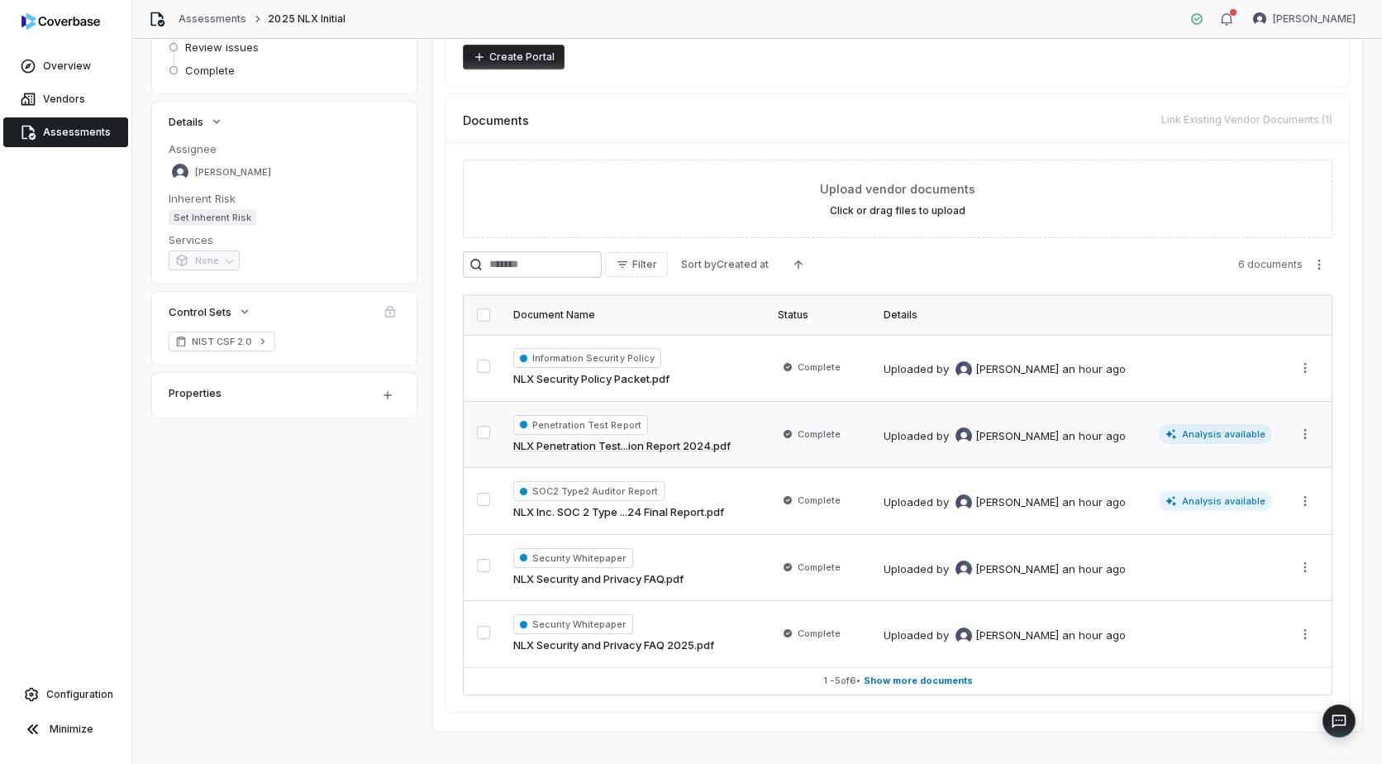
click at [630, 441] on link "NLX Penetration Test...ion Report 2024.pdf" at bounding box center [621, 446] width 217 height 17
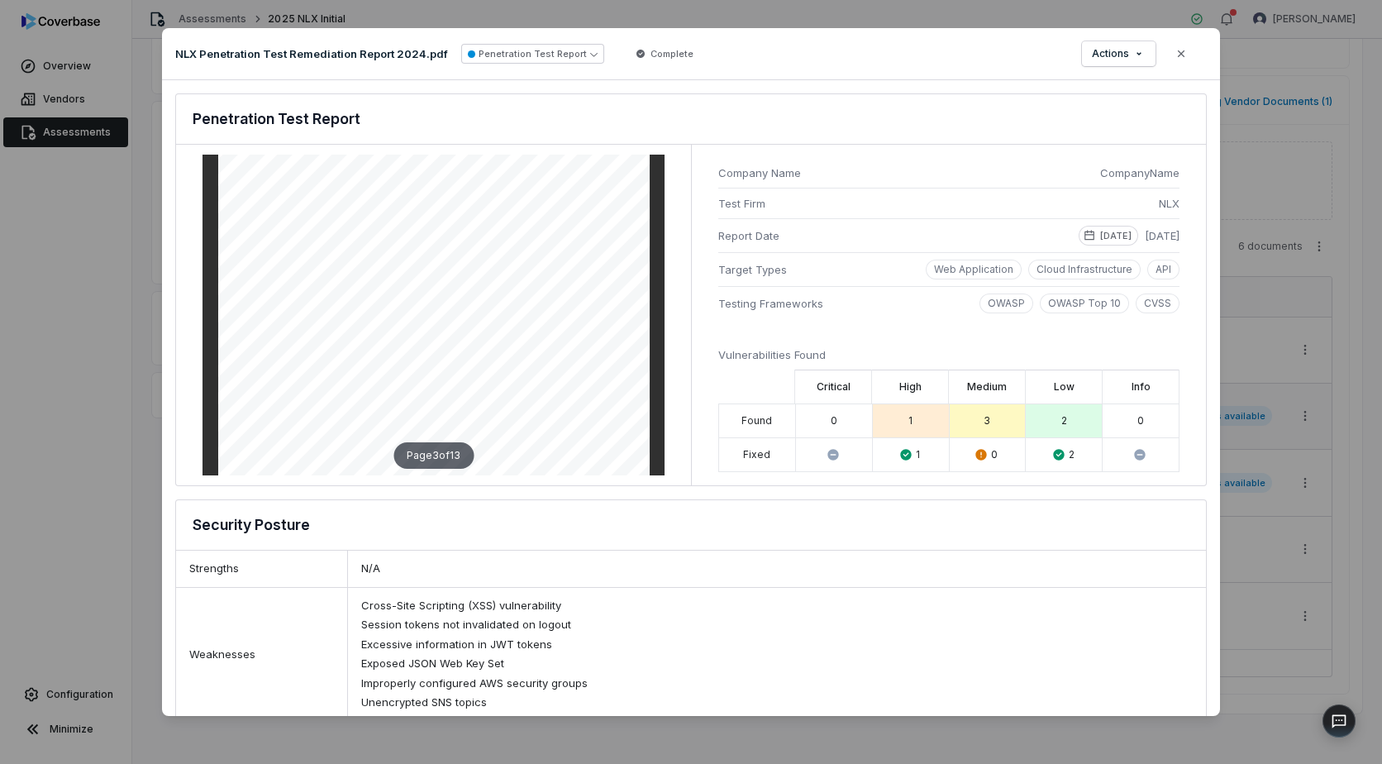
scroll to position [1240, 0]
click at [1188, 52] on button "Close" at bounding box center [1181, 53] width 35 height 35
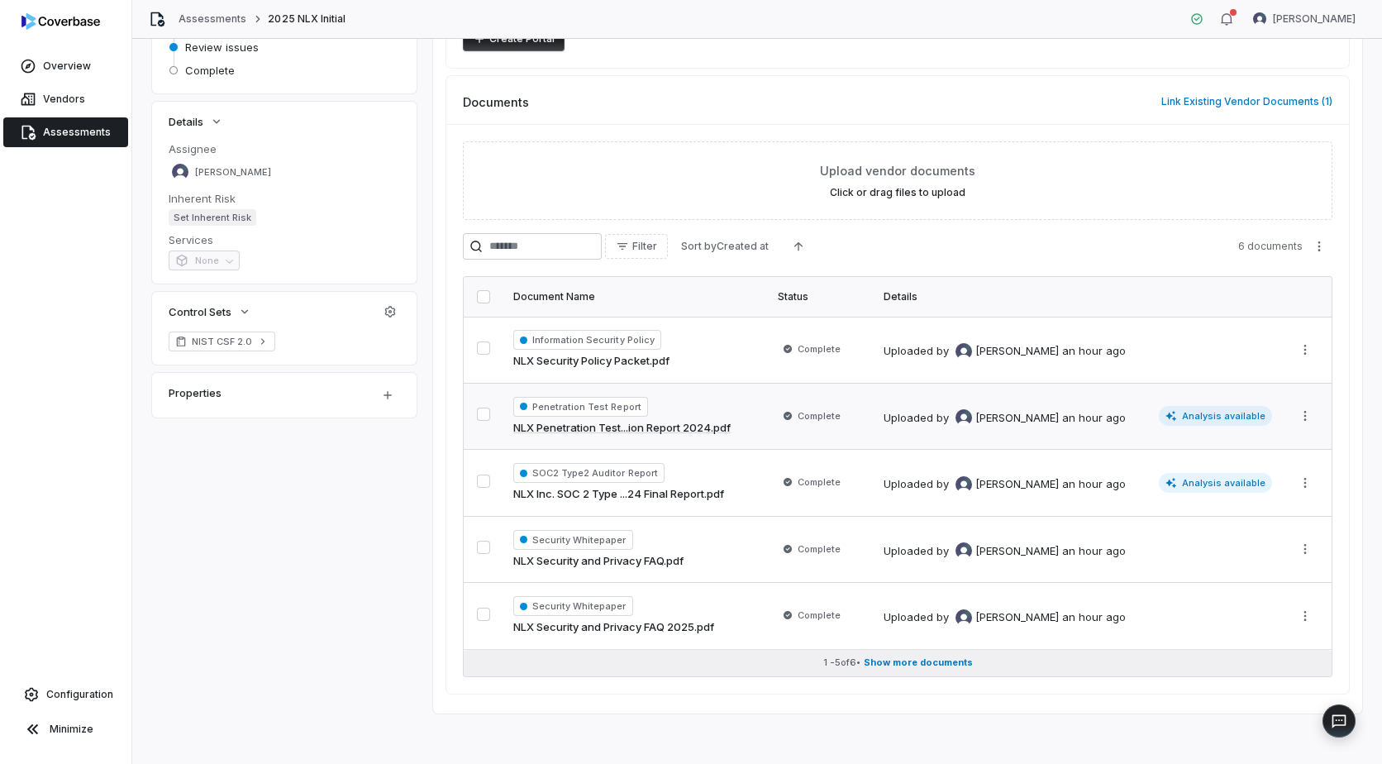
click at [912, 660] on span "Show more documents" at bounding box center [918, 662] width 109 height 12
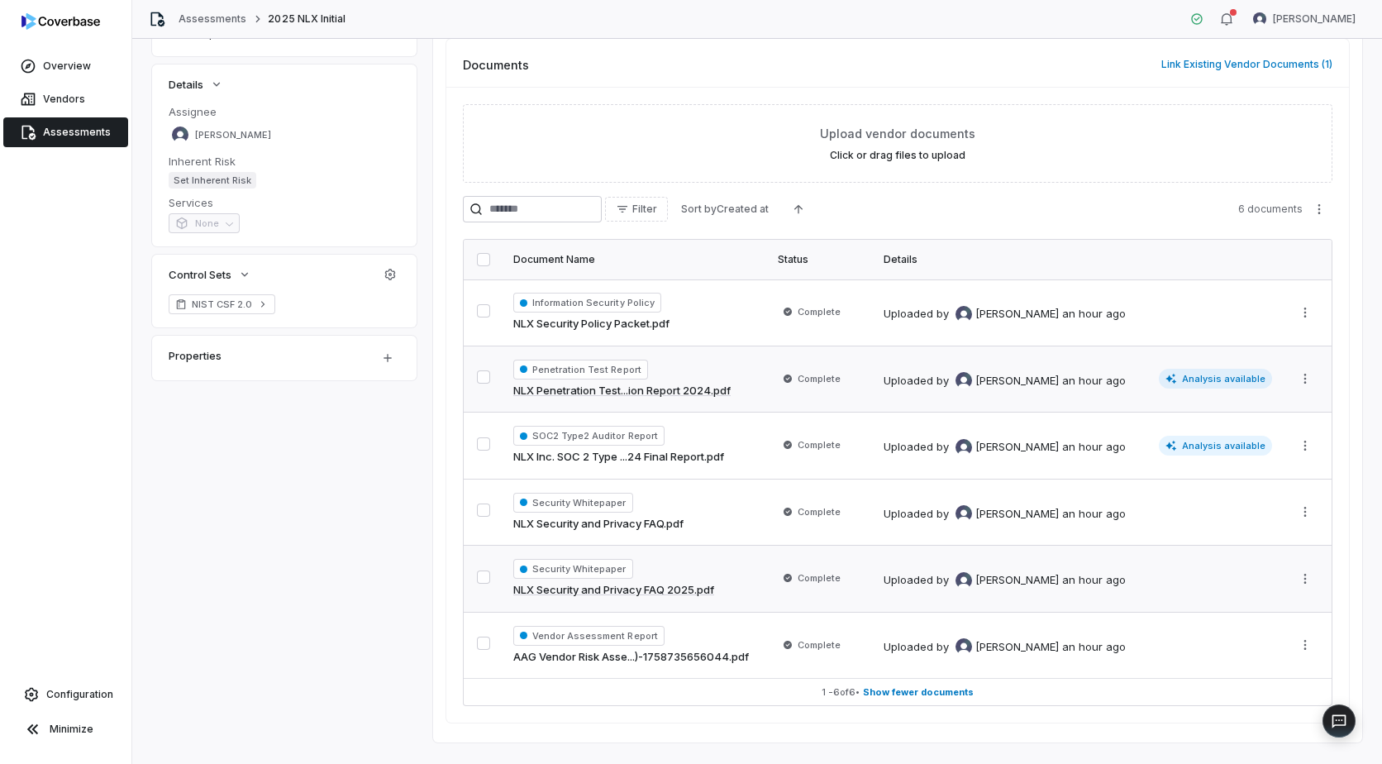
scroll to position [294, 0]
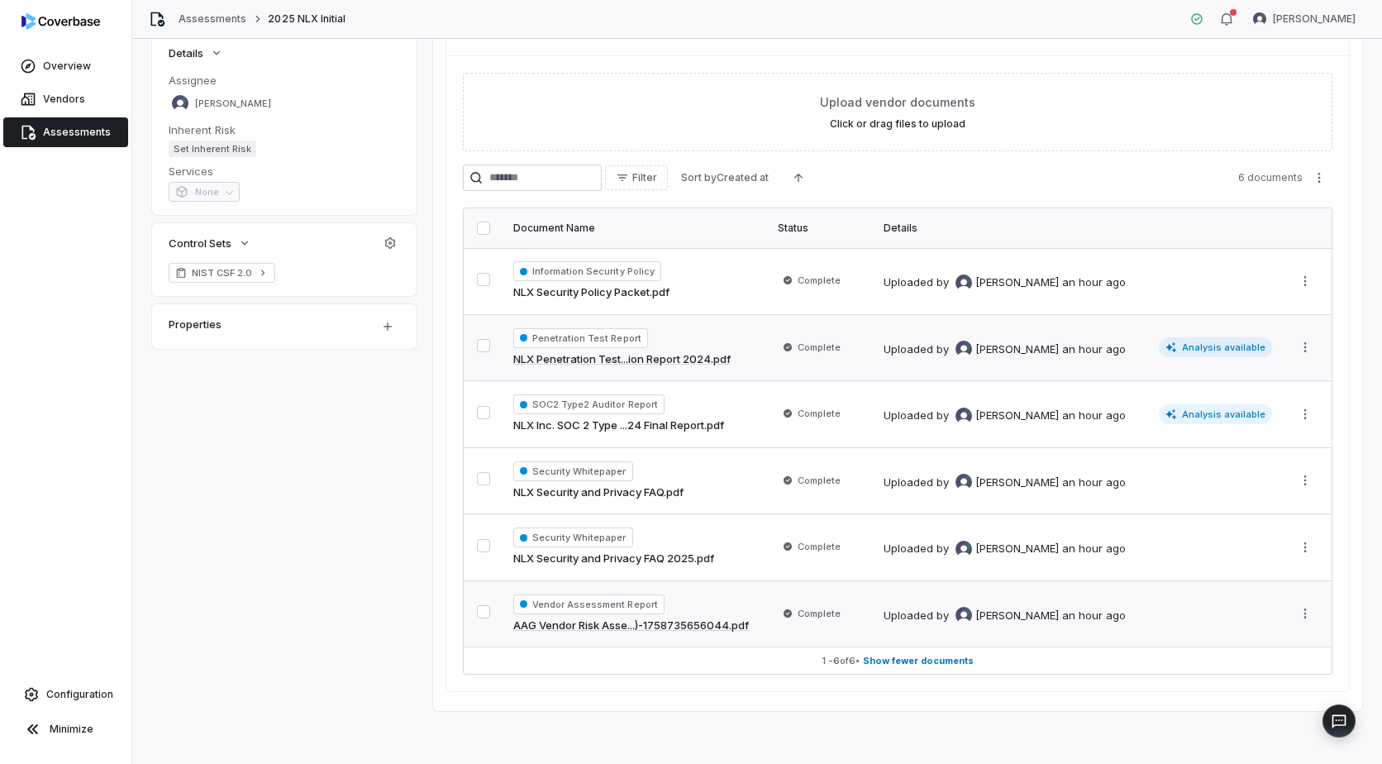
click at [640, 624] on link "AAG Vendor Risk Asse...)-1758735656044.pdf" at bounding box center [631, 625] width 236 height 17
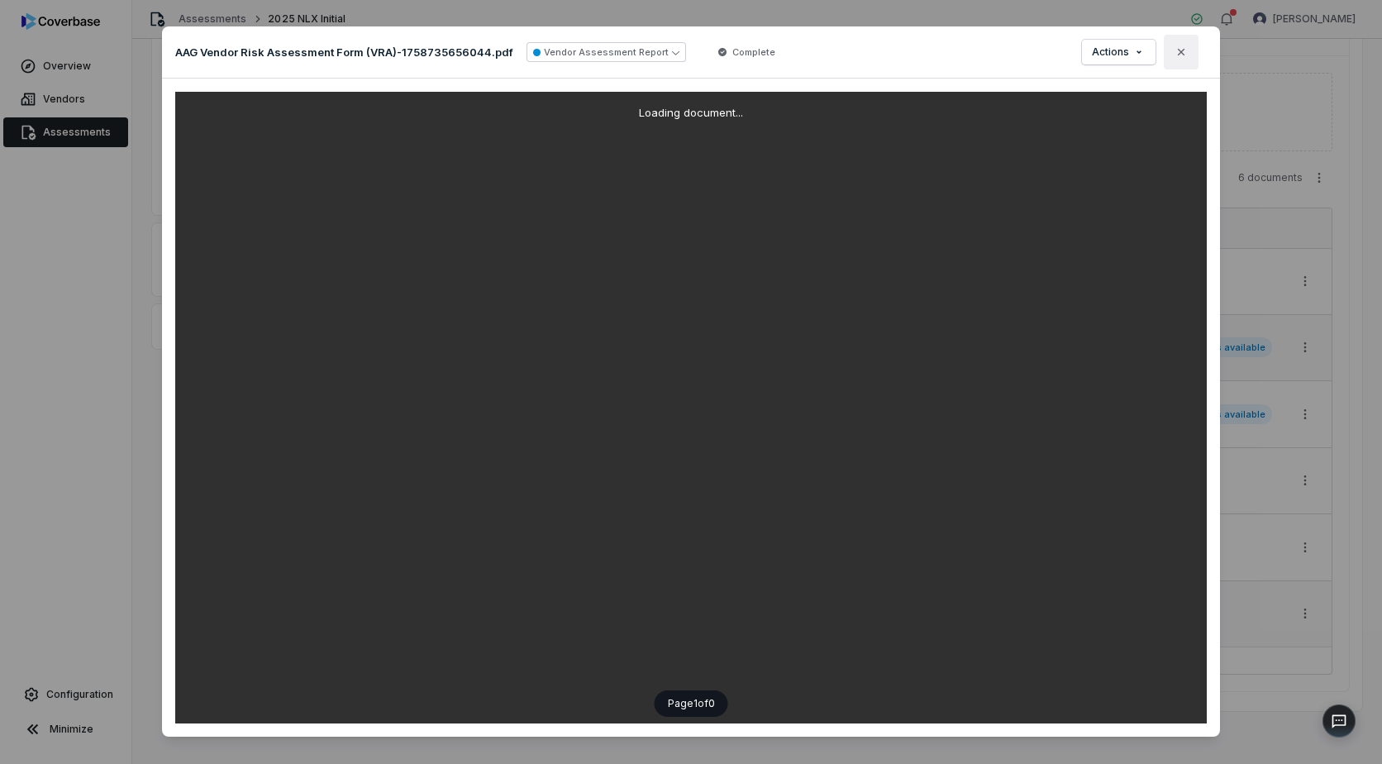
click at [1175, 58] on icon "button" at bounding box center [1181, 51] width 13 height 13
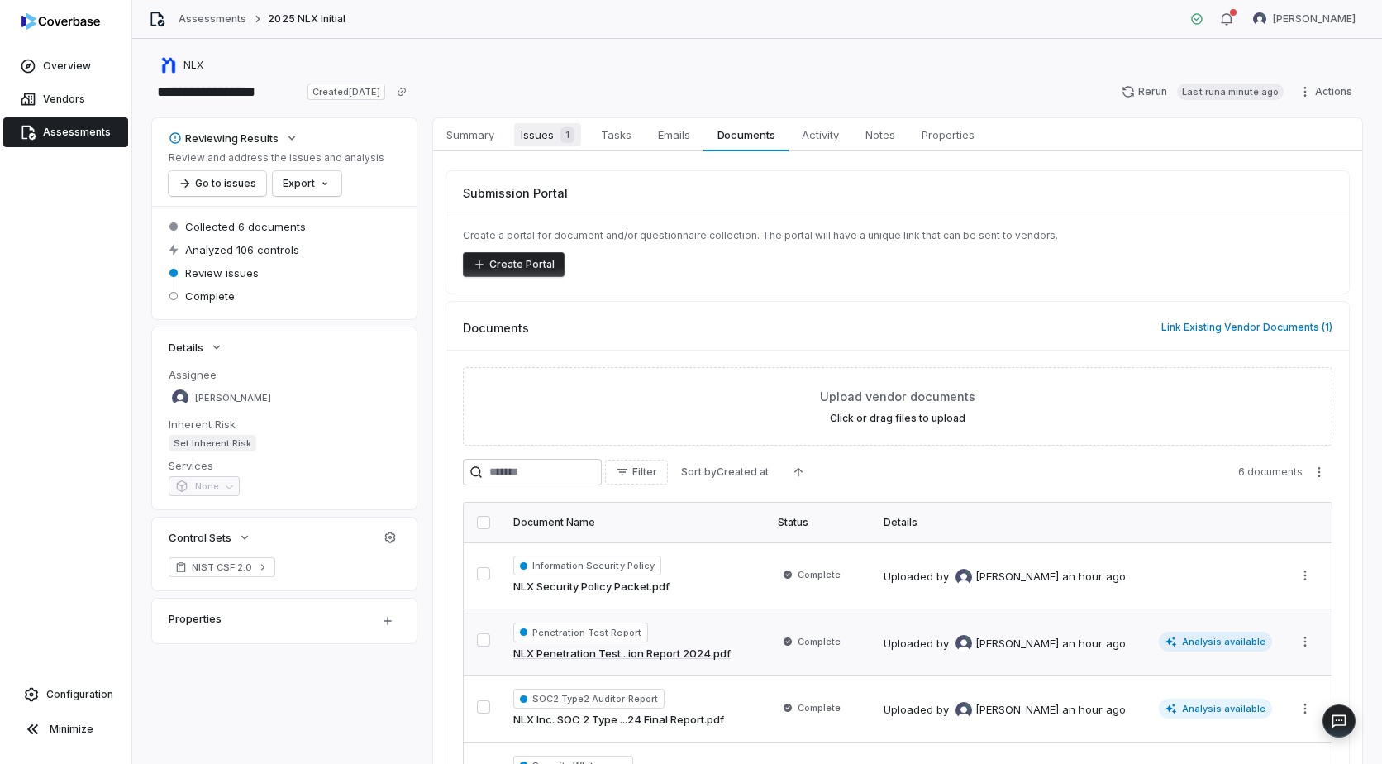
click at [550, 136] on span "Issues 1" at bounding box center [547, 134] width 67 height 23
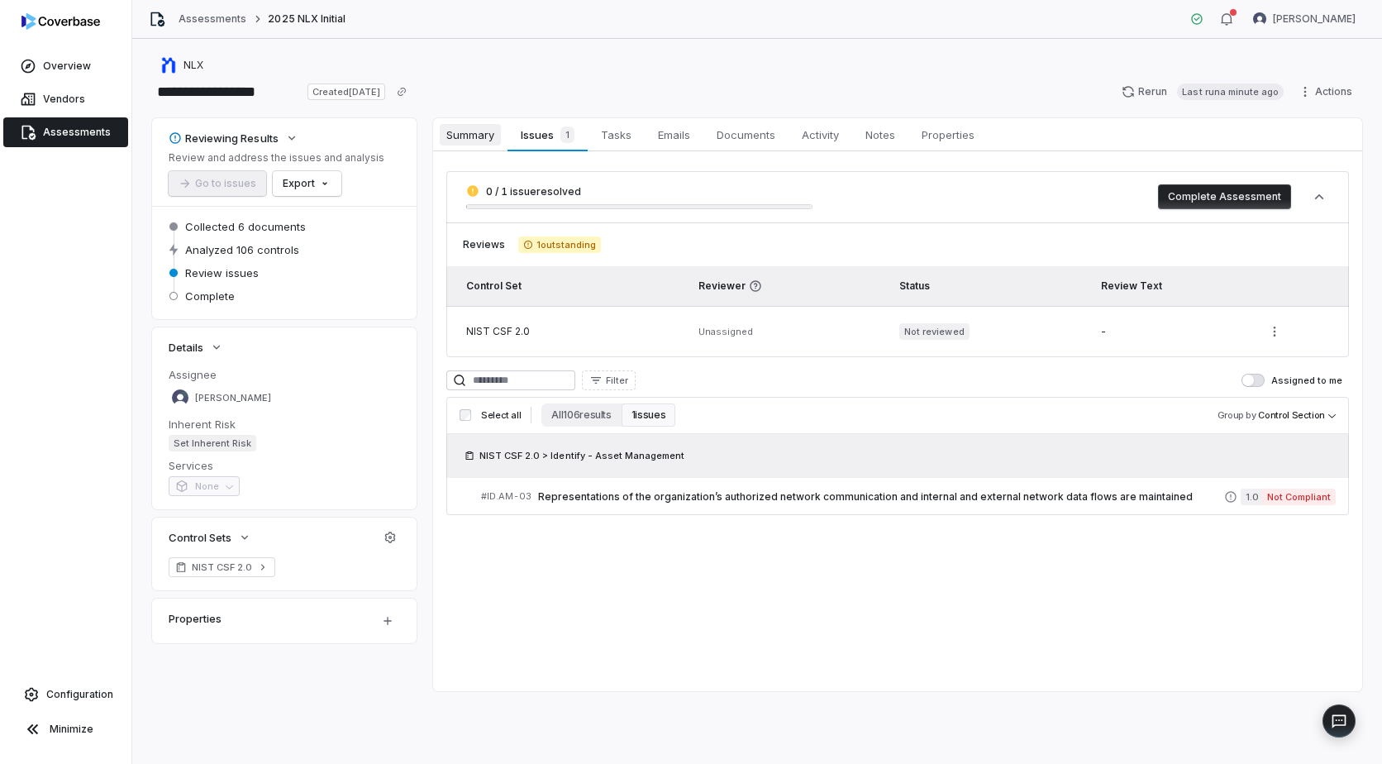
click at [479, 133] on span "Summary" at bounding box center [470, 134] width 61 height 21
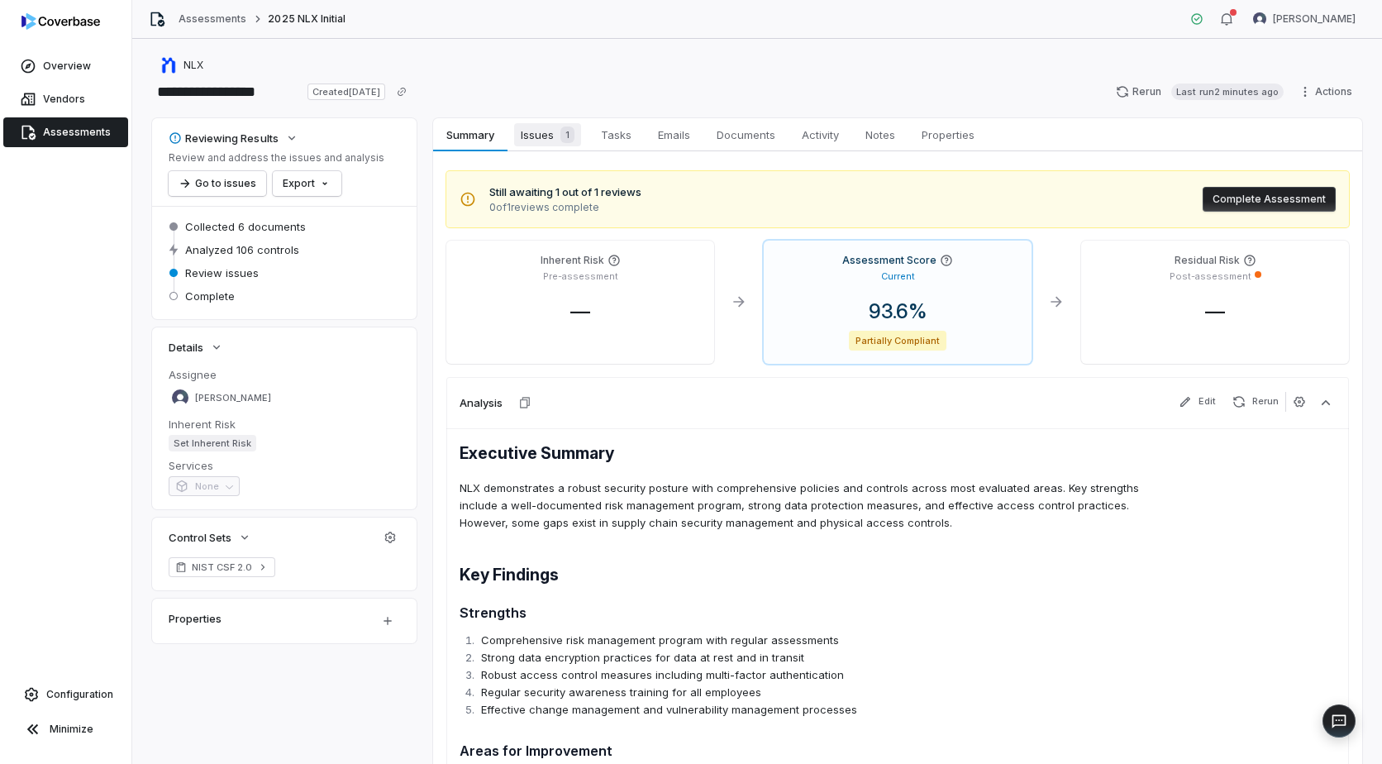
click at [547, 134] on span "Issues 1" at bounding box center [547, 134] width 67 height 23
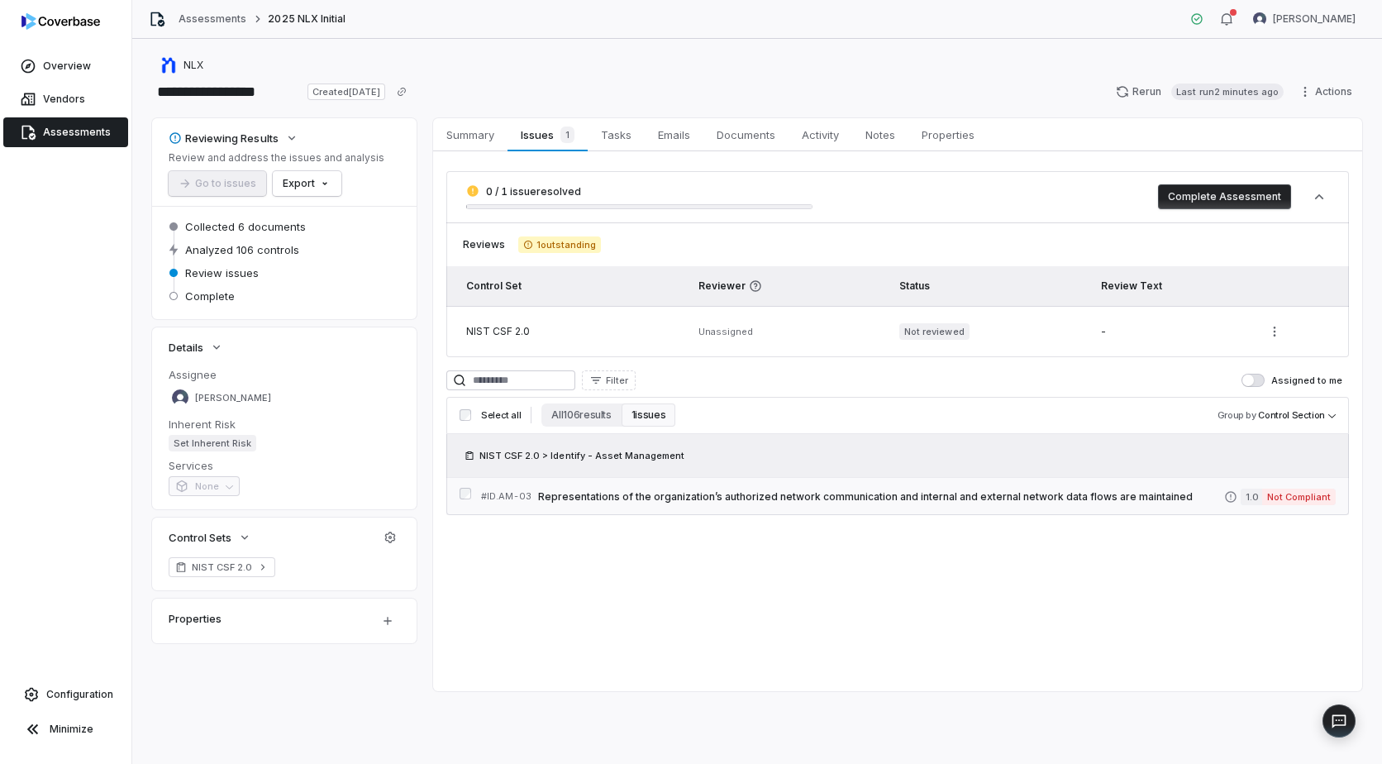
click at [816, 498] on span "Representations of the organization’s authorized network communication and inte…" at bounding box center [881, 496] width 686 height 13
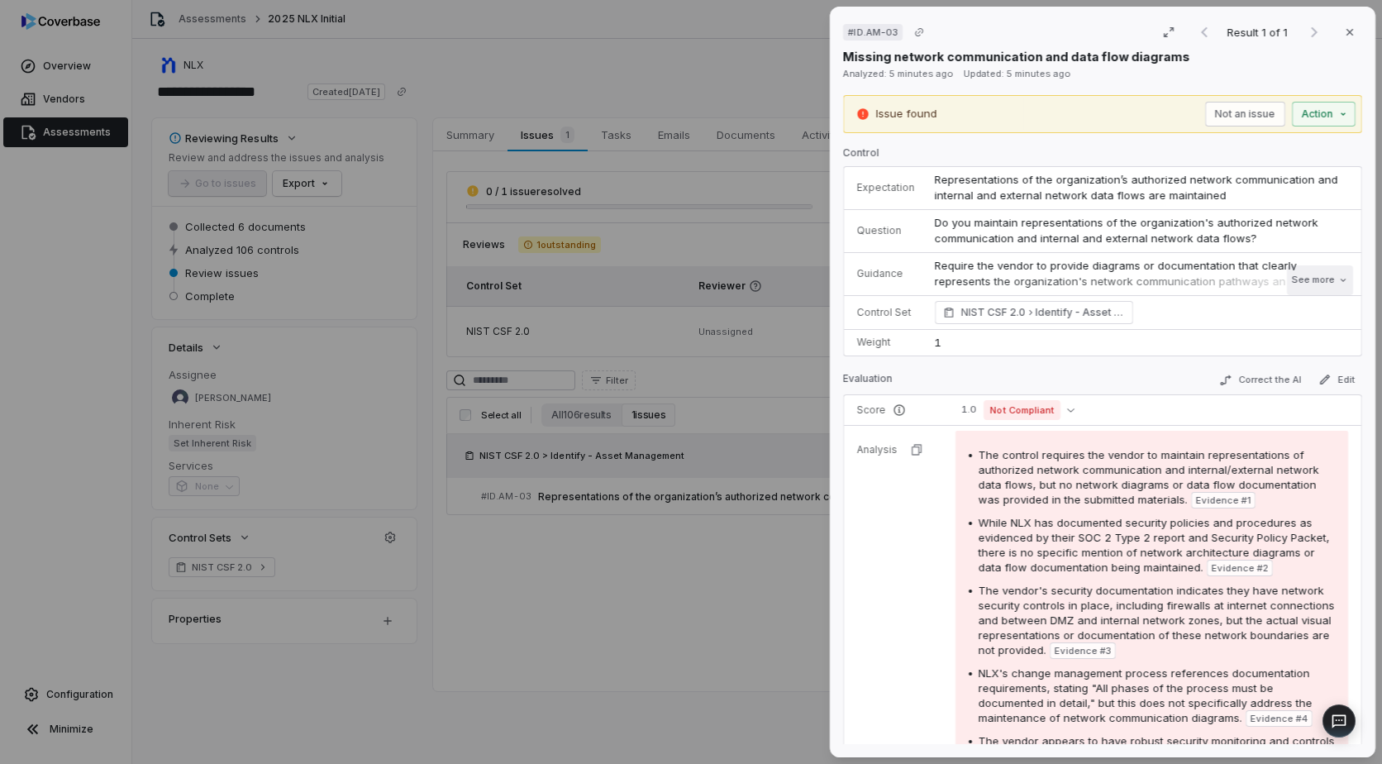
click at [1298, 282] on button "See more" at bounding box center [1320, 280] width 66 height 30
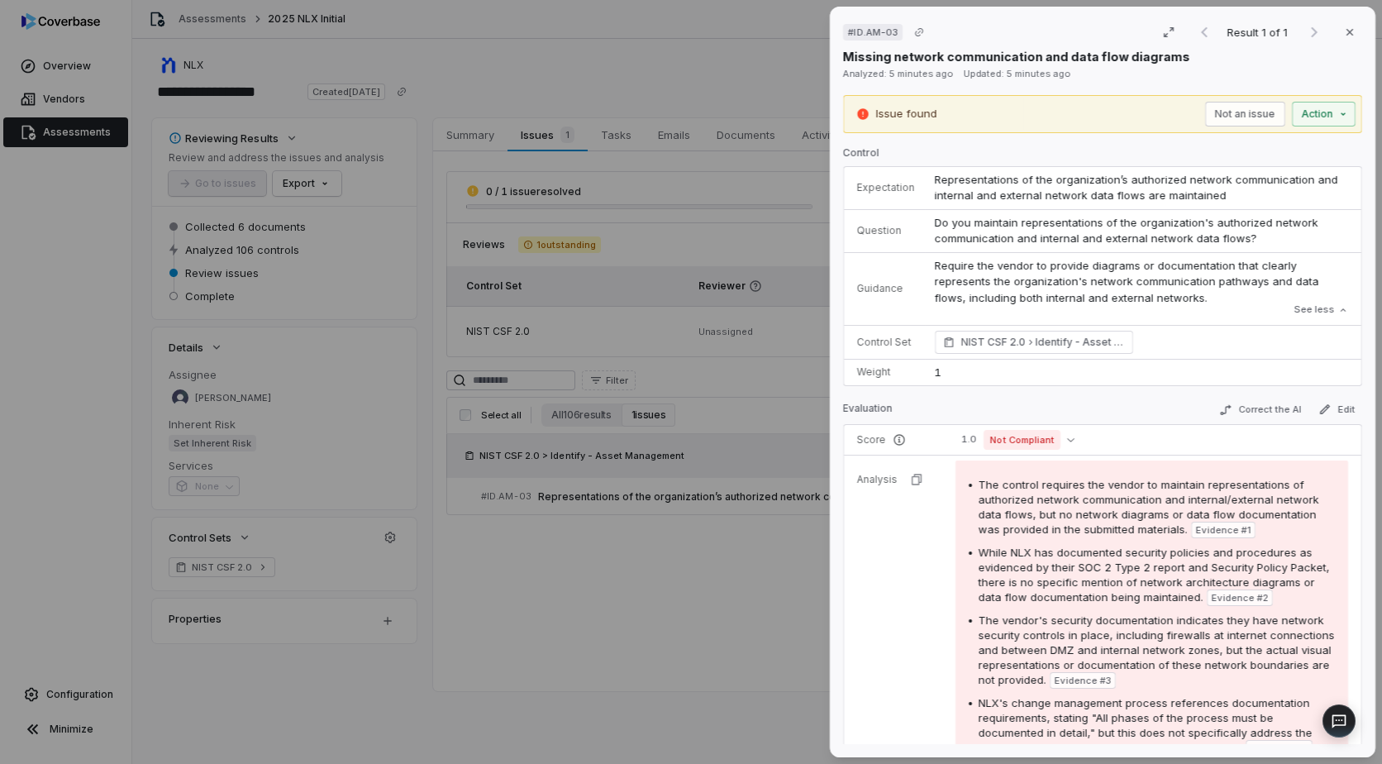
click at [782, 260] on div "# ID.AM-03 Result 1 of 1 Close Missing network communication and data flow diag…" at bounding box center [691, 382] width 1382 height 764
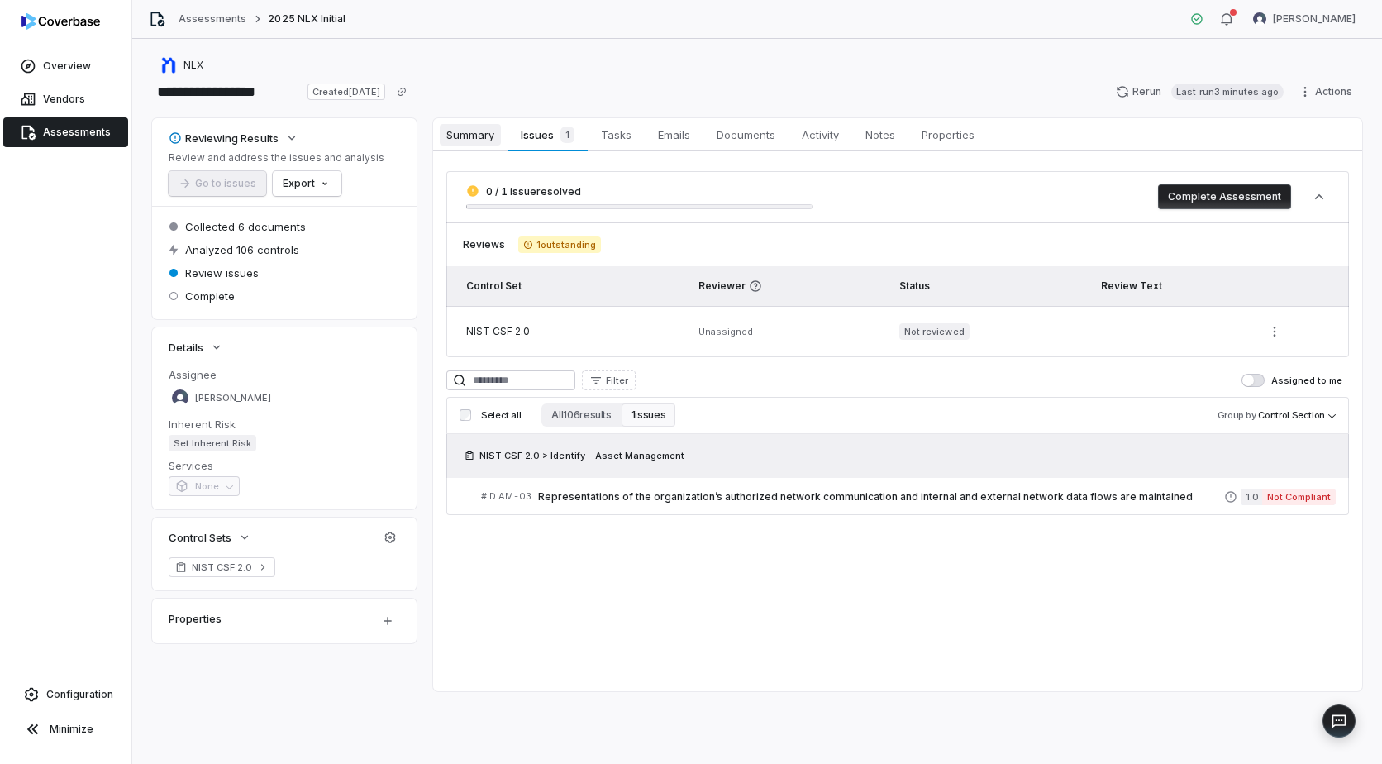
click at [459, 124] on span "Summary" at bounding box center [470, 134] width 61 height 21
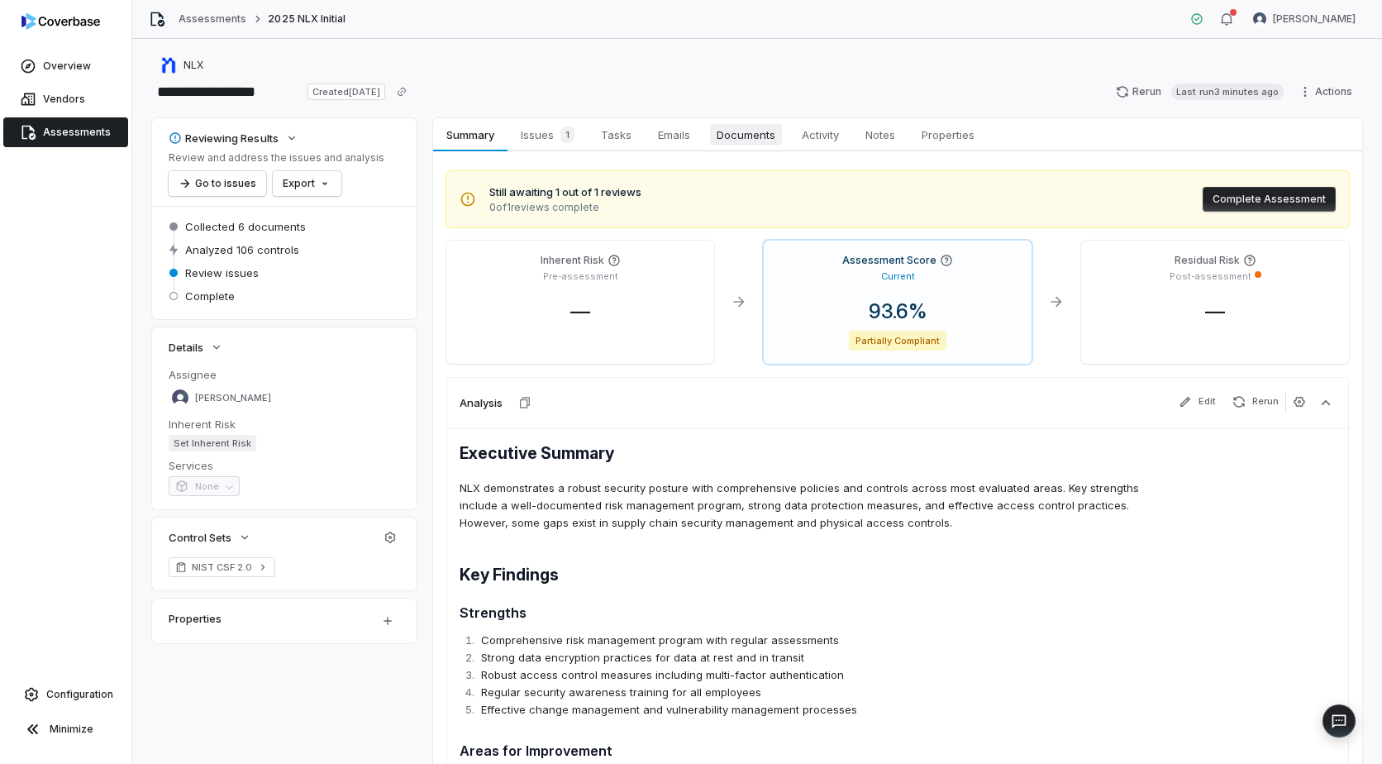
click at [735, 136] on span "Documents" at bounding box center [746, 134] width 72 height 21
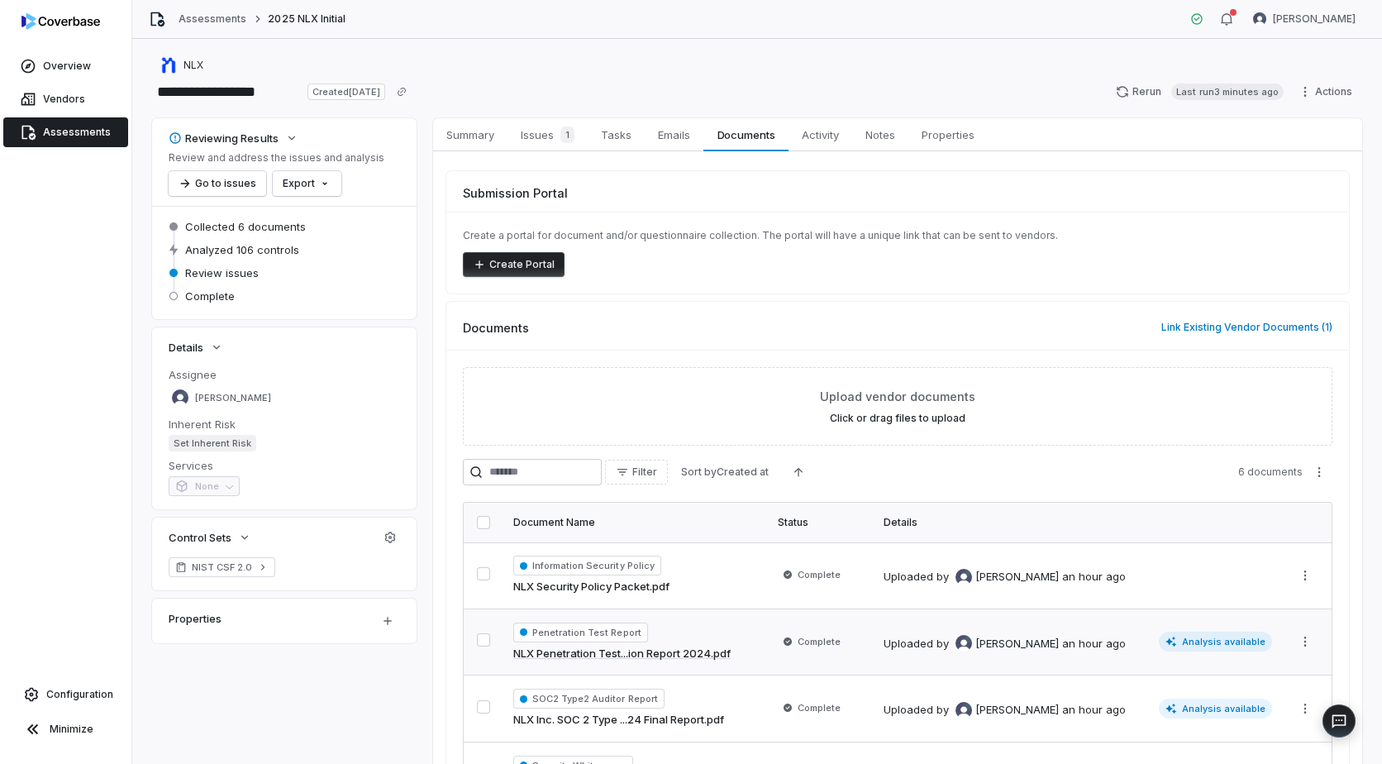
scroll to position [83, 0]
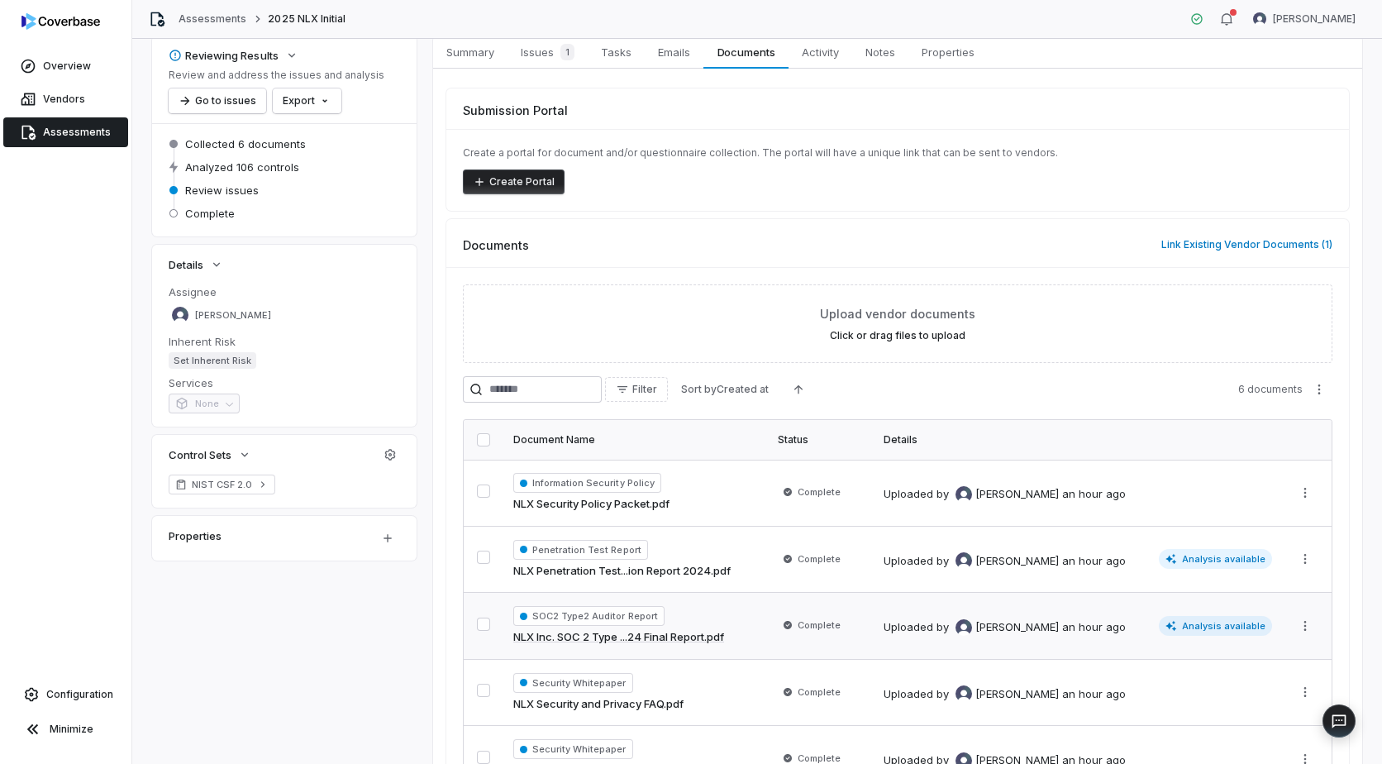
click at [729, 611] on div "SOC2 Type2 Auditor Report NLX Inc. SOC 2 Type ...24 Final Report.pdf" at bounding box center [635, 626] width 245 height 40
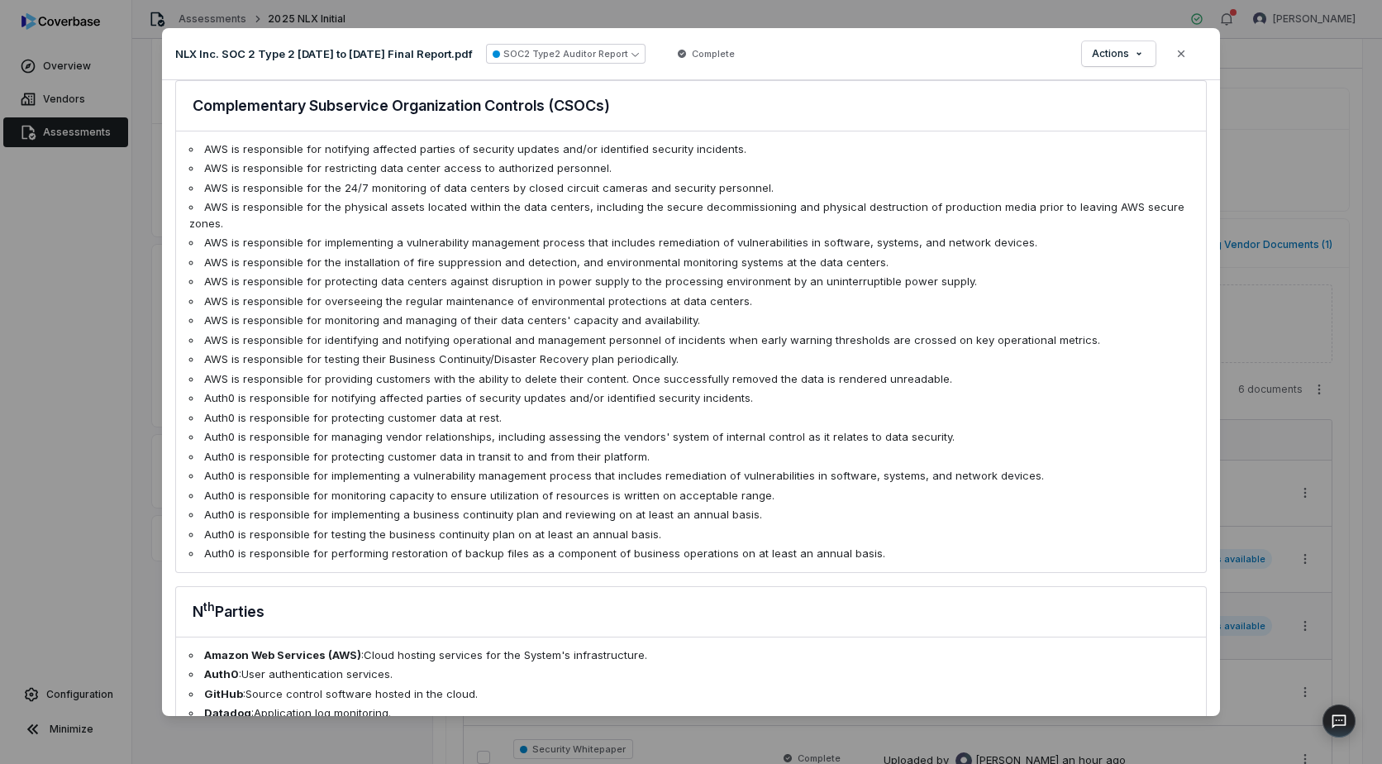
scroll to position [1765, 0]
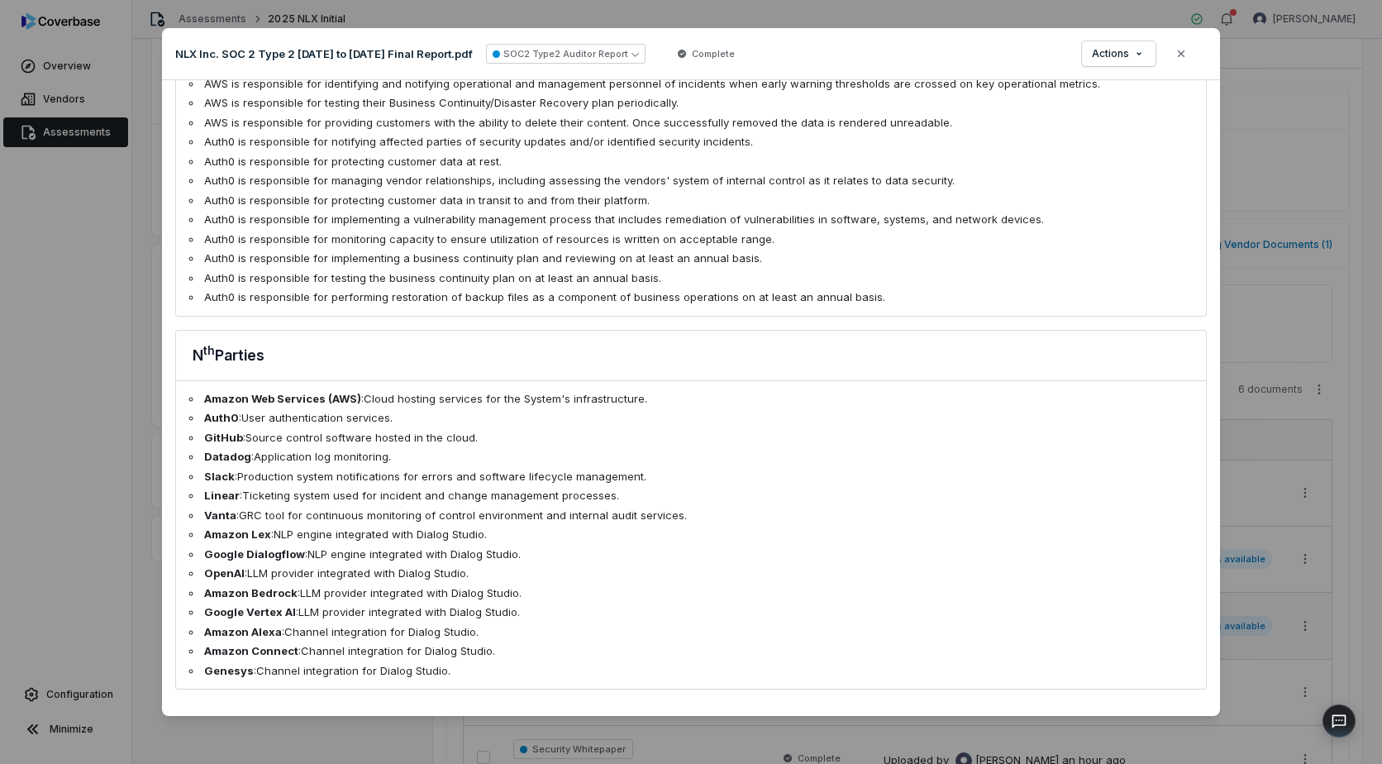
drag, startPoint x: 1184, startPoint y: 55, endPoint x: 1170, endPoint y: 75, distance: 24.5
click at [1184, 55] on icon "button" at bounding box center [1181, 53] width 13 height 13
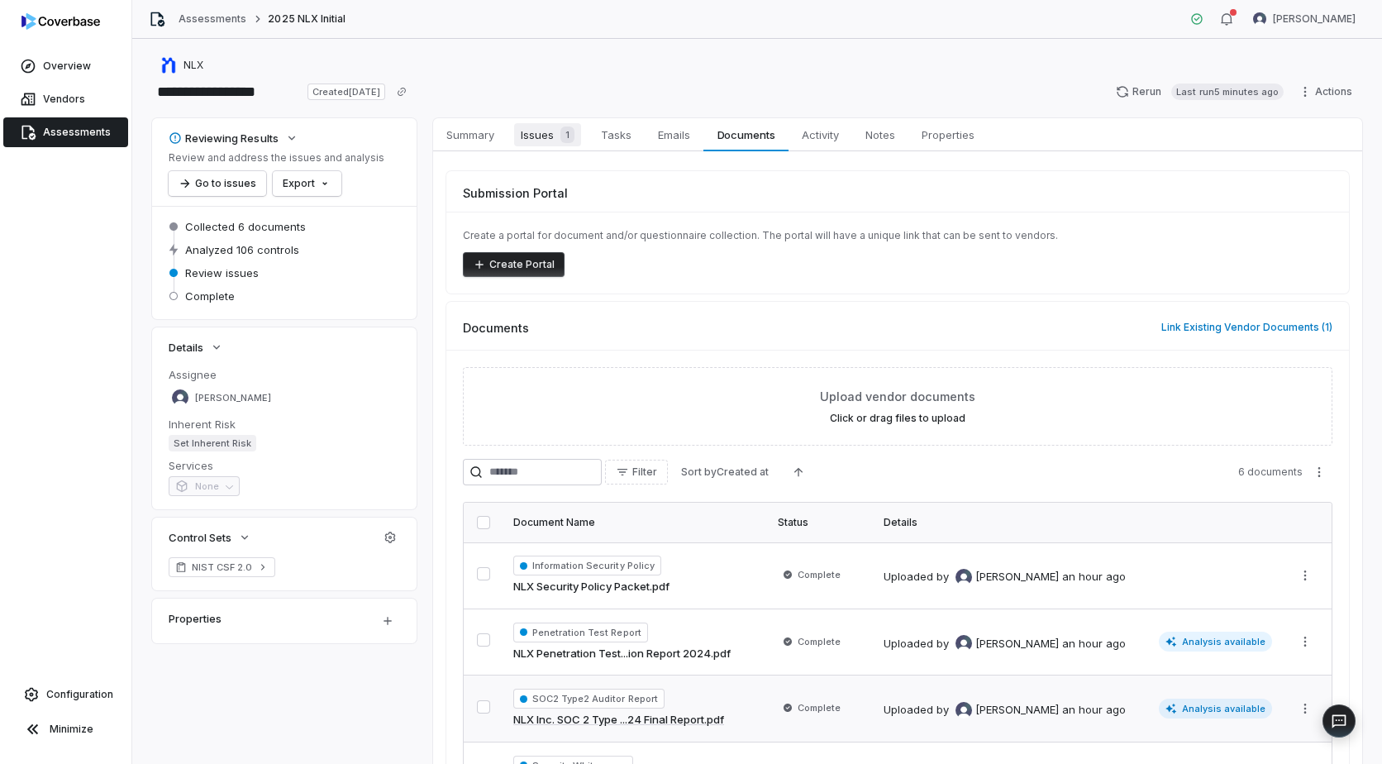
click at [565, 138] on span "1" at bounding box center [567, 134] width 14 height 17
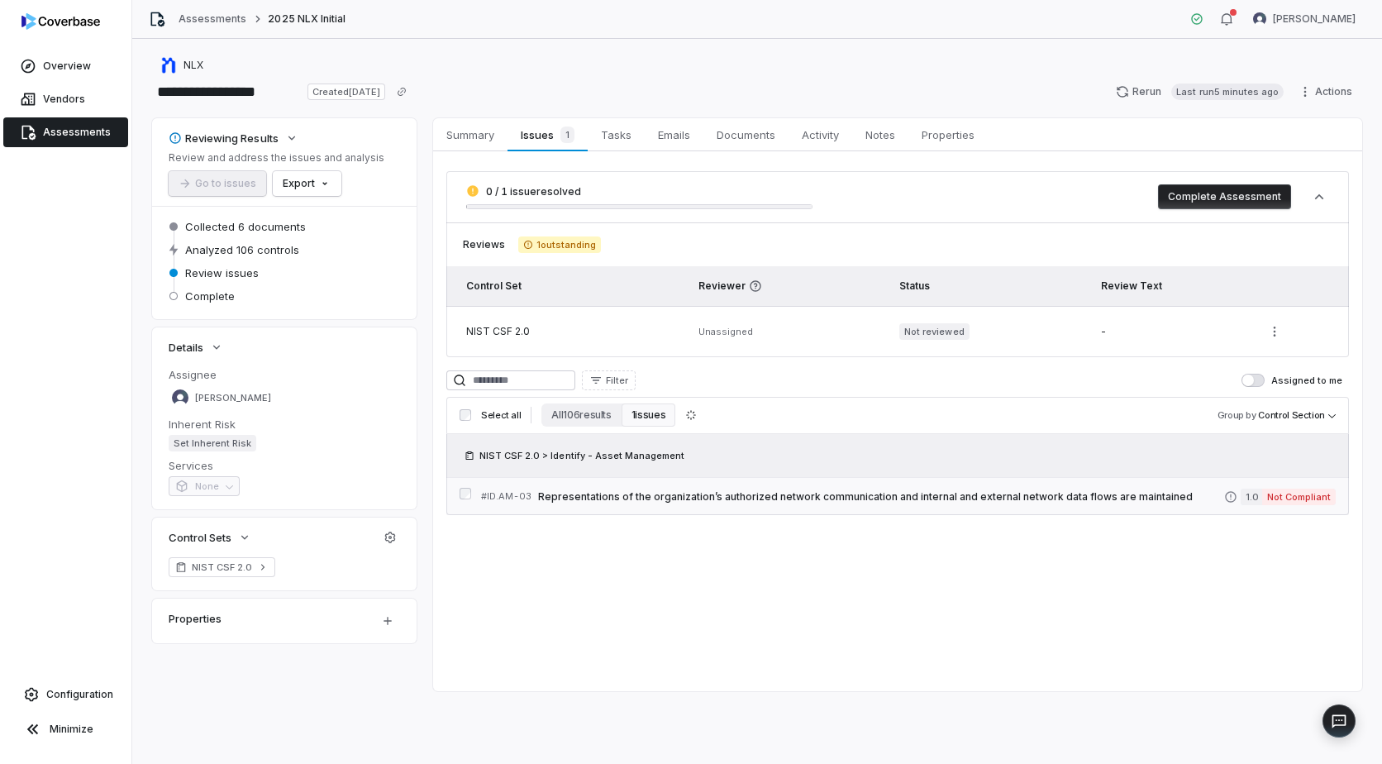
click at [767, 499] on span "Representations of the organization’s authorized network communication and inte…" at bounding box center [881, 496] width 686 height 13
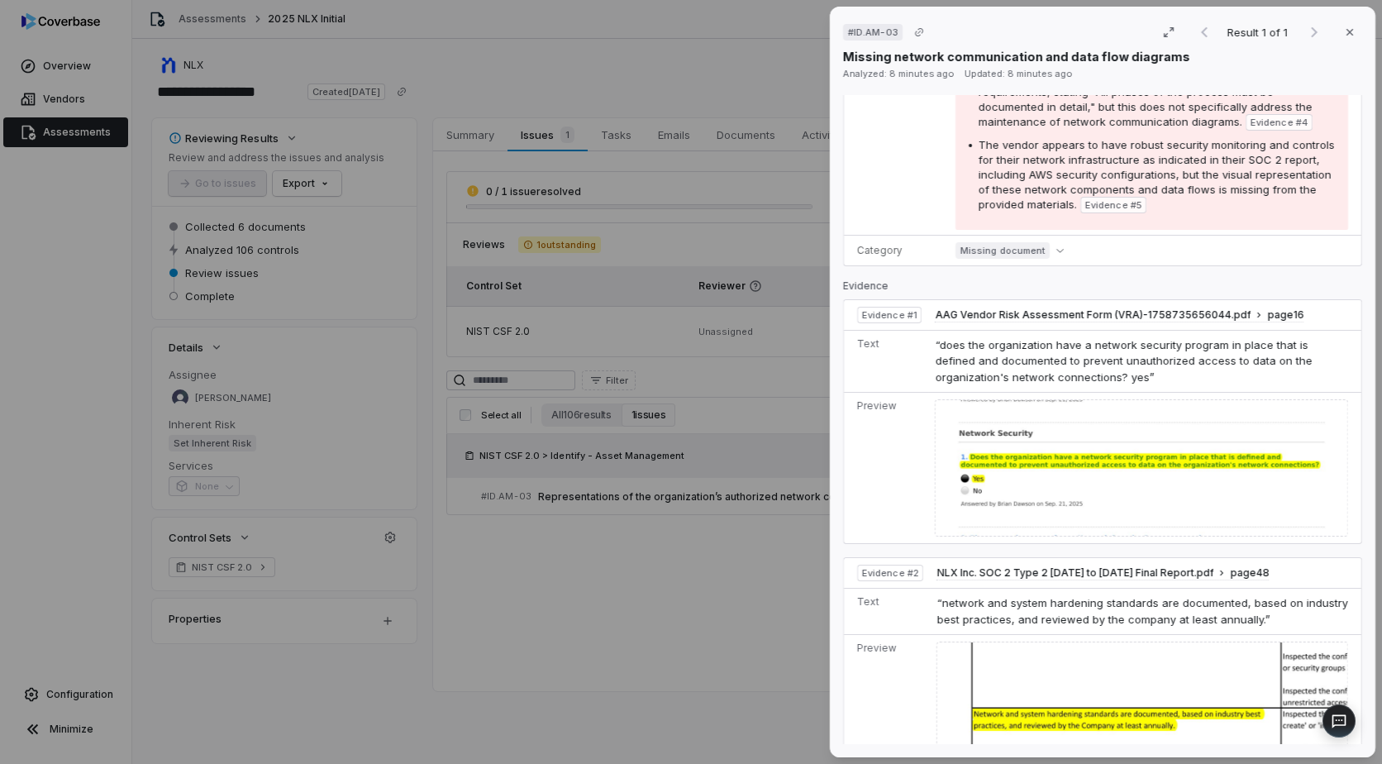
scroll to position [579, 0]
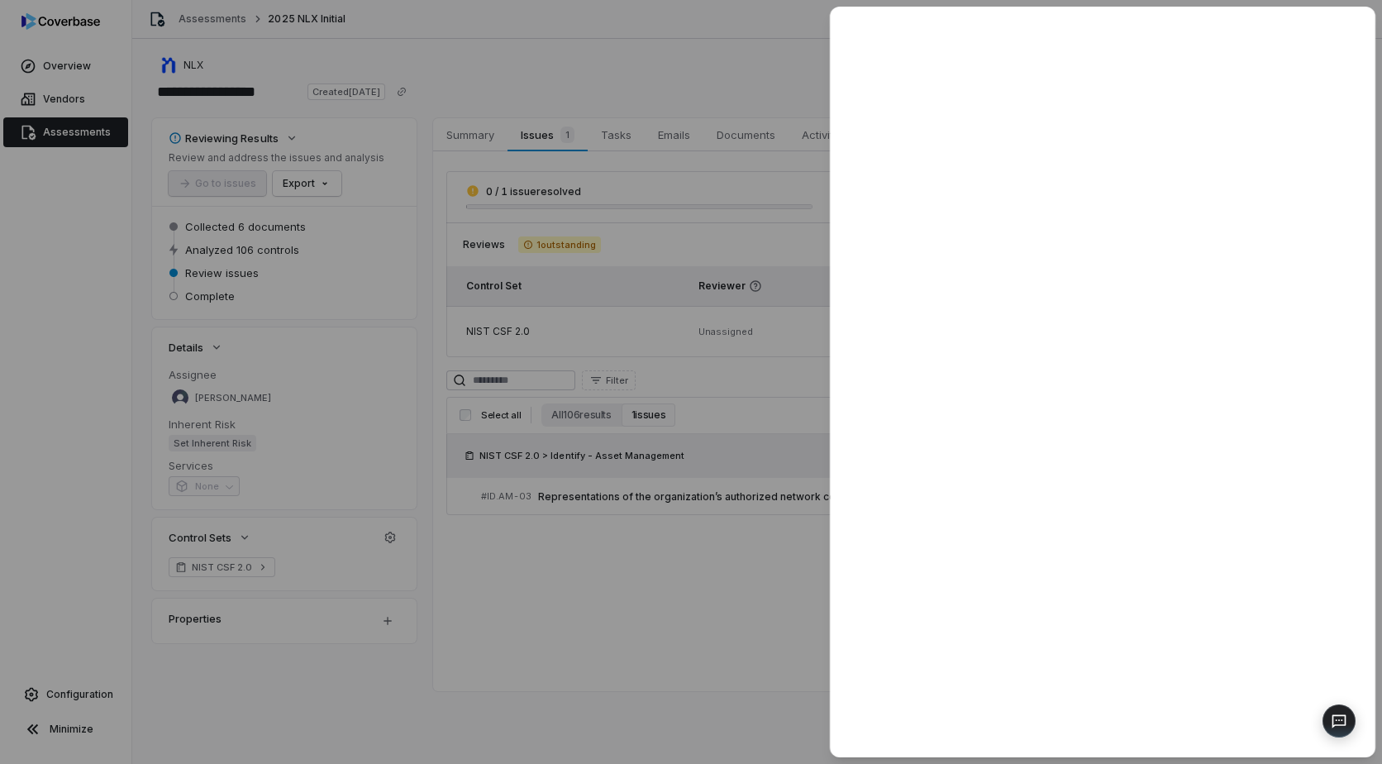
click at [746, 497] on div at bounding box center [691, 382] width 1382 height 764
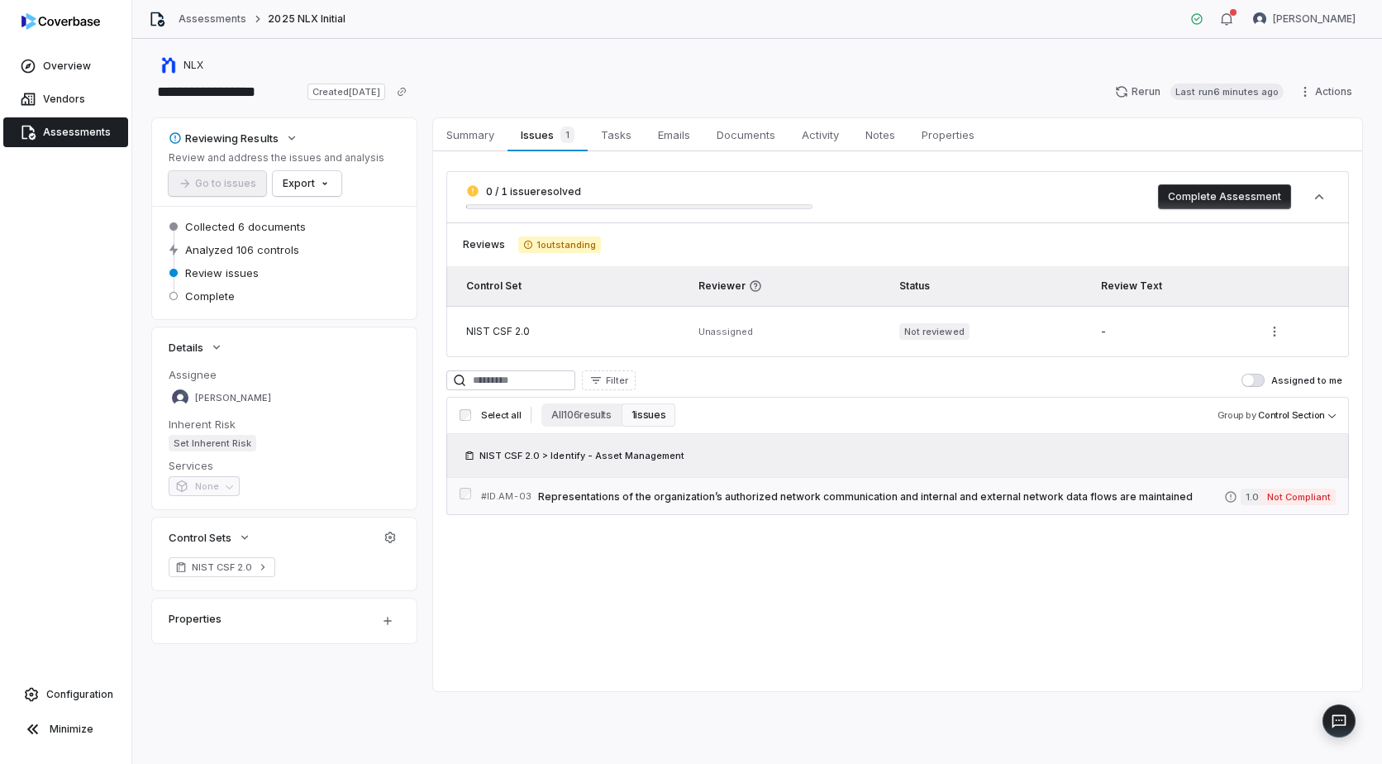
click at [796, 490] on span "Representations of the organization’s authorized network communication and inte…" at bounding box center [881, 496] width 686 height 13
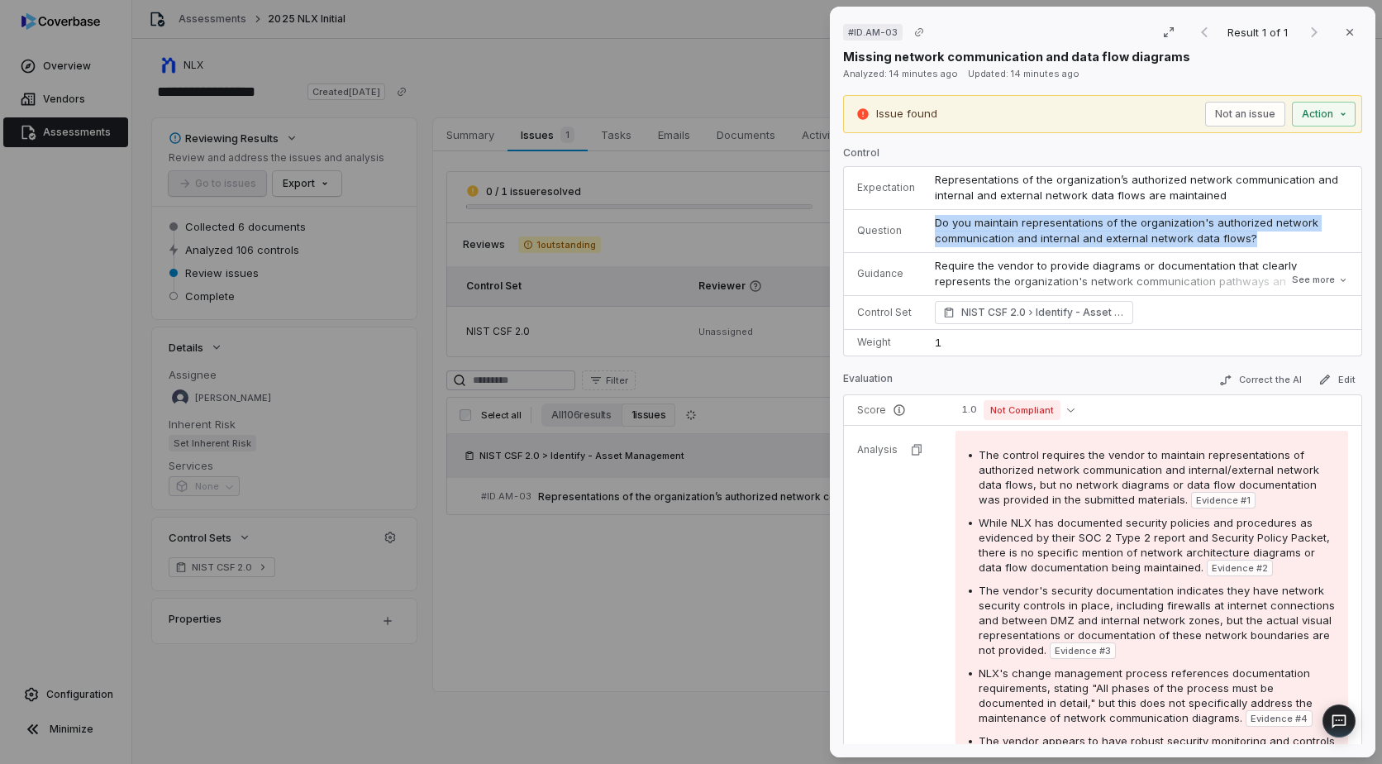
drag, startPoint x: 1248, startPoint y: 241, endPoint x: 915, endPoint y: 225, distance: 333.5
click at [915, 225] on tr "Question Do you maintain representations of the organization's authorized netwo…" at bounding box center [1102, 230] width 517 height 43
copy tr "Do you maintain representations of the organization's authorized network commun…"
click at [1337, 41] on button "Close" at bounding box center [1349, 32] width 35 height 35
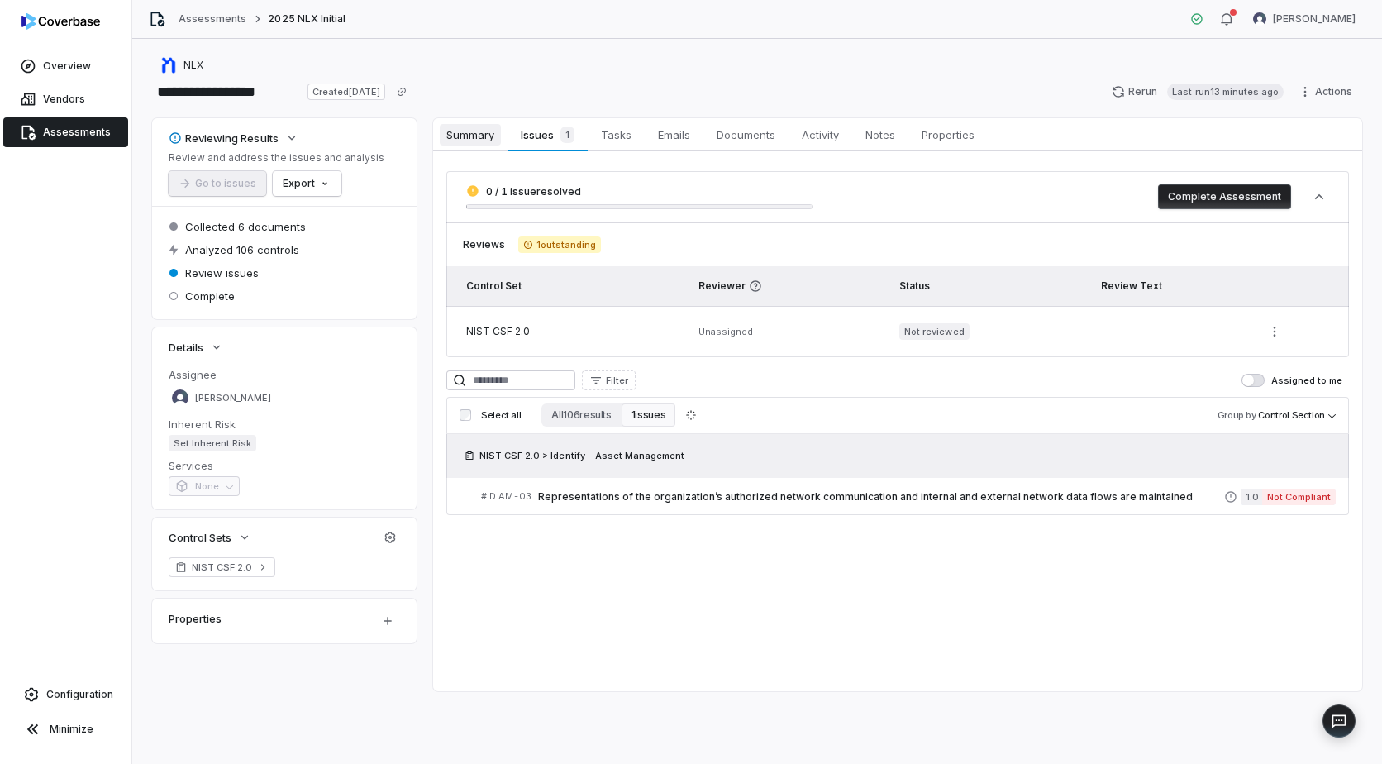
click at [470, 131] on span "Summary" at bounding box center [470, 134] width 61 height 21
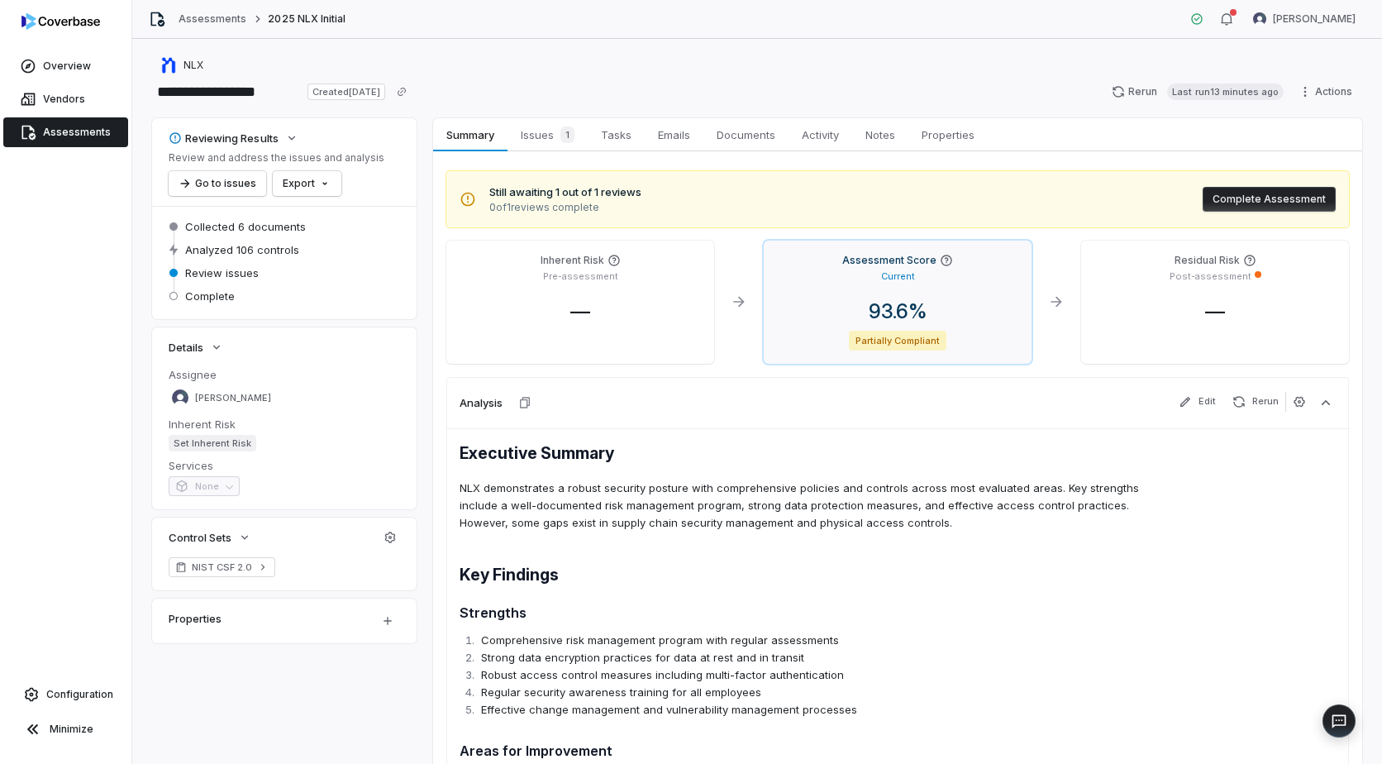
click at [921, 274] on div "Current" at bounding box center [897, 275] width 241 height 16
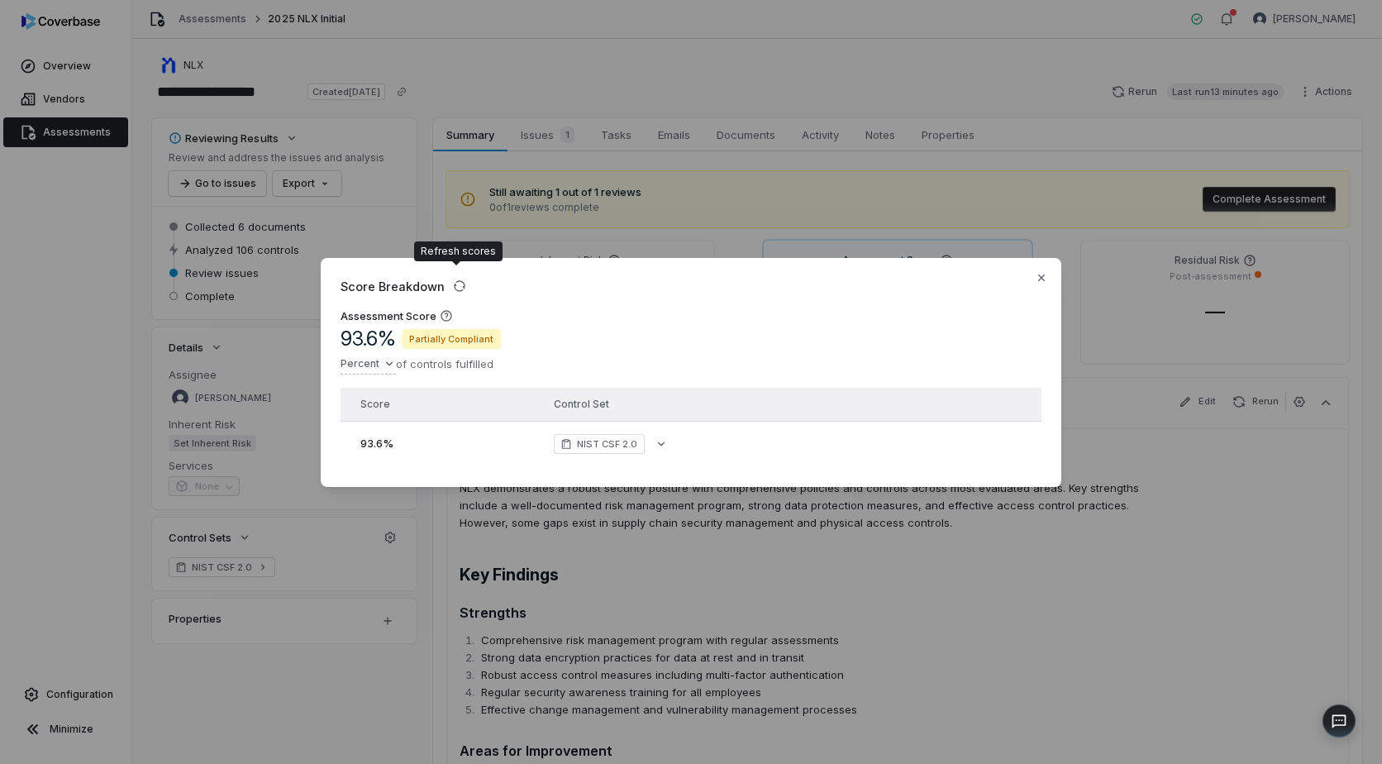
click at [398, 436] on div "93.6 %" at bounding box center [447, 444] width 174 height 17
click at [658, 440] on icon "button" at bounding box center [661, 443] width 13 height 13
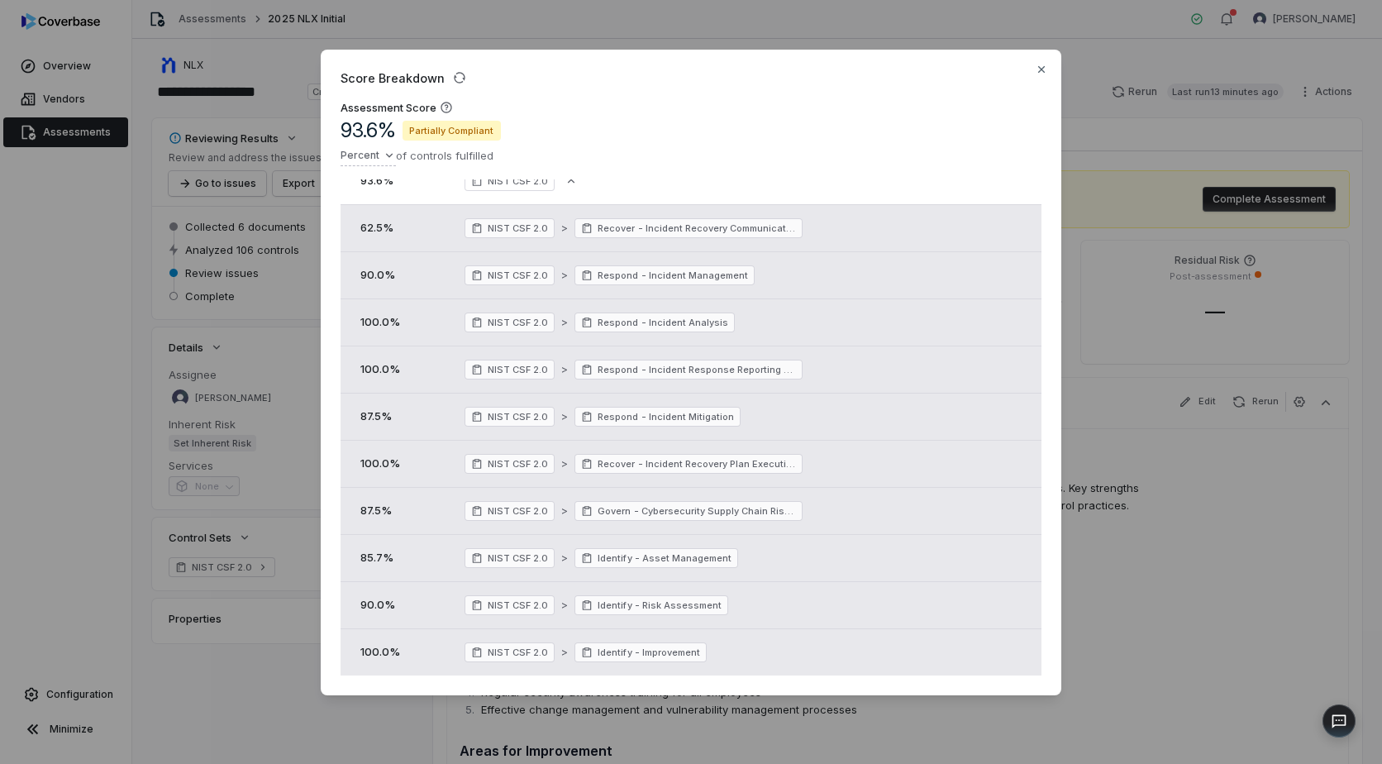
scroll to position [50, 0]
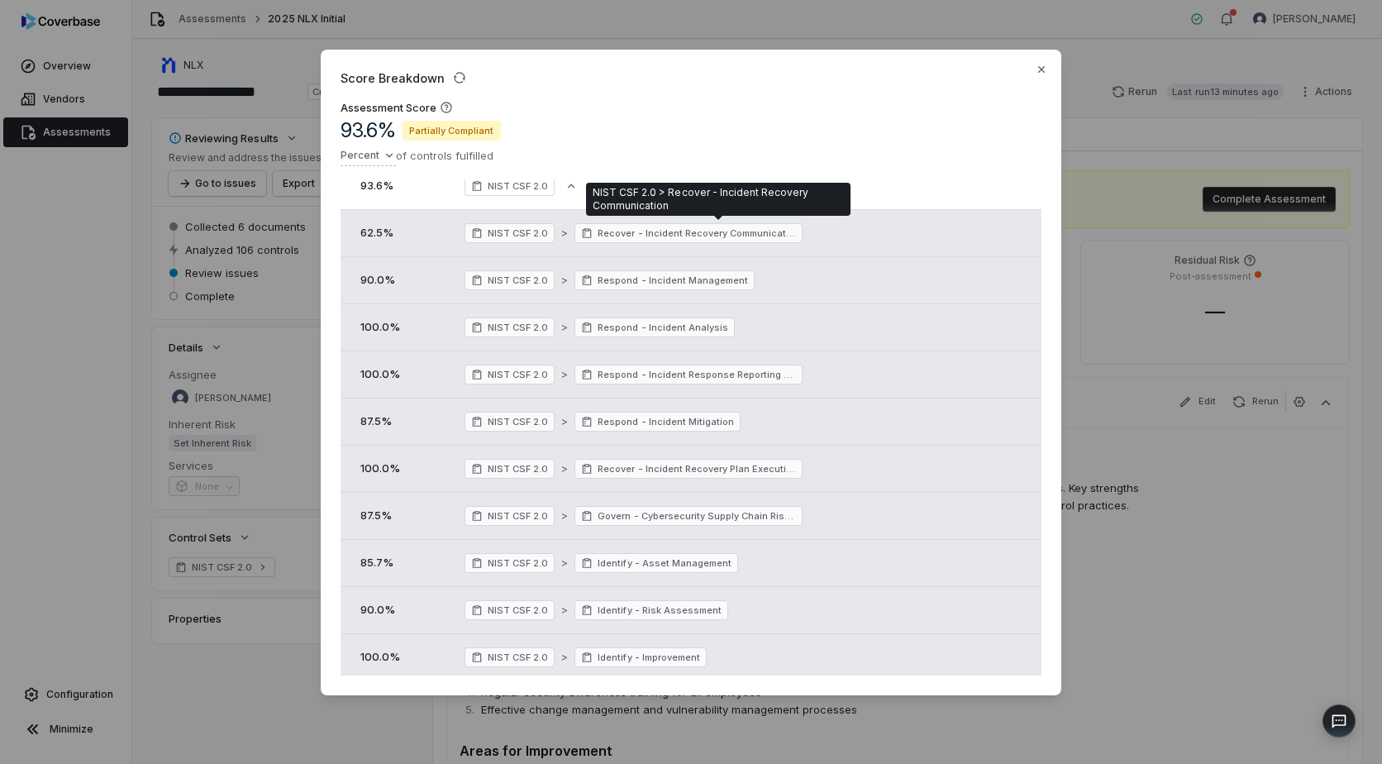
click at [515, 234] on span "NIST CSF 2.0" at bounding box center [518, 232] width 60 height 13
